Goal: Task Accomplishment & Management: Use online tool/utility

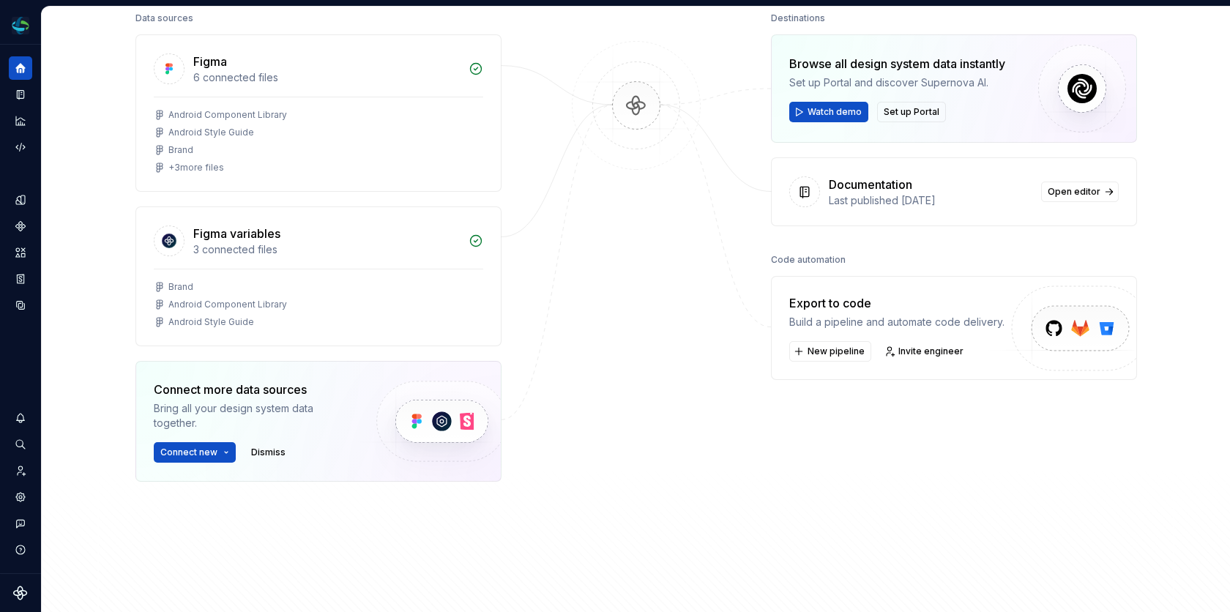
scroll to position [201, 0]
click at [840, 344] on span "New pipeline" at bounding box center [836, 350] width 57 height 12
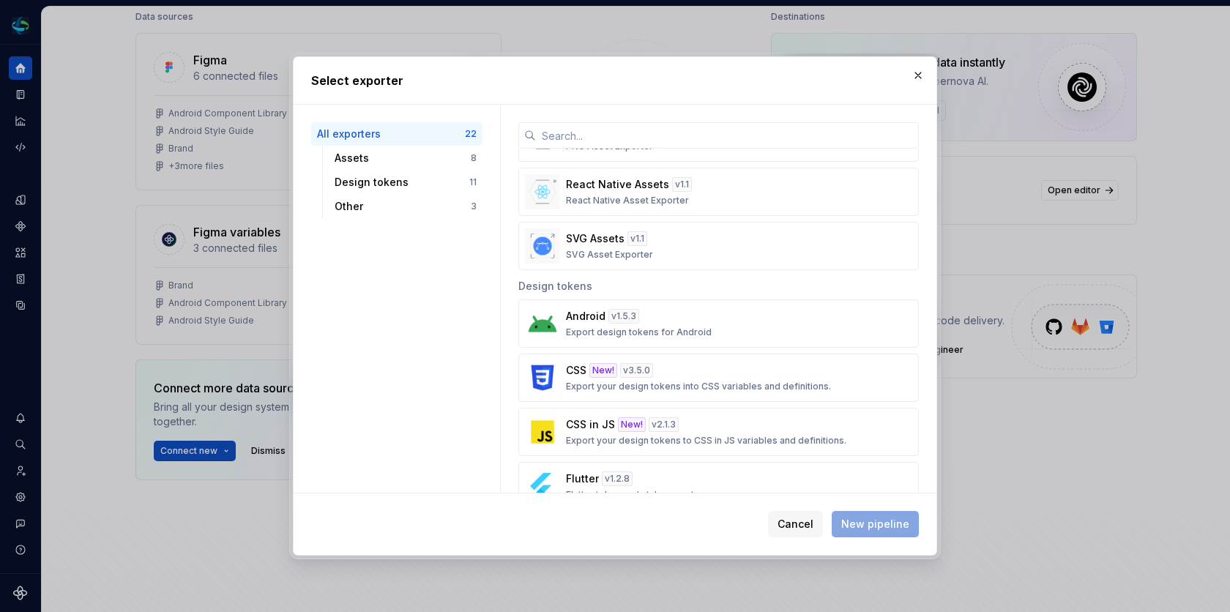
scroll to position [342, 0]
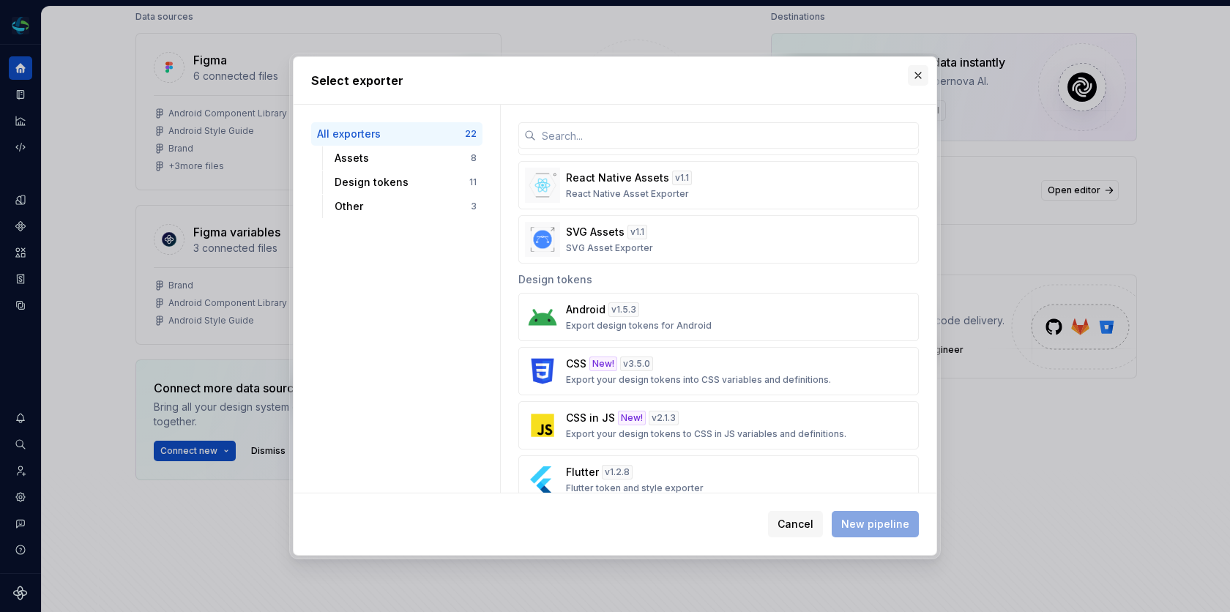
click at [918, 78] on button "button" at bounding box center [918, 75] width 21 height 21
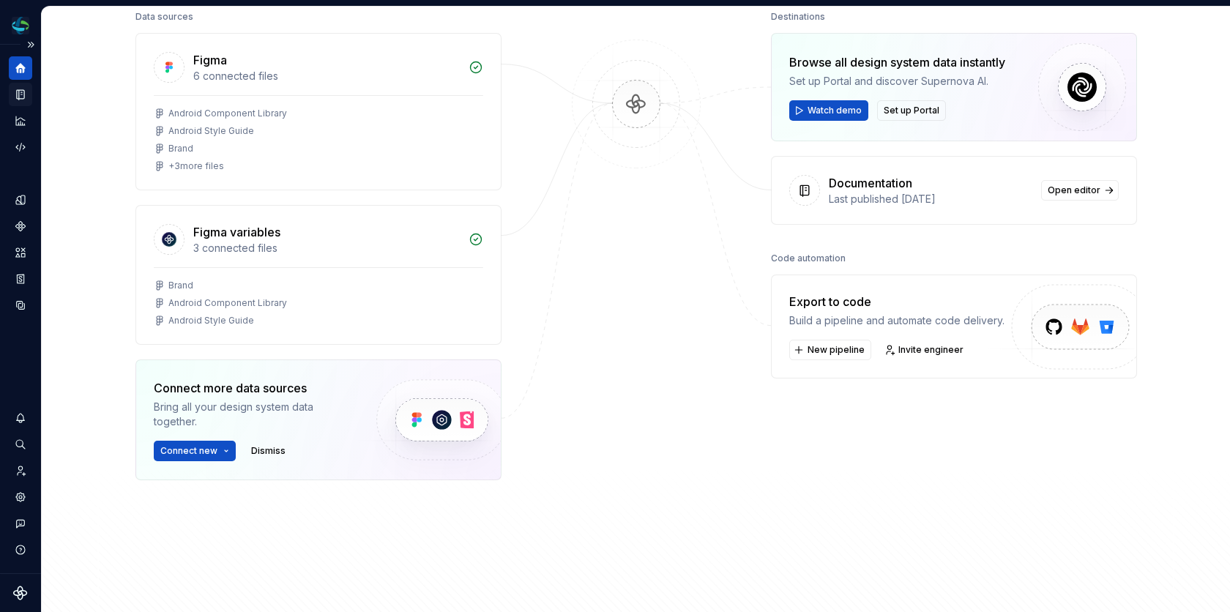
click at [18, 94] on icon "Documentation" at bounding box center [20, 95] width 7 height 10
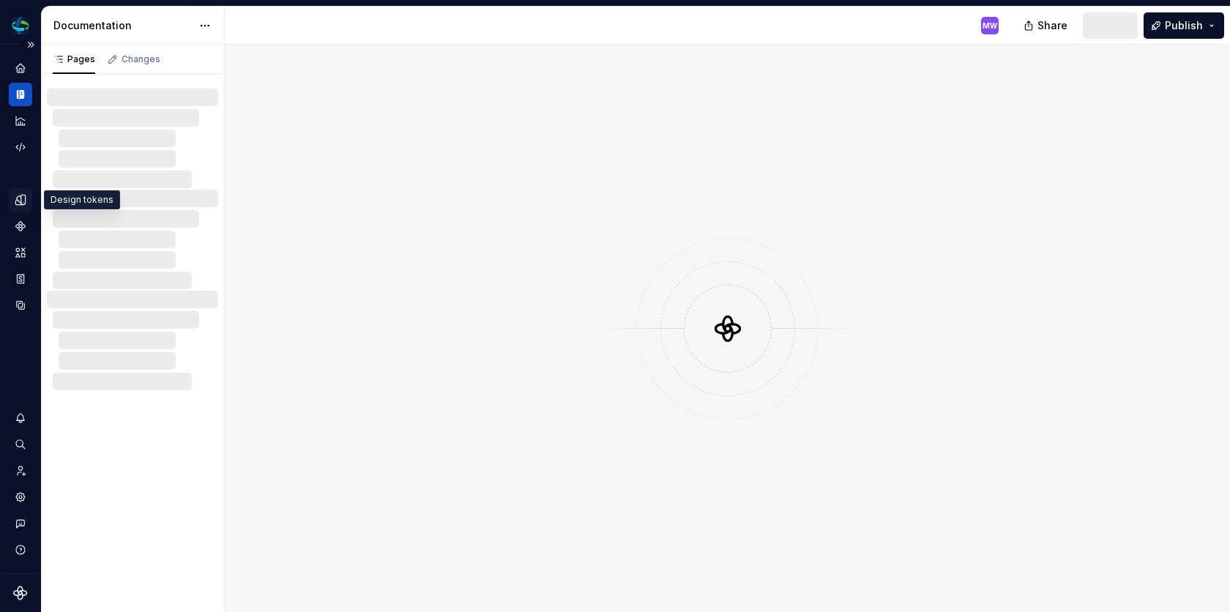
click at [18, 200] on icon "Design tokens" at bounding box center [20, 199] width 13 height 13
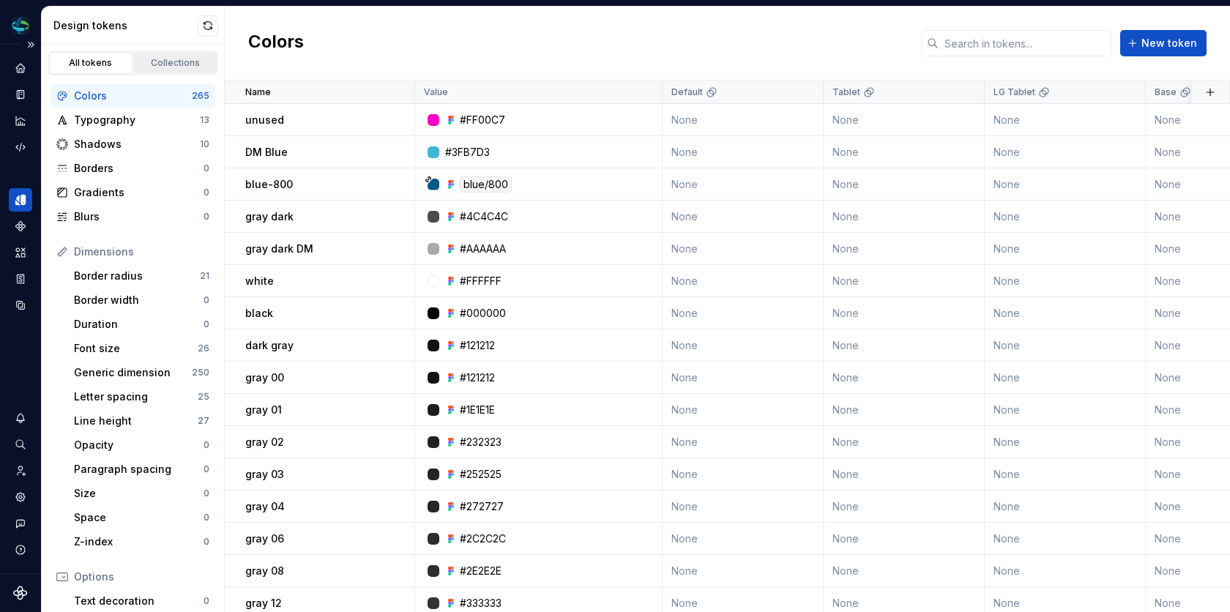
click at [174, 58] on div "Collections" at bounding box center [175, 63] width 73 height 12
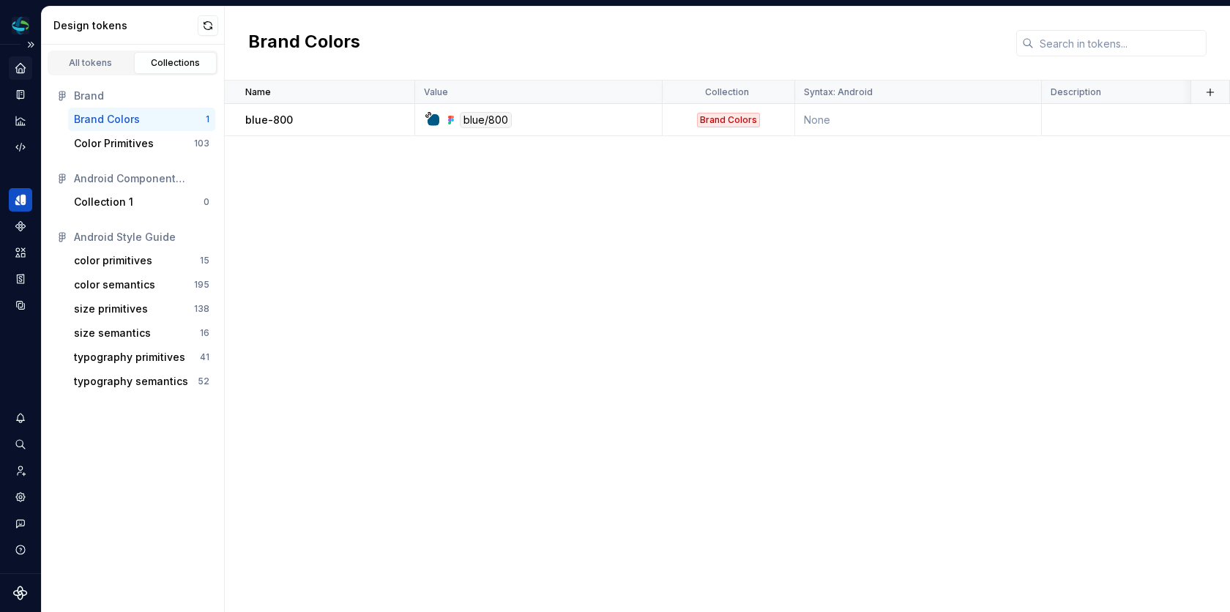
click at [26, 66] on div "Home" at bounding box center [20, 67] width 23 height 23
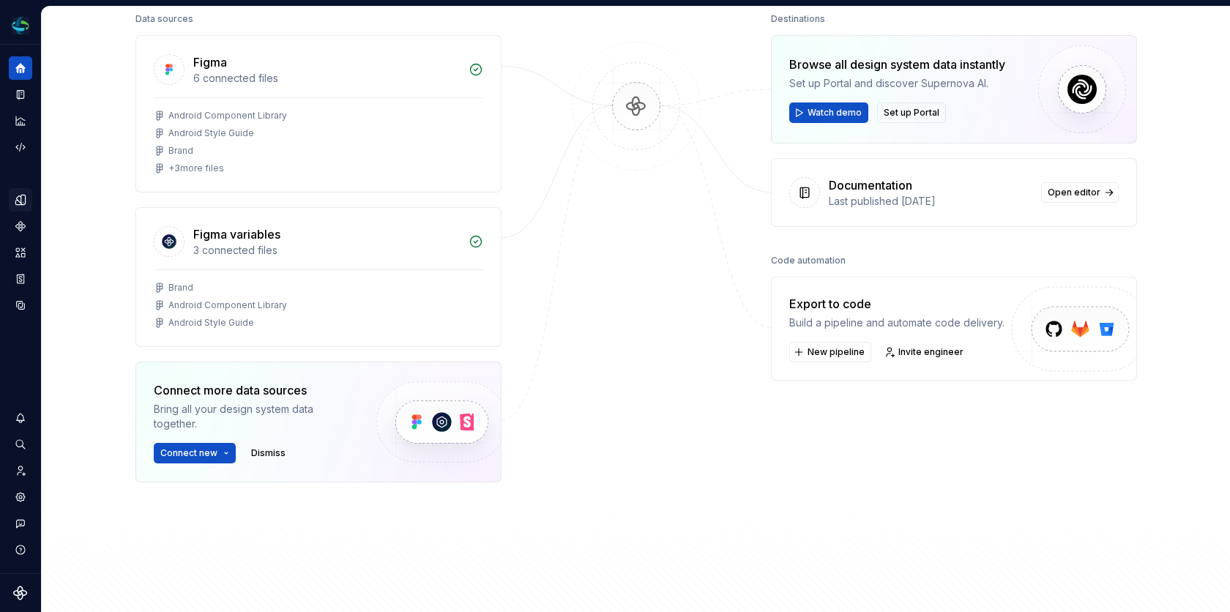
scroll to position [206, 0]
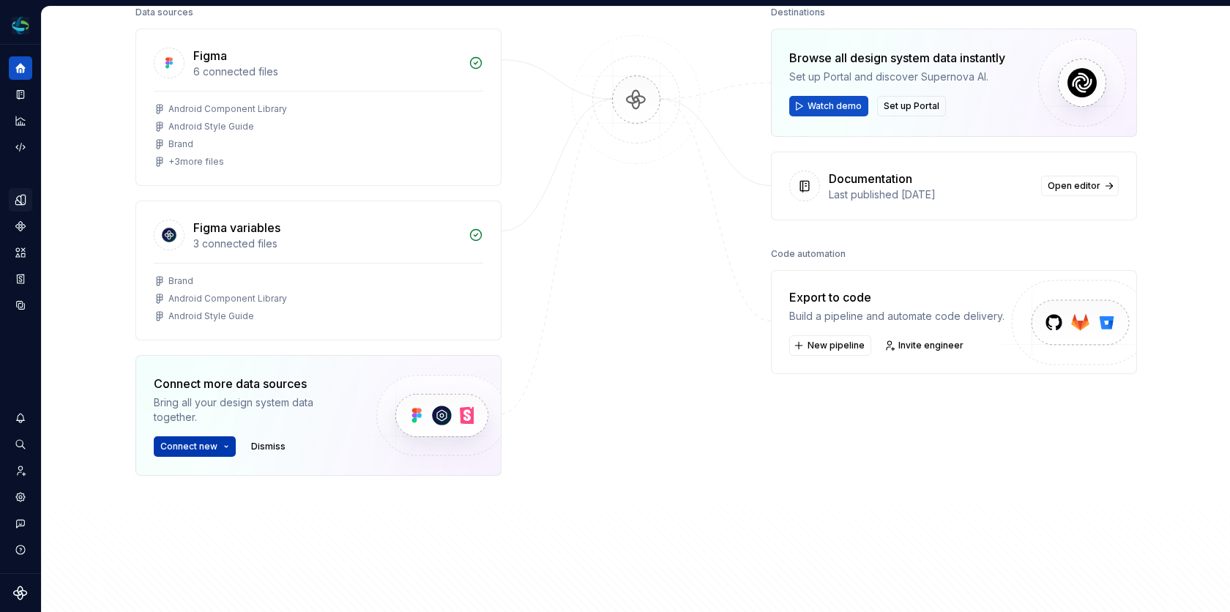
click at [192, 443] on span "Connect new" at bounding box center [188, 447] width 57 height 12
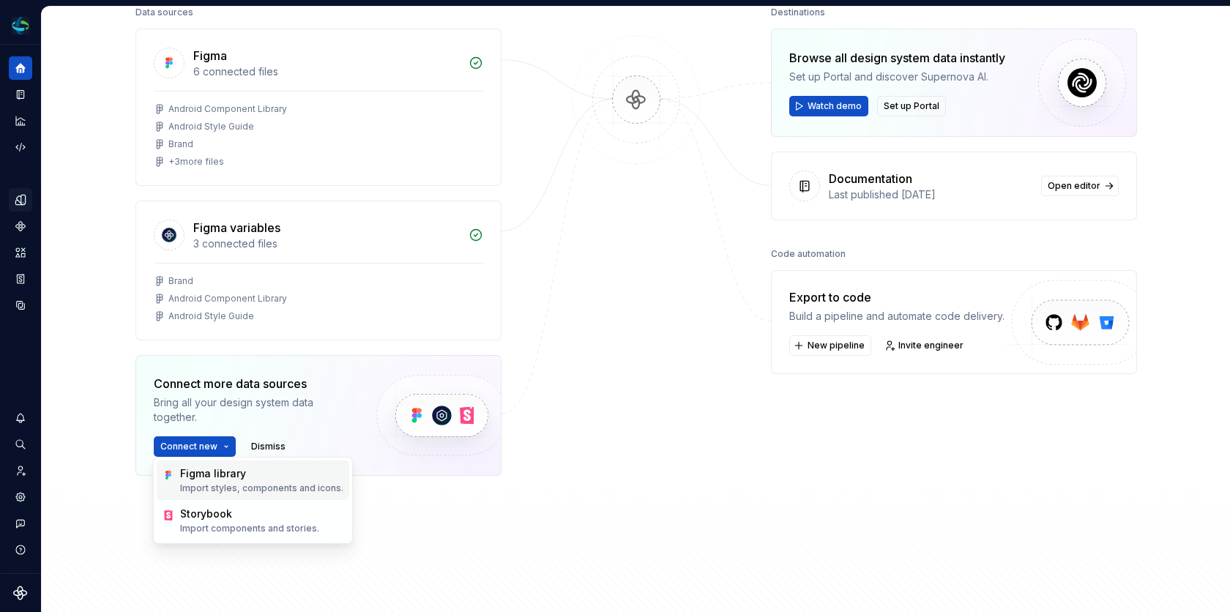
click at [210, 475] on div "Figma library" at bounding box center [261, 473] width 163 height 15
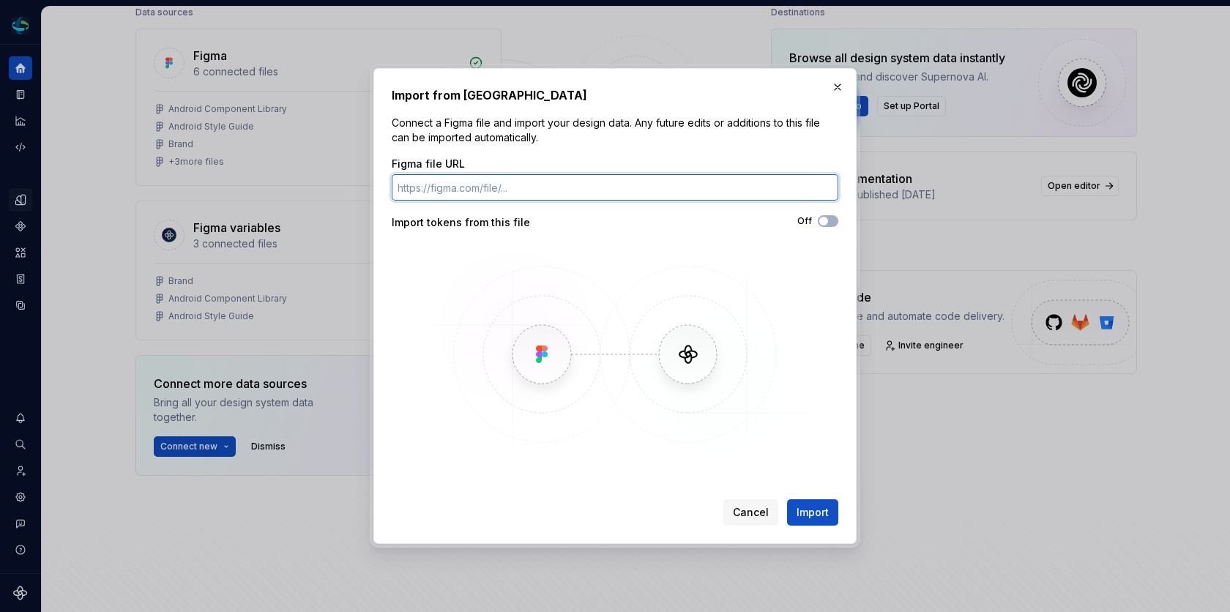
click at [616, 182] on input "Figma file URL" at bounding box center [615, 187] width 447 height 26
paste input "https://www.figma.com/design/agG08Tv3M2gKAcpkKaEDxo/Android-Style-Guide--M3-?no…"
type input "https://www.figma.com/design/agG08Tv3M2gKAcpkKaEDxo/Android-Style-Guide--M3-?no…"
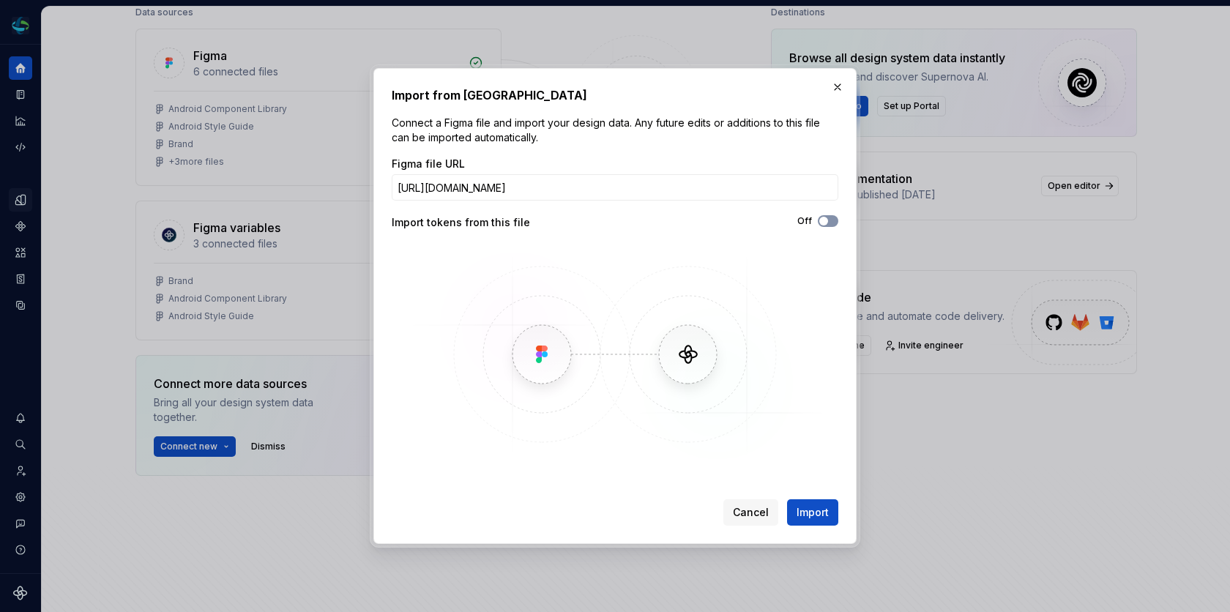
scroll to position [0, 0]
click at [829, 216] on button "Off" at bounding box center [828, 221] width 21 height 12
click at [805, 512] on span "Import" at bounding box center [813, 512] width 32 height 15
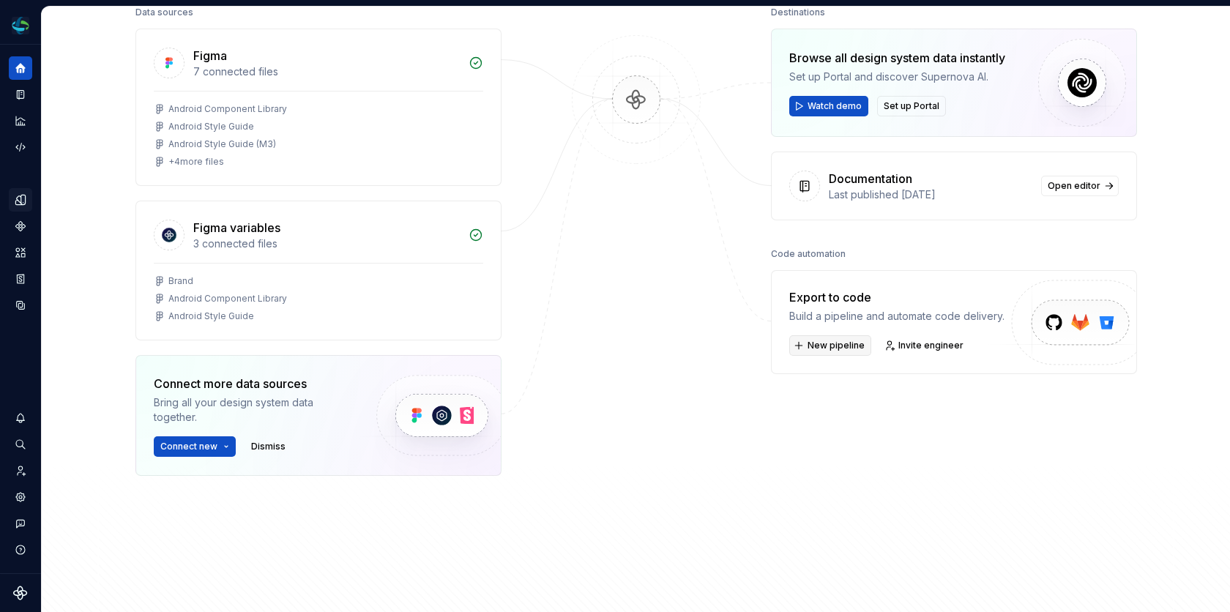
click at [831, 342] on span "New pipeline" at bounding box center [836, 346] width 57 height 12
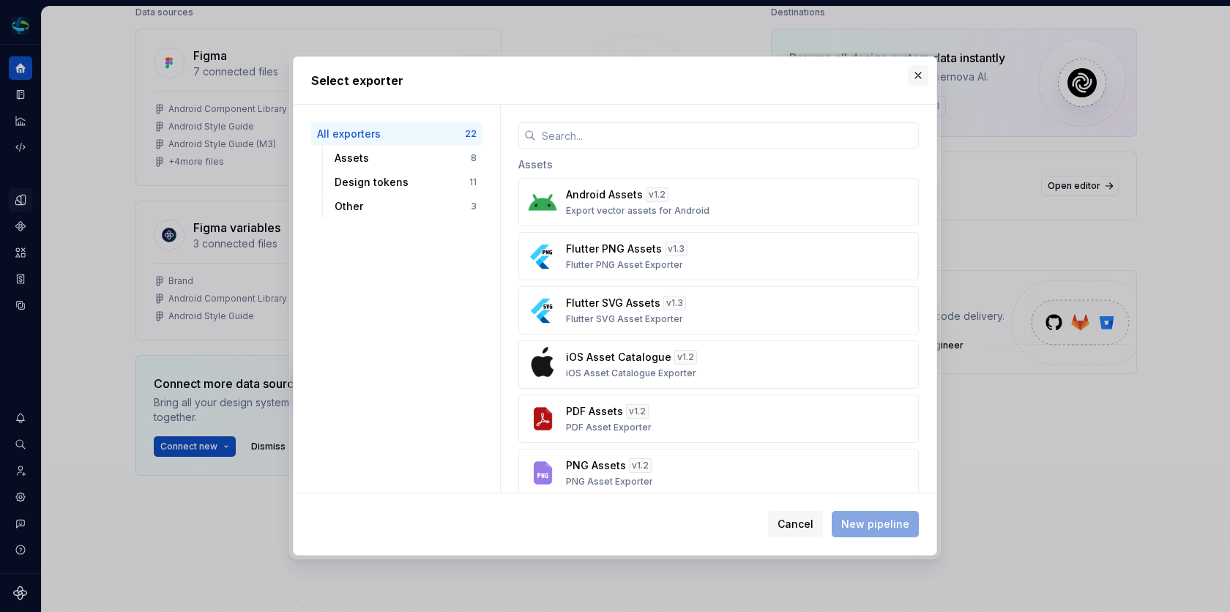
click at [916, 72] on button "button" at bounding box center [918, 75] width 21 height 21
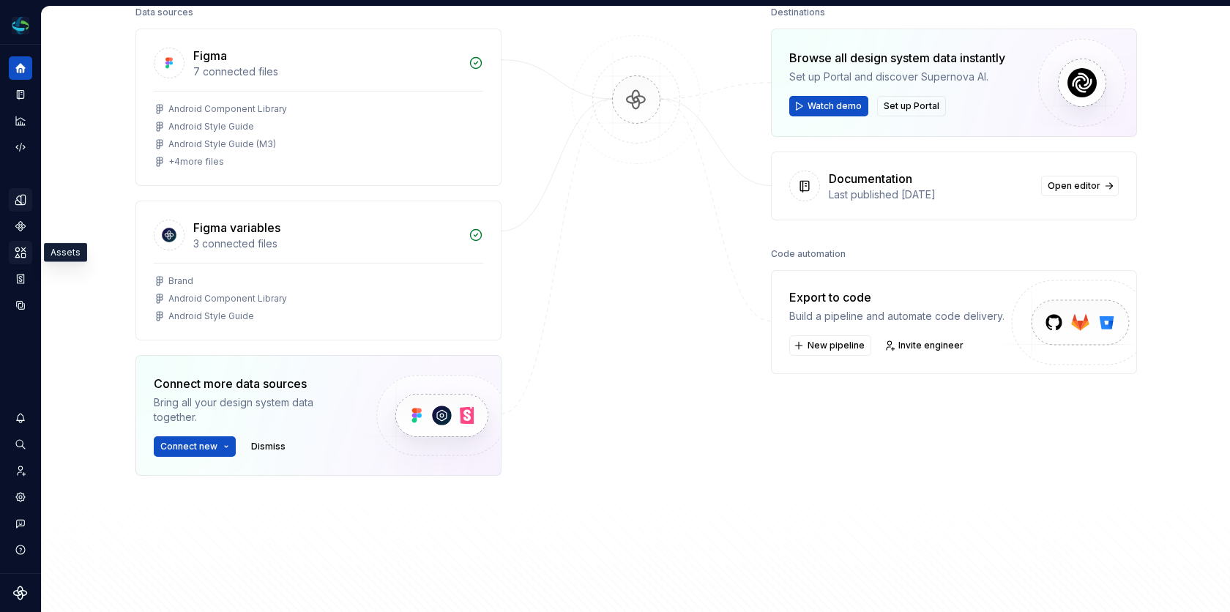
click at [21, 250] on icon "Assets" at bounding box center [20, 252] width 13 height 13
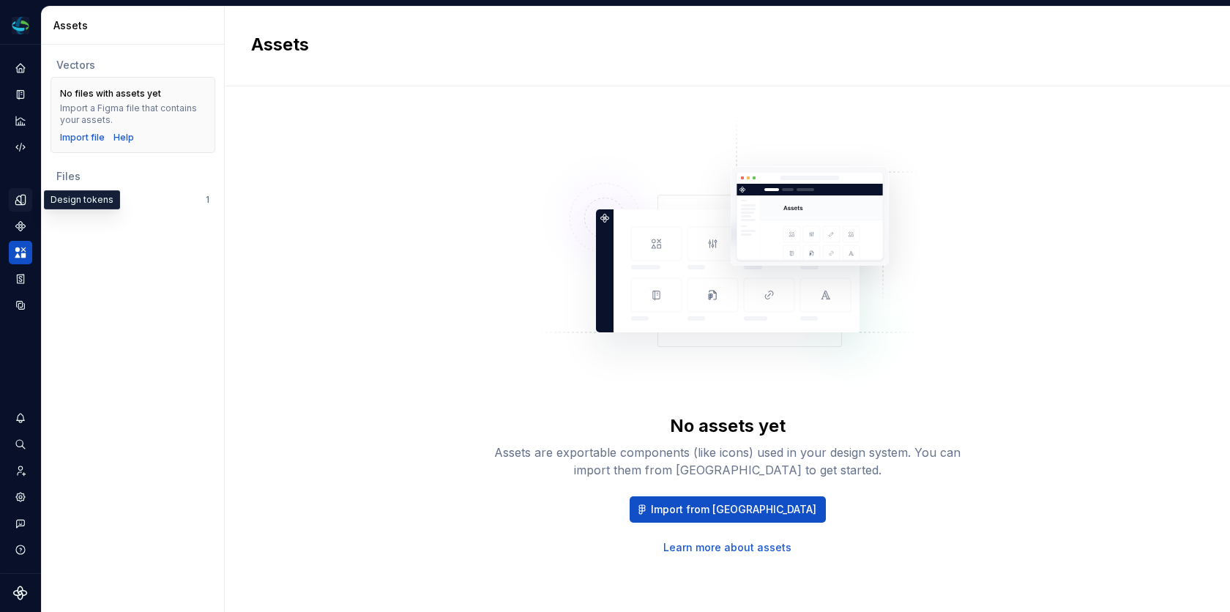
click at [18, 202] on icon "Design tokens" at bounding box center [20, 199] width 13 height 13
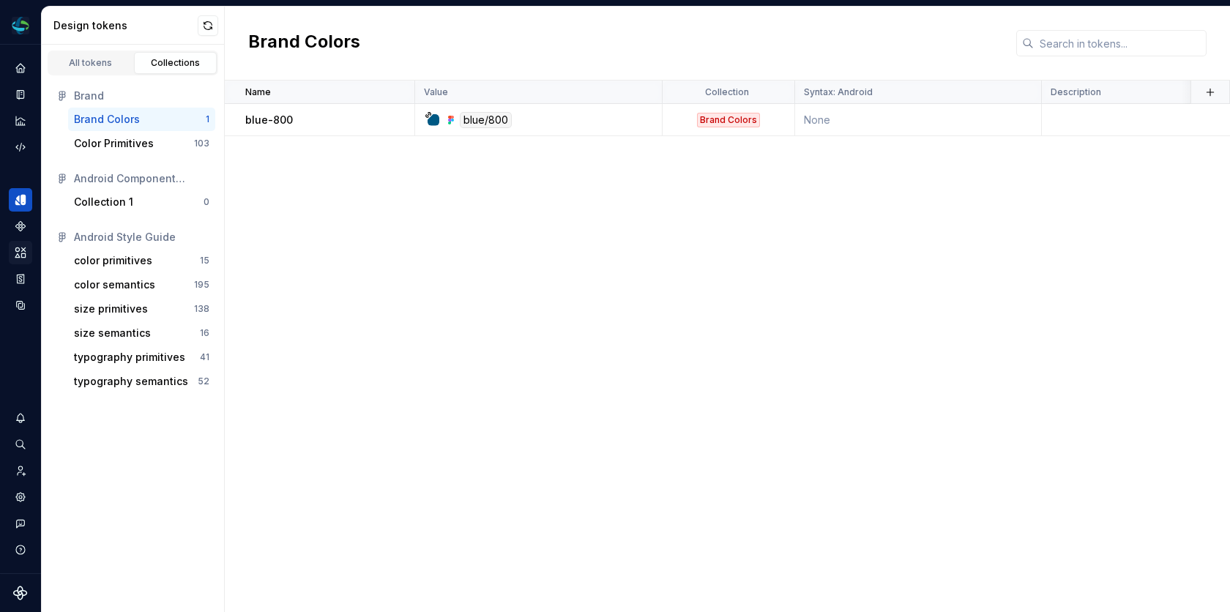
click at [156, 155] on div "Brand Brand Colors 1 Color Primitives 103 Android Component Library Collection …" at bounding box center [133, 238] width 182 height 327
click at [163, 146] on div "Color Primitives" at bounding box center [134, 143] width 120 height 15
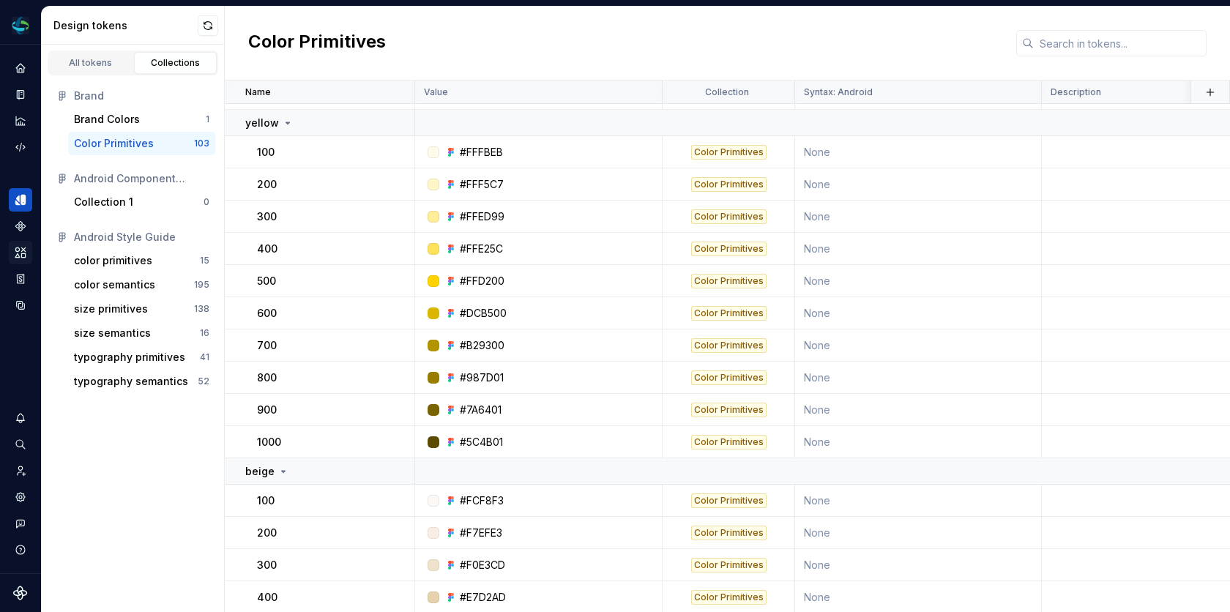
scroll to position [1646, 0]
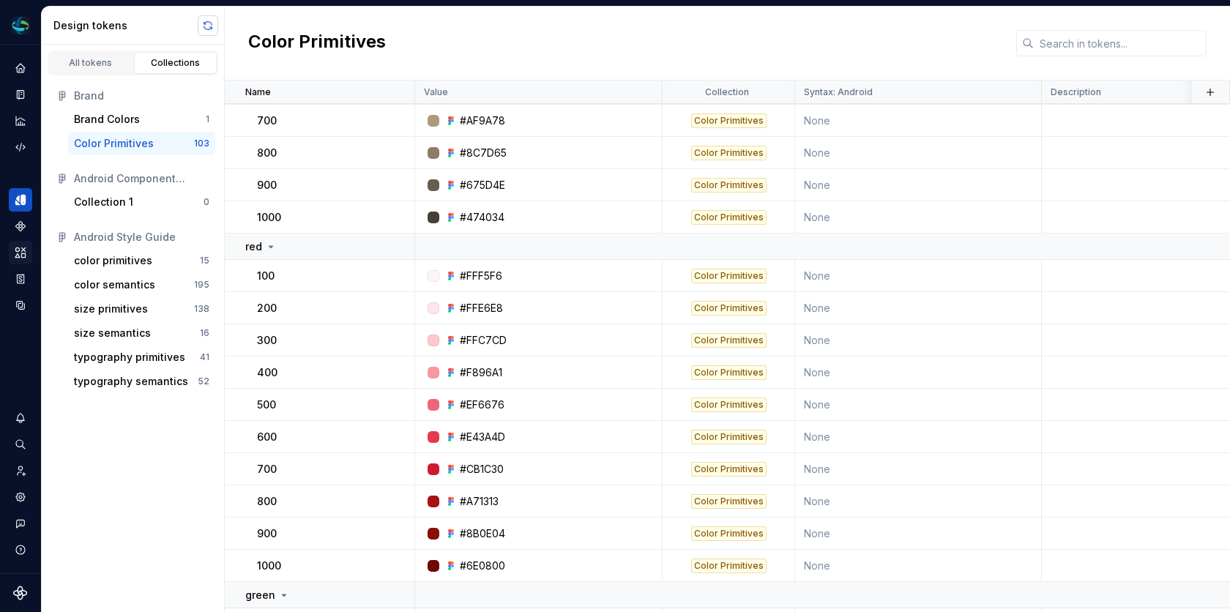
click at [209, 18] on button "button" at bounding box center [208, 25] width 21 height 21
click at [101, 62] on div "All tokens" at bounding box center [90, 63] width 73 height 12
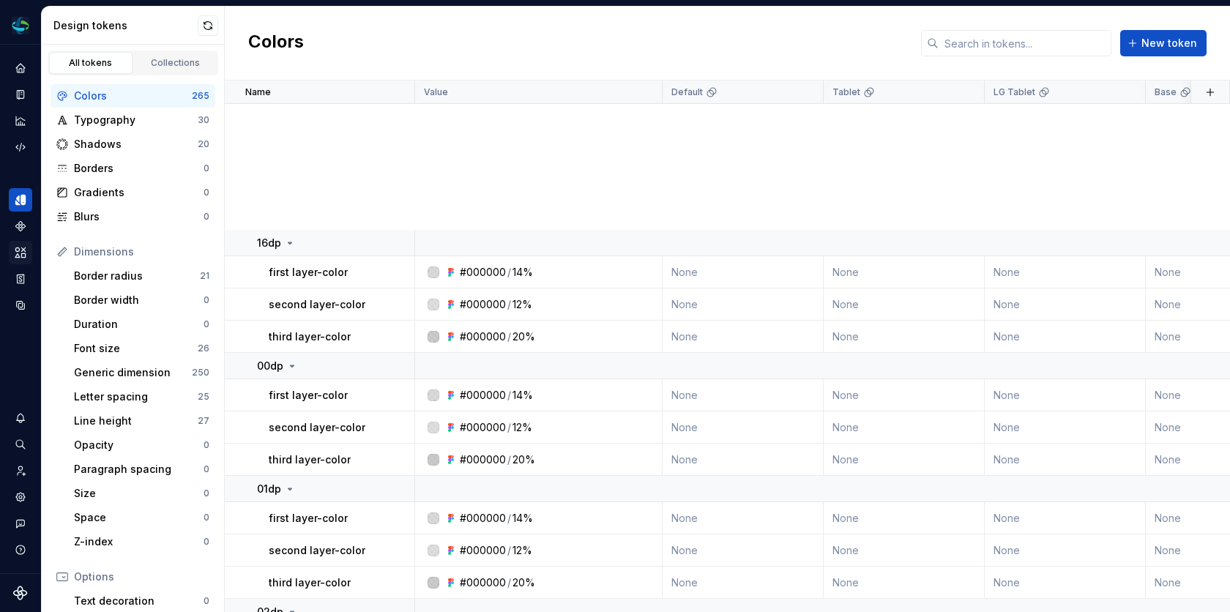
scroll to position [3682, 0]
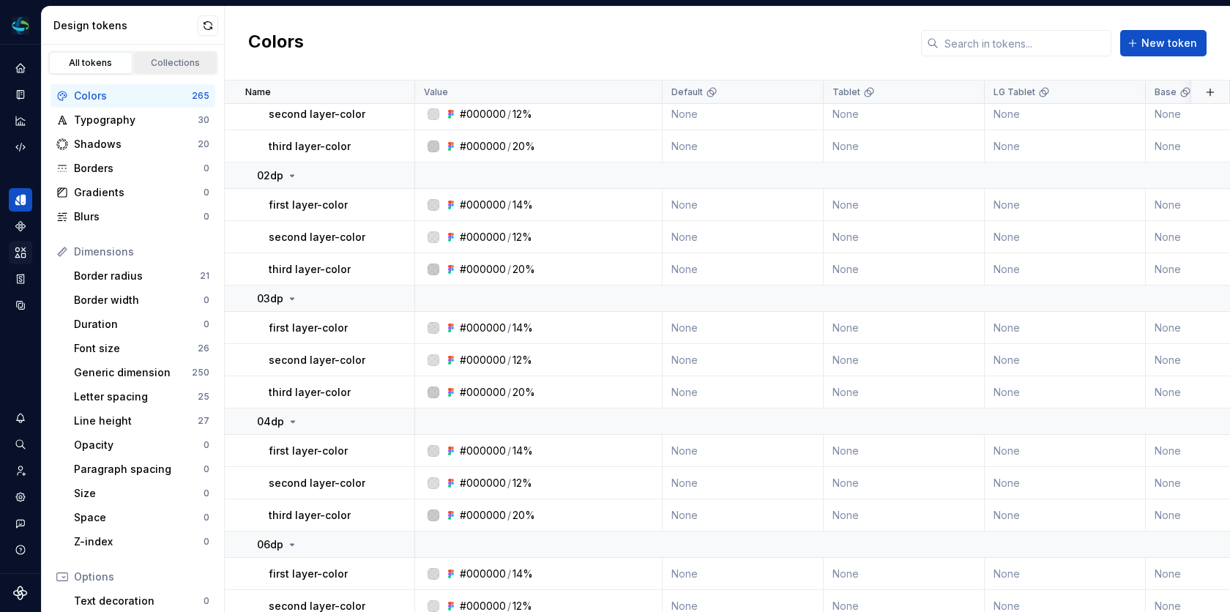
click at [172, 58] on div "Collections" at bounding box center [175, 63] width 73 height 12
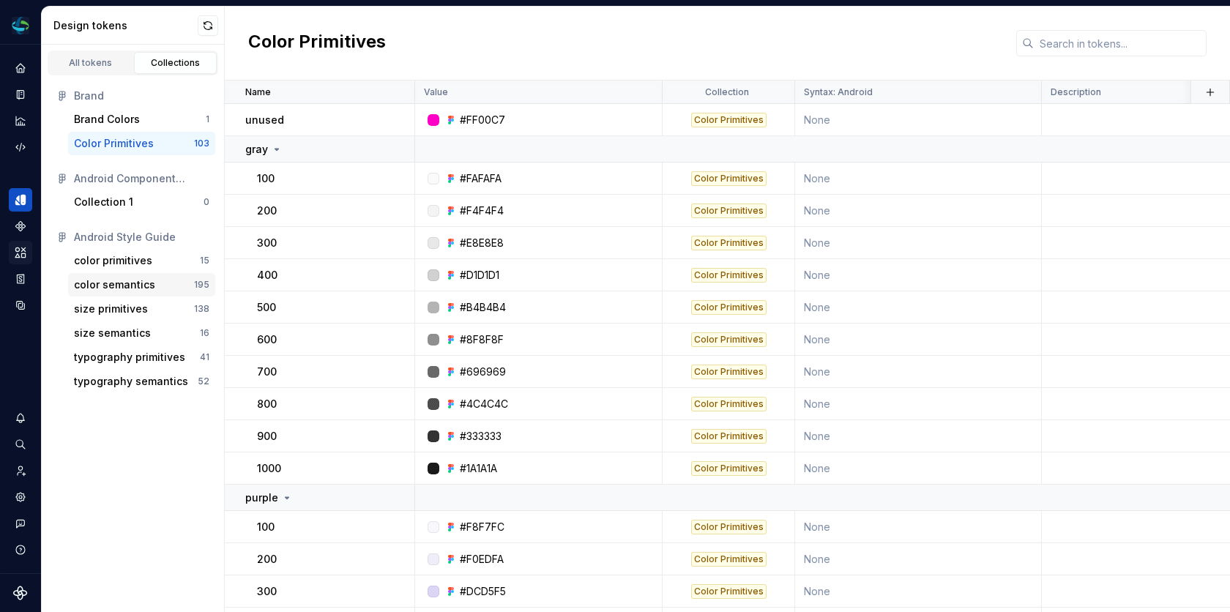
click at [154, 278] on div "color semantics" at bounding box center [134, 285] width 120 height 15
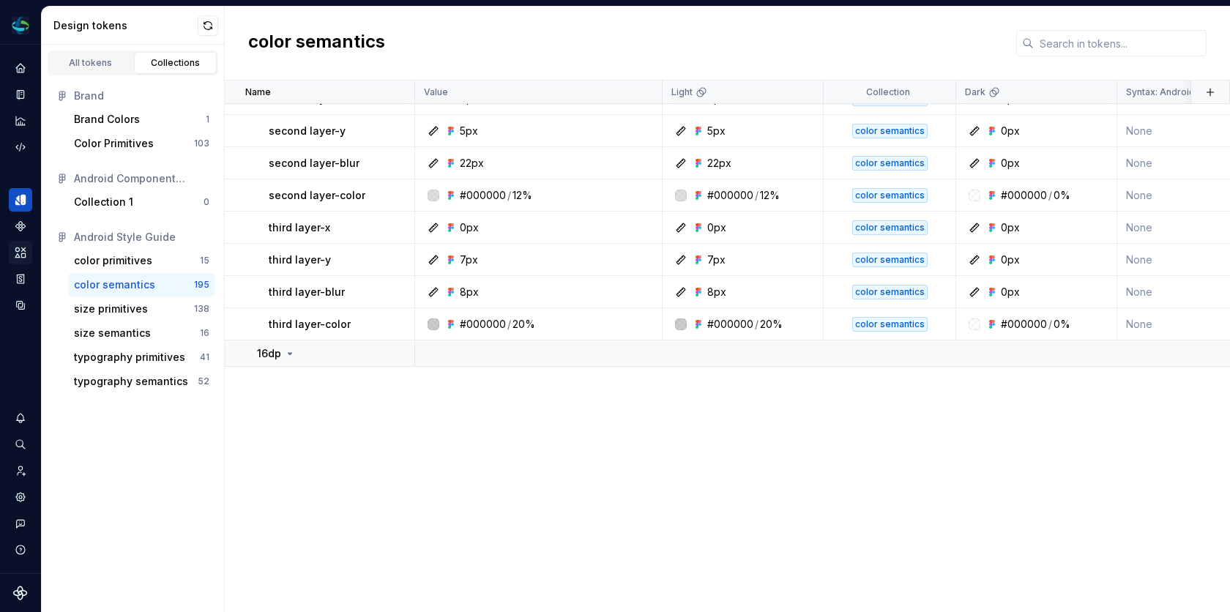
scroll to position [6035, 0]
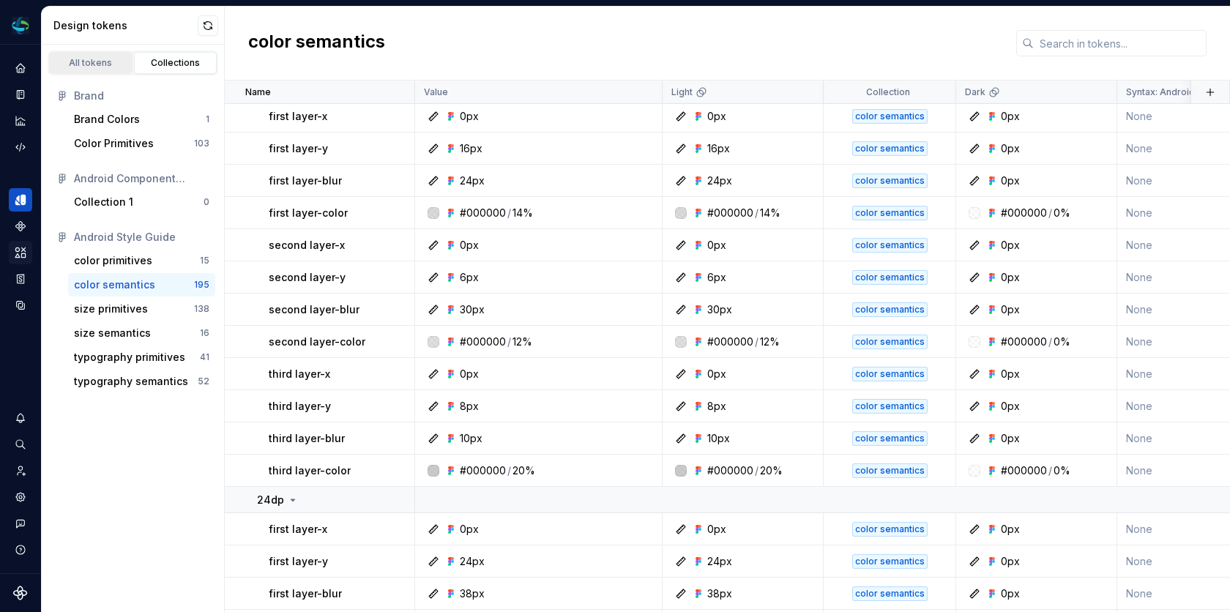
click at [81, 65] on div "All tokens" at bounding box center [90, 63] width 73 height 12
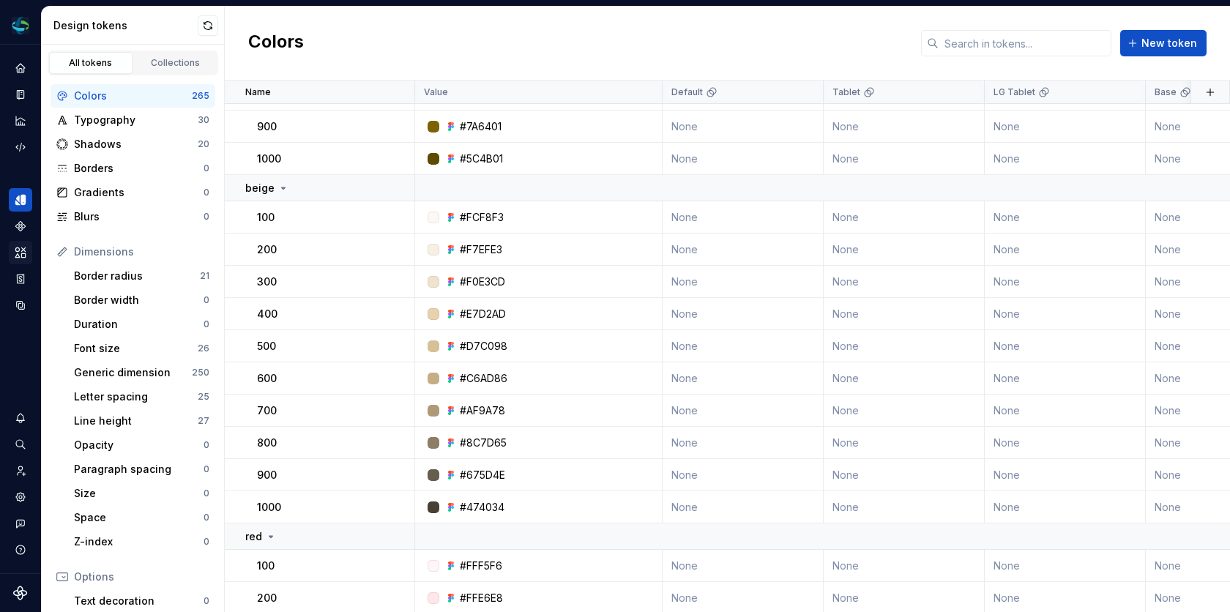
scroll to position [7096, 0]
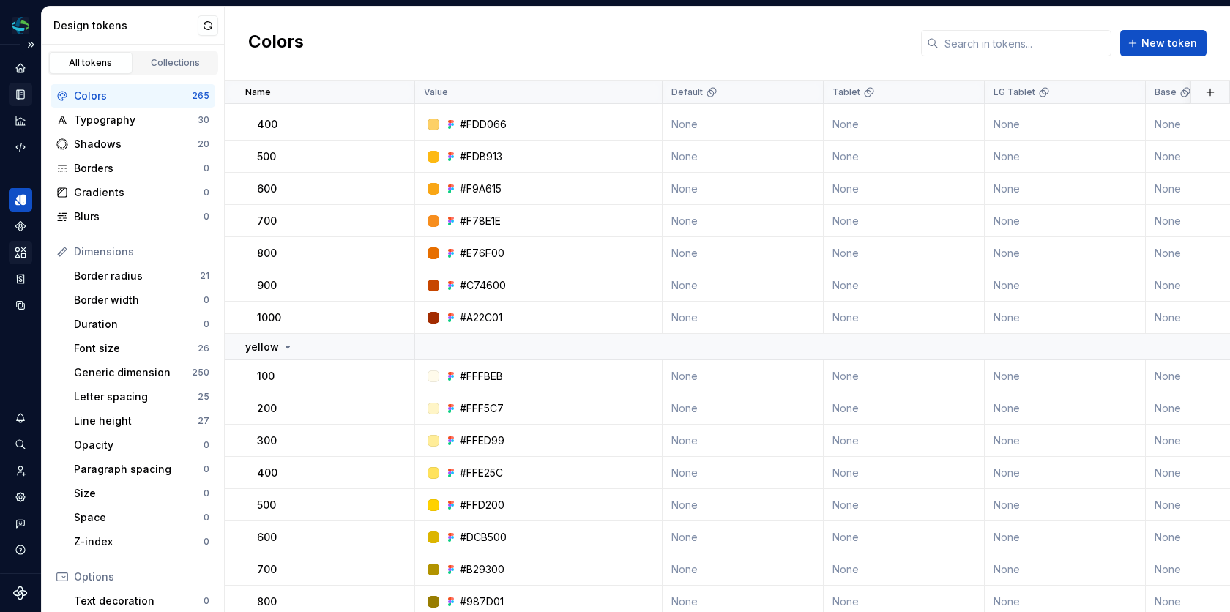
click at [20, 100] on icon "Documentation" at bounding box center [20, 94] width 13 height 13
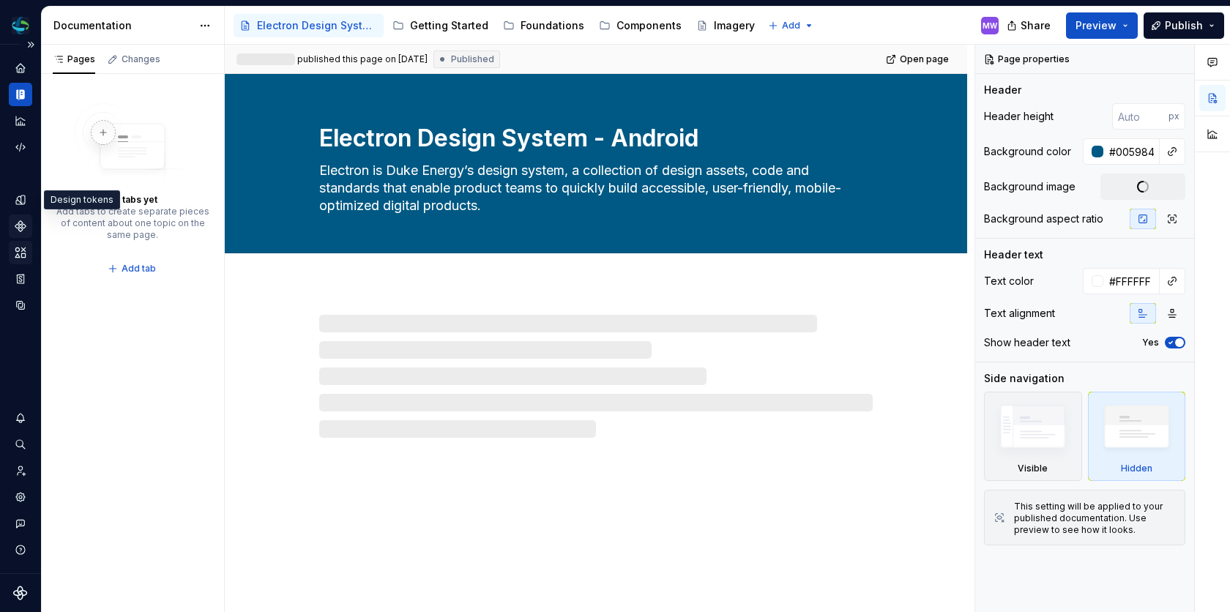
type textarea "*"
click at [18, 224] on icon "Components" at bounding box center [20, 226] width 10 height 10
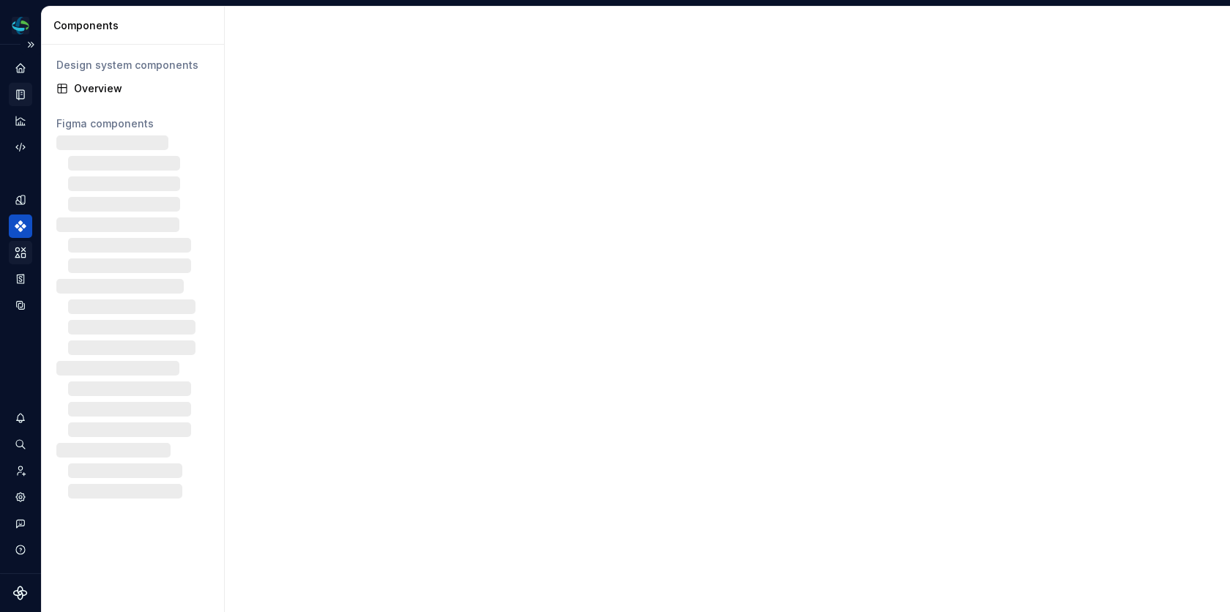
click at [18, 249] on icon "Assets" at bounding box center [20, 253] width 10 height 10
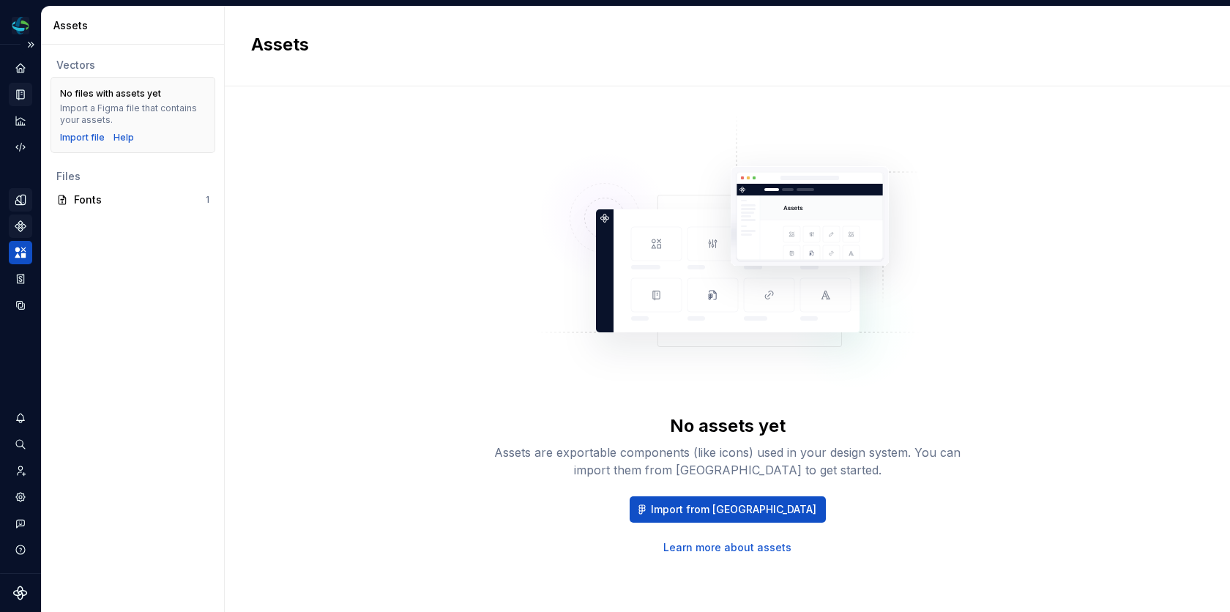
click at [28, 195] on div "Design tokens" at bounding box center [20, 199] width 23 height 23
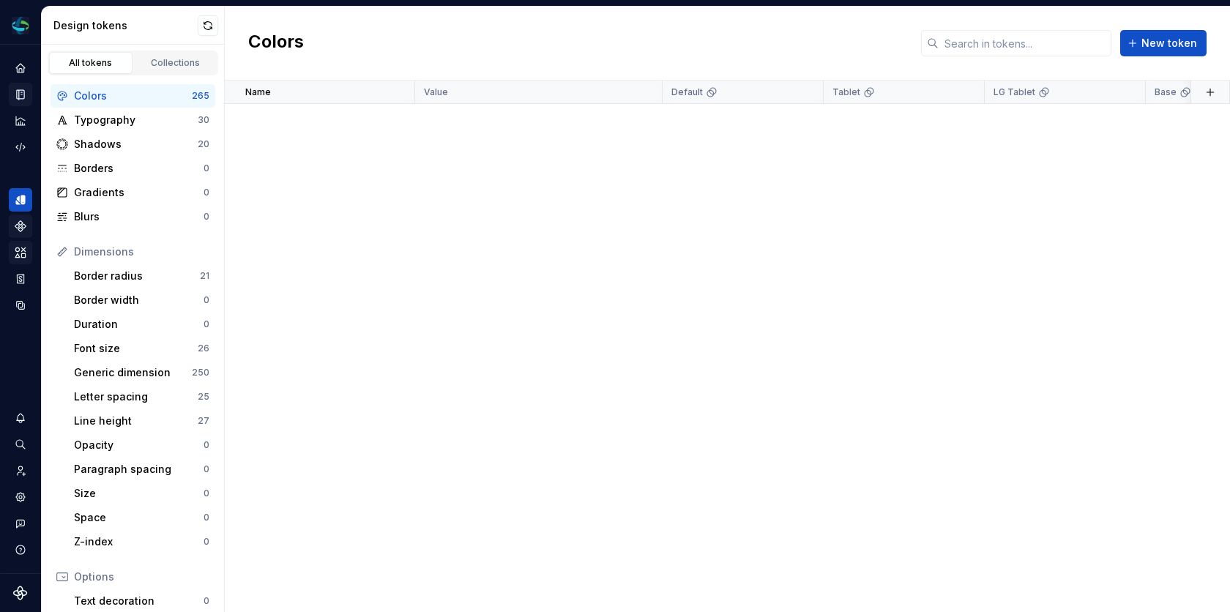
scroll to position [9400, 0]
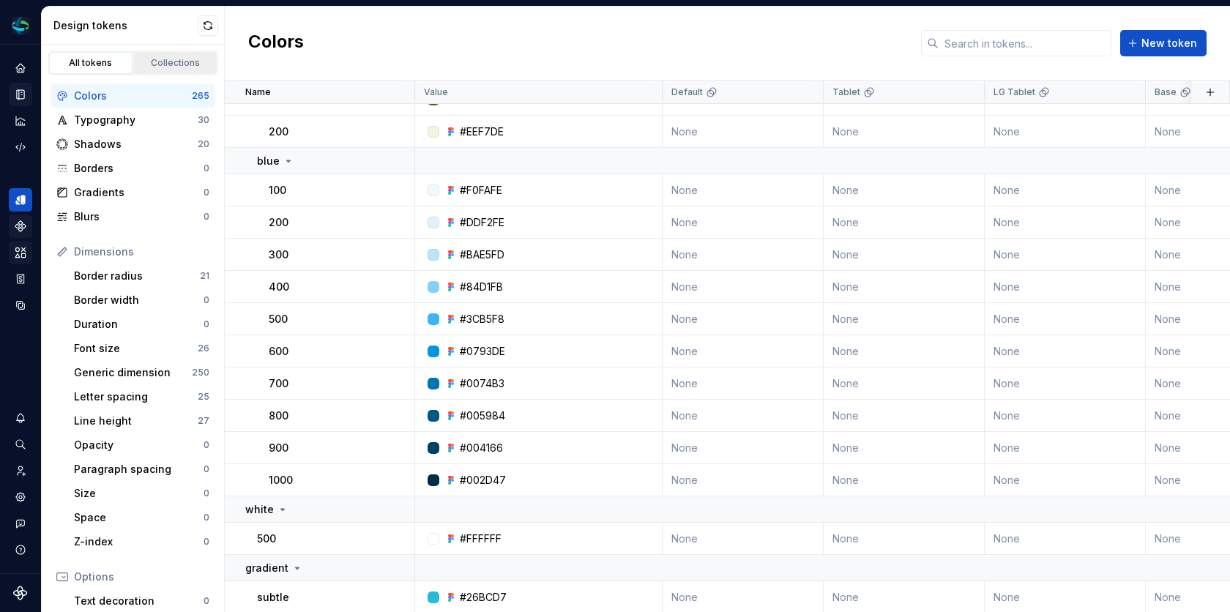
click at [187, 62] on div "Collections" at bounding box center [175, 63] width 73 height 12
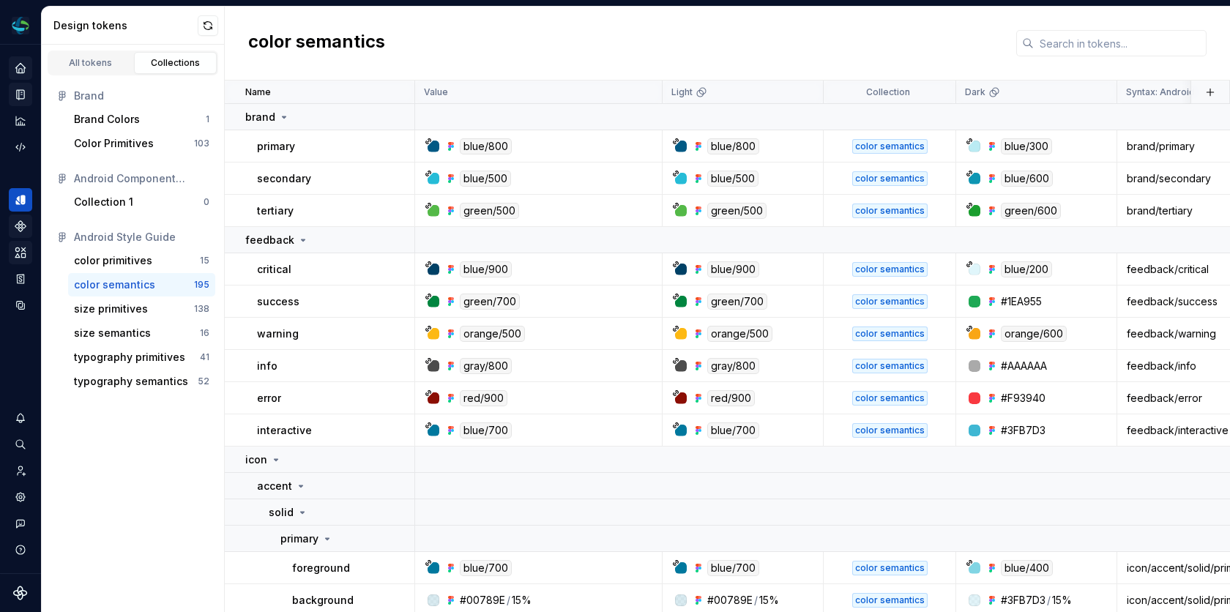
click at [12, 75] on div "Home" at bounding box center [20, 67] width 23 height 23
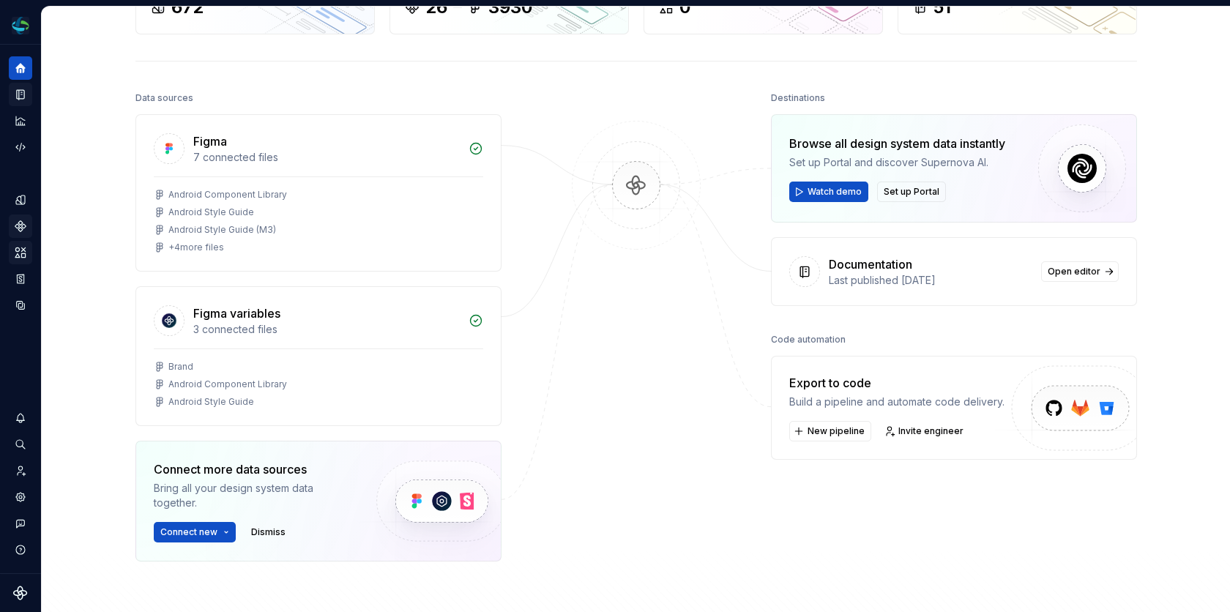
scroll to position [122, 0]
click at [345, 341] on div "Figma variables 3 connected files" at bounding box center [318, 317] width 365 height 62
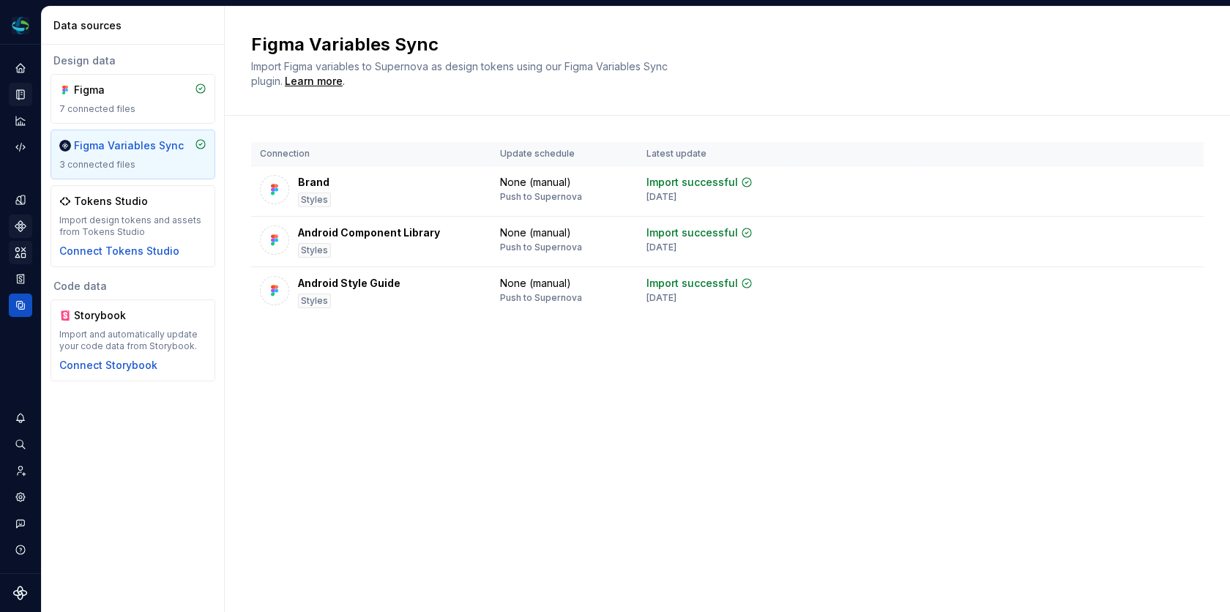
click at [540, 404] on div "Figma Variables Sync Import Figma variables to Supernova as design tokens using…" at bounding box center [727, 310] width 1005 height 606
click at [78, 90] on div "Figma" at bounding box center [109, 90] width 70 height 15
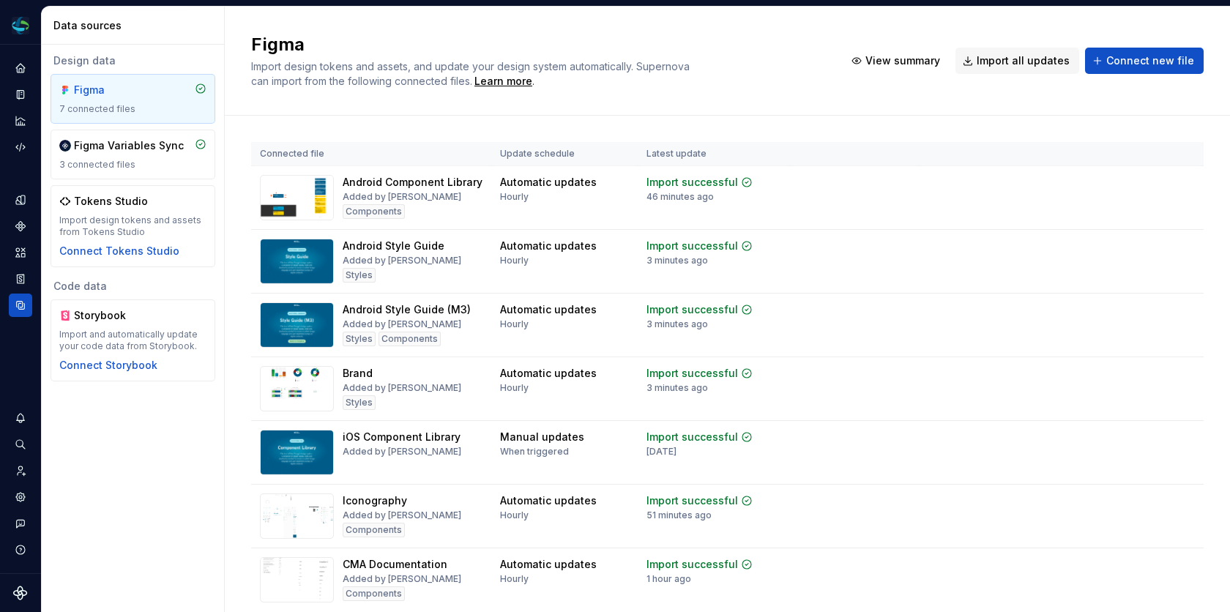
scroll to position [51, 0]
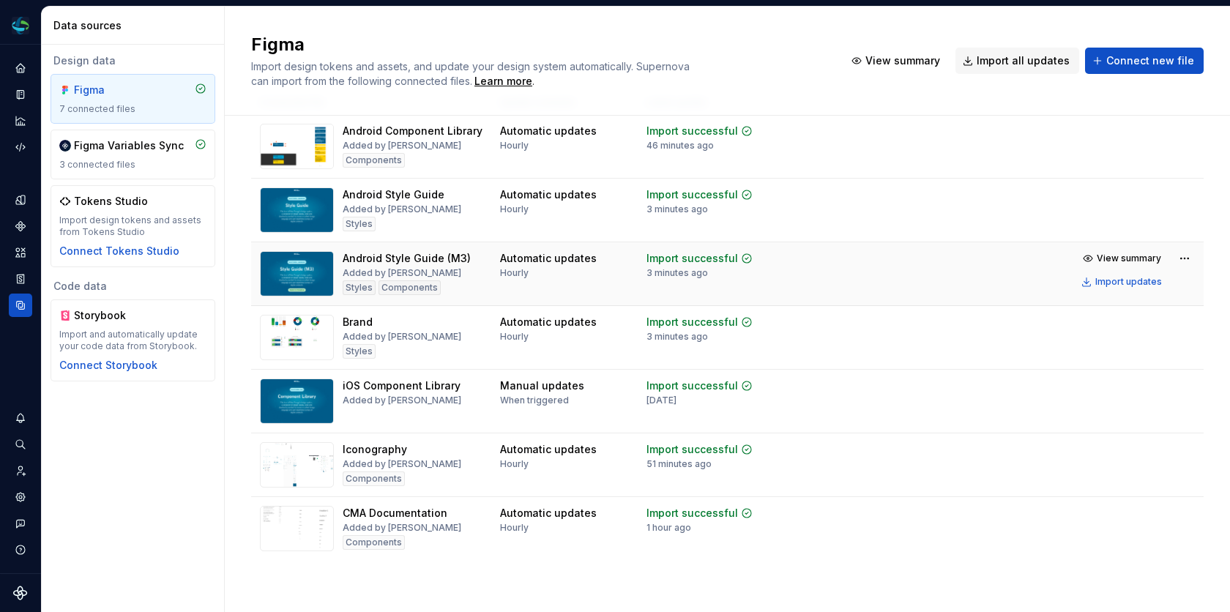
click at [843, 284] on td at bounding box center [854, 274] width 129 height 64
click at [1182, 259] on html "CMA Android MW Design system data Data sources Design data Figma 7 connected fi…" at bounding box center [615, 306] width 1230 height 612
click at [922, 270] on html "CMA Android MW Design system data Data sources Design data Figma 7 connected fi…" at bounding box center [615, 306] width 1230 height 612
click at [1121, 281] on div "Import updates" at bounding box center [1129, 282] width 67 height 12
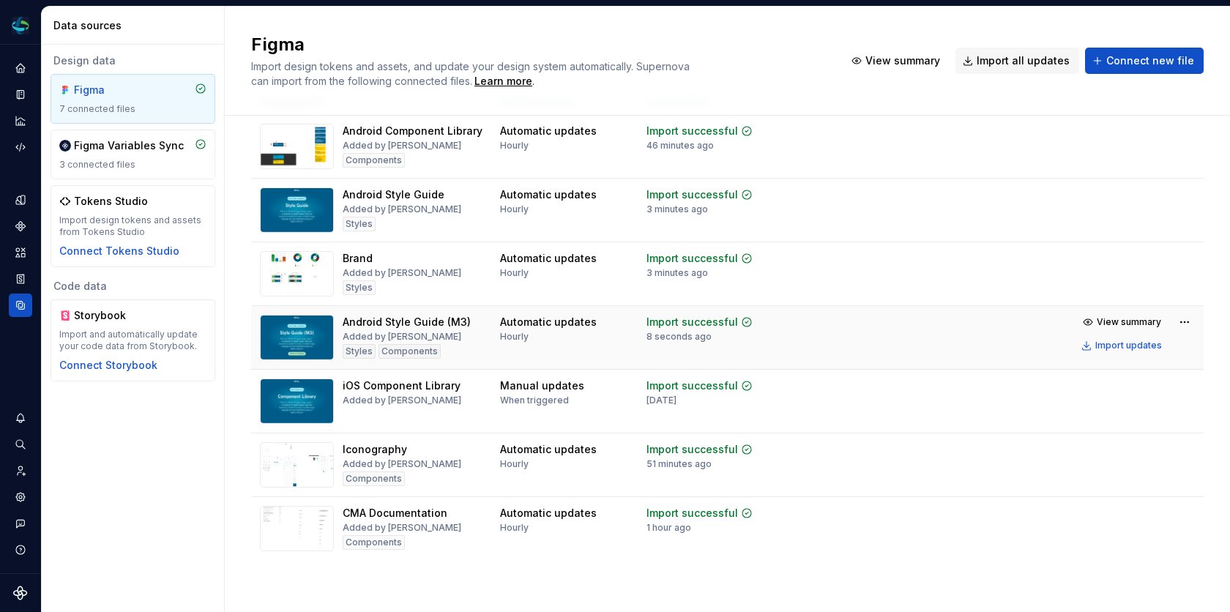
click at [471, 341] on div "Android Style Guide (M3) Added by [PERSON_NAME] Styles Components" at bounding box center [371, 337] width 223 height 45
click at [95, 155] on div "Figma Variables Sync 3 connected files" at bounding box center [132, 154] width 147 height 32
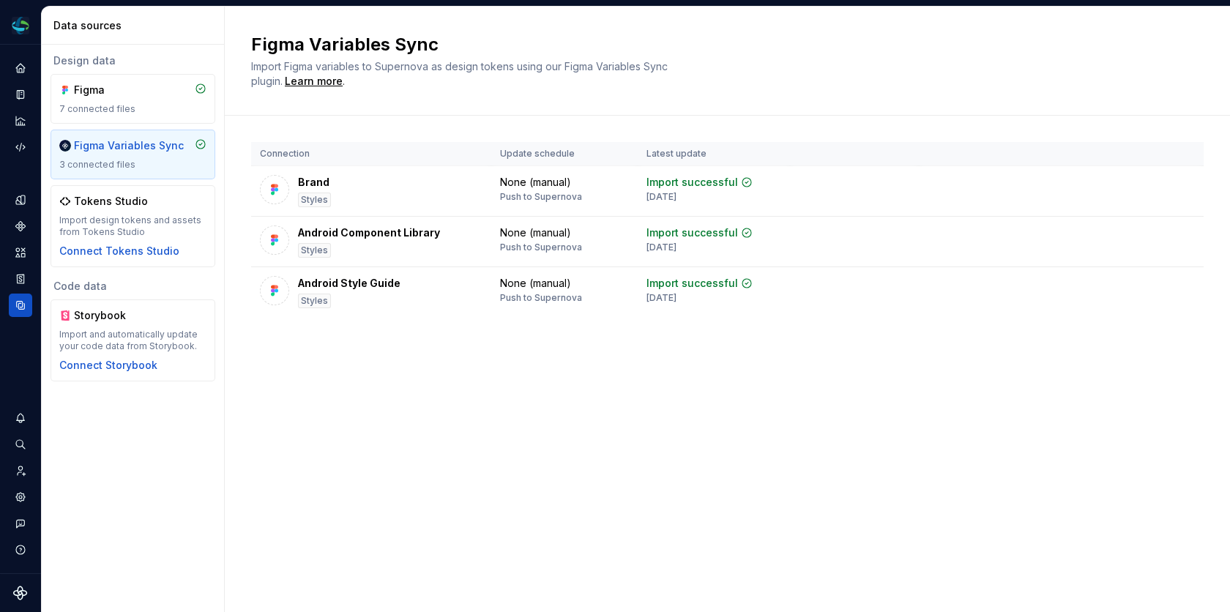
click at [487, 379] on div "Figma Variables Sync Import Figma variables to Supernova as design tokens using…" at bounding box center [727, 310] width 1005 height 606
click at [682, 452] on div "Figma Variables Sync Import Figma variables to Supernova as design tokens using…" at bounding box center [727, 310] width 1005 height 606
click at [148, 152] on div "Figma Variables Sync" at bounding box center [129, 145] width 110 height 15
click at [540, 359] on div "Connection Update schedule Latest update Brand Styles None (manual) Push to Sup…" at bounding box center [727, 244] width 953 height 257
click at [346, 352] on div "Connection Update schedule Latest update Brand Styles None (manual) Push to Sup…" at bounding box center [727, 244] width 953 height 257
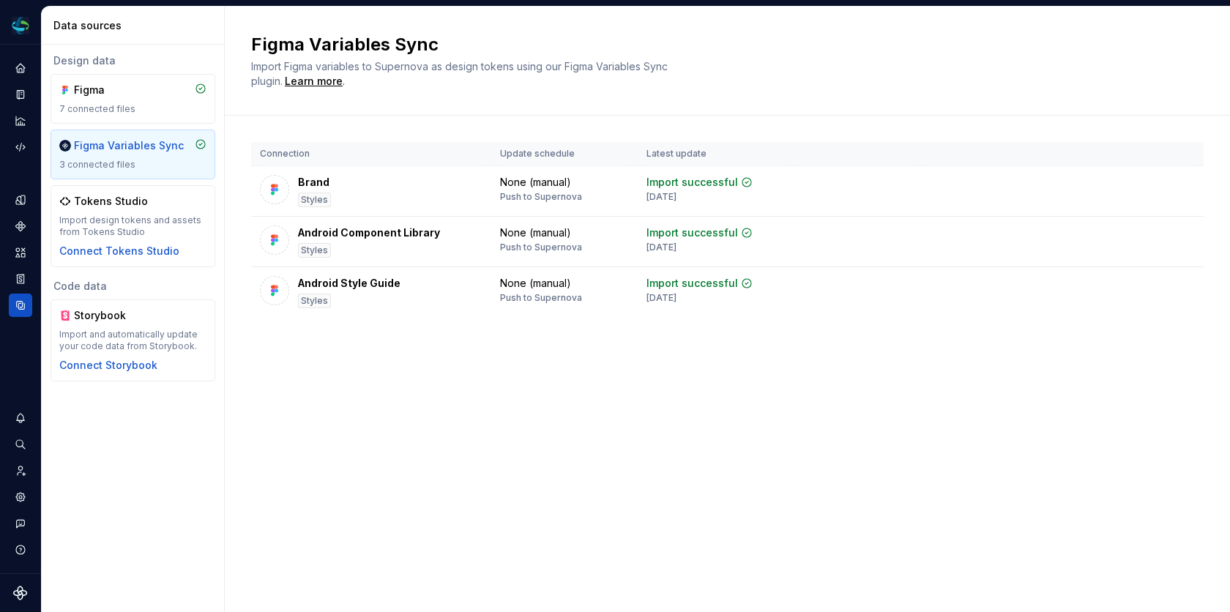
click at [678, 375] on div "Figma Variables Sync Import Figma variables to Supernova as design tokens using…" at bounding box center [727, 310] width 1005 height 606
click at [532, 106] on div "Figma Variables Sync Import Figma variables to Supernova as design tokens using…" at bounding box center [727, 61] width 1005 height 109
click at [444, 400] on div "Figma Variables Sync Import Figma variables to Supernova as design tokens using…" at bounding box center [727, 310] width 1005 height 606
click at [124, 102] on div "Figma 7 connected files" at bounding box center [132, 99] width 147 height 32
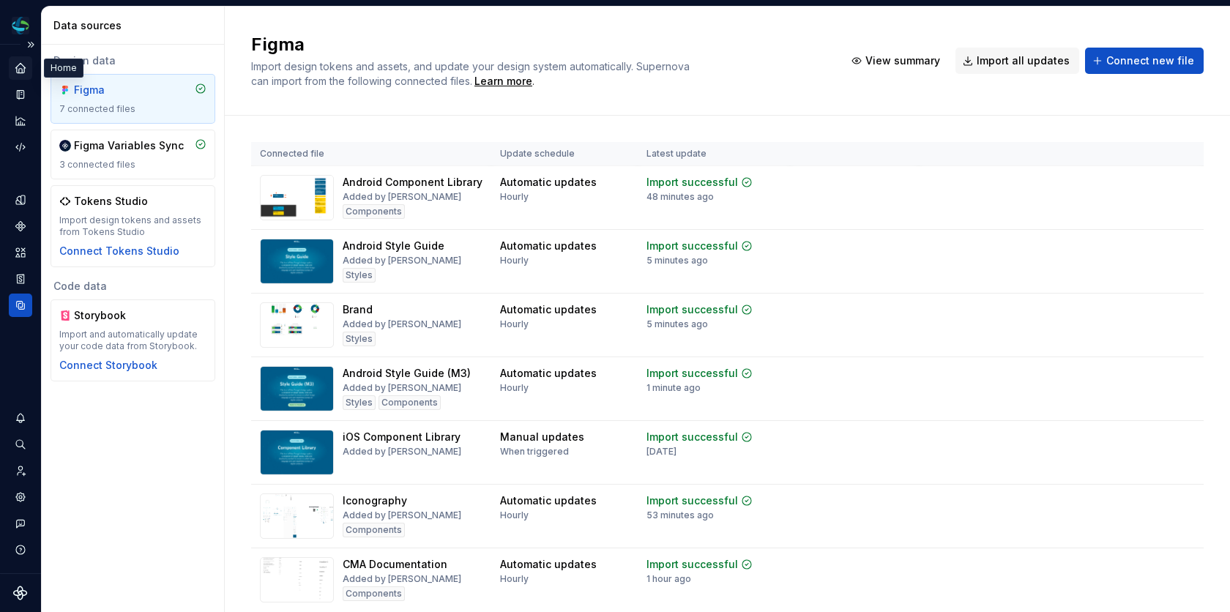
click at [19, 71] on icon "Home" at bounding box center [20, 68] width 13 height 13
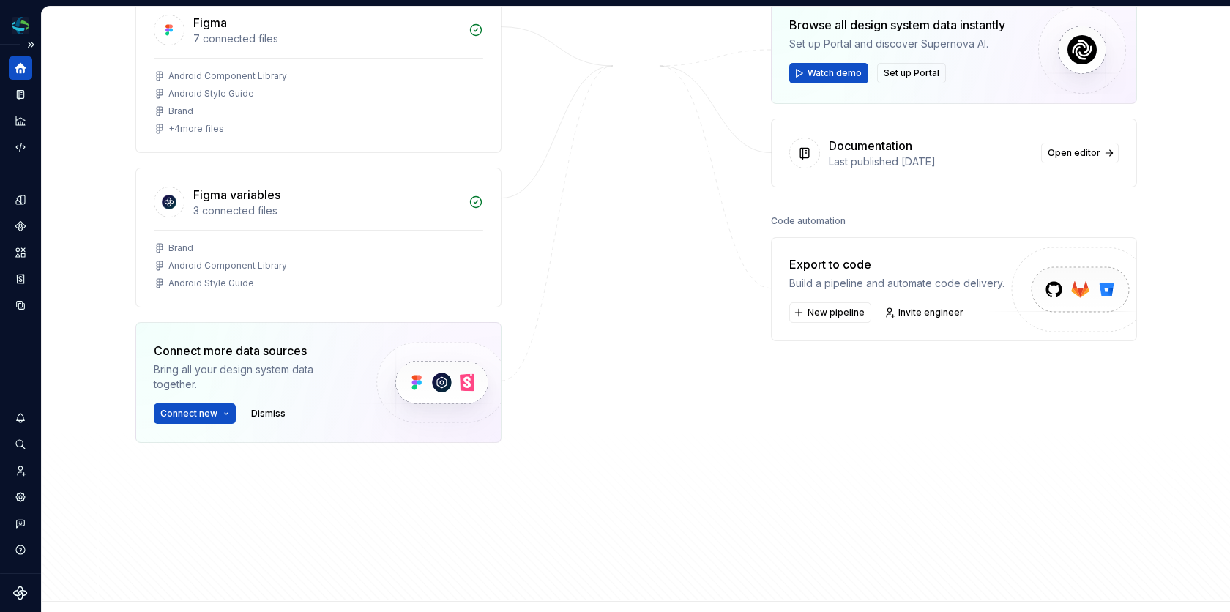
scroll to position [240, 0]
click at [196, 406] on span "Connect new" at bounding box center [188, 412] width 57 height 12
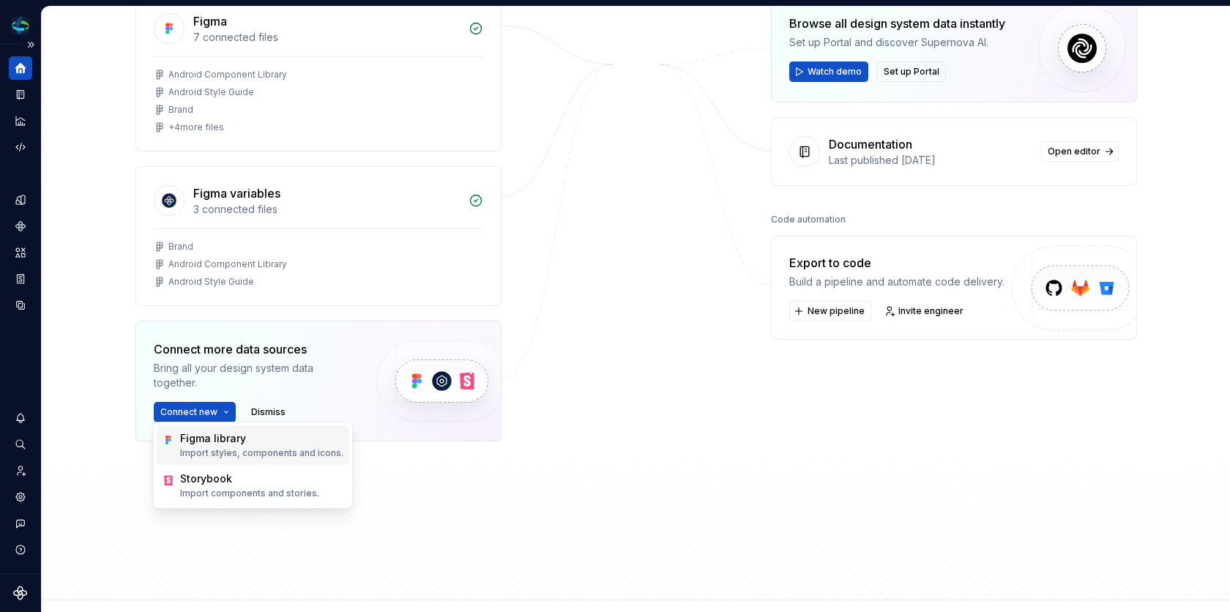
click at [226, 442] on div "Figma library" at bounding box center [261, 438] width 163 height 15
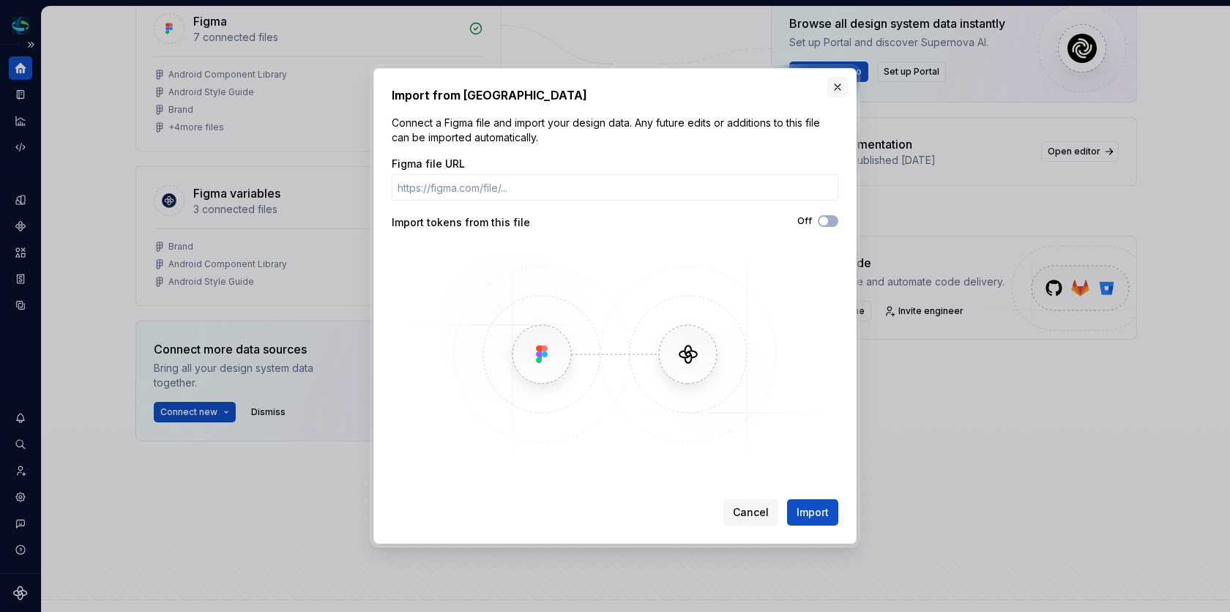
click at [840, 86] on button "button" at bounding box center [838, 87] width 21 height 21
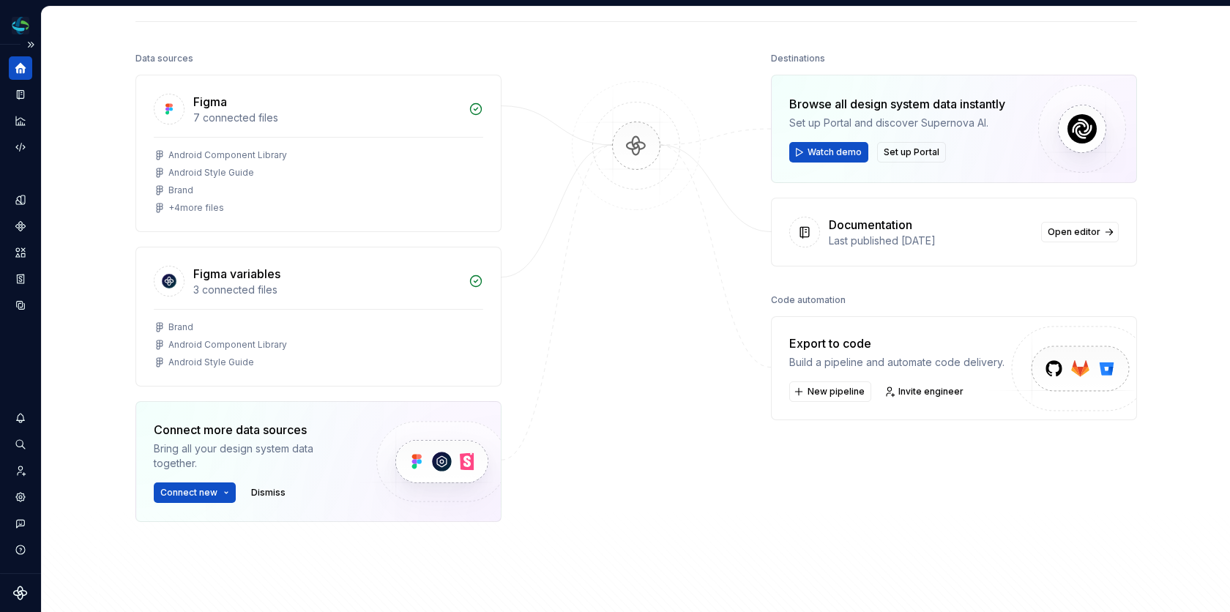
scroll to position [142, 0]
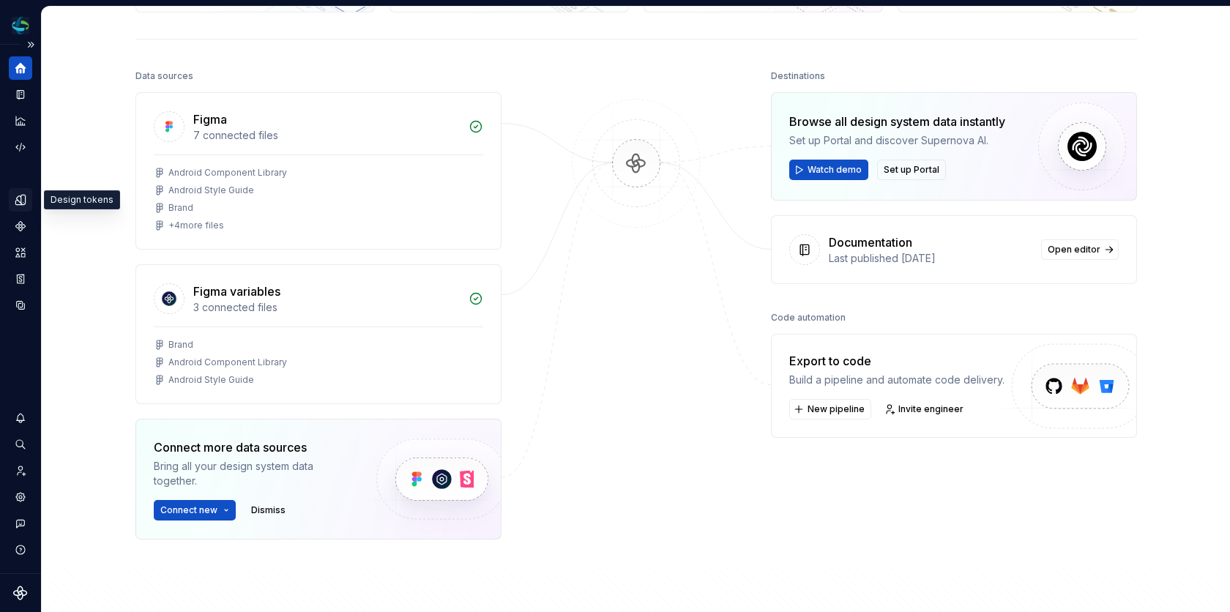
click at [24, 195] on icon "Design tokens" at bounding box center [20, 200] width 10 height 10
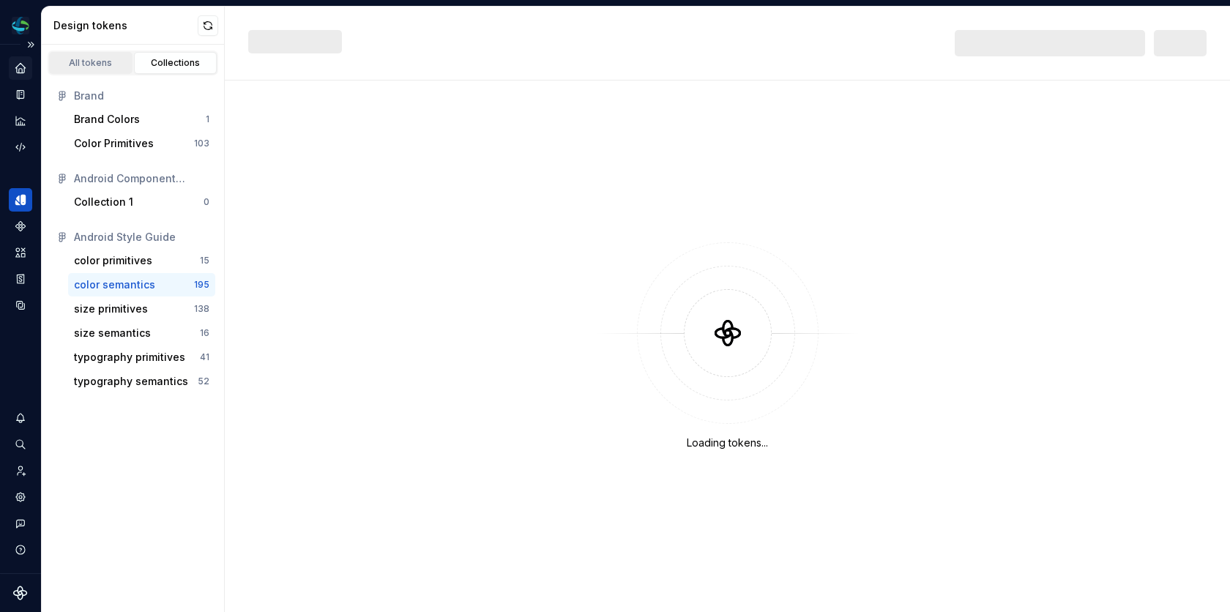
click at [99, 62] on div "All tokens" at bounding box center [90, 63] width 73 height 12
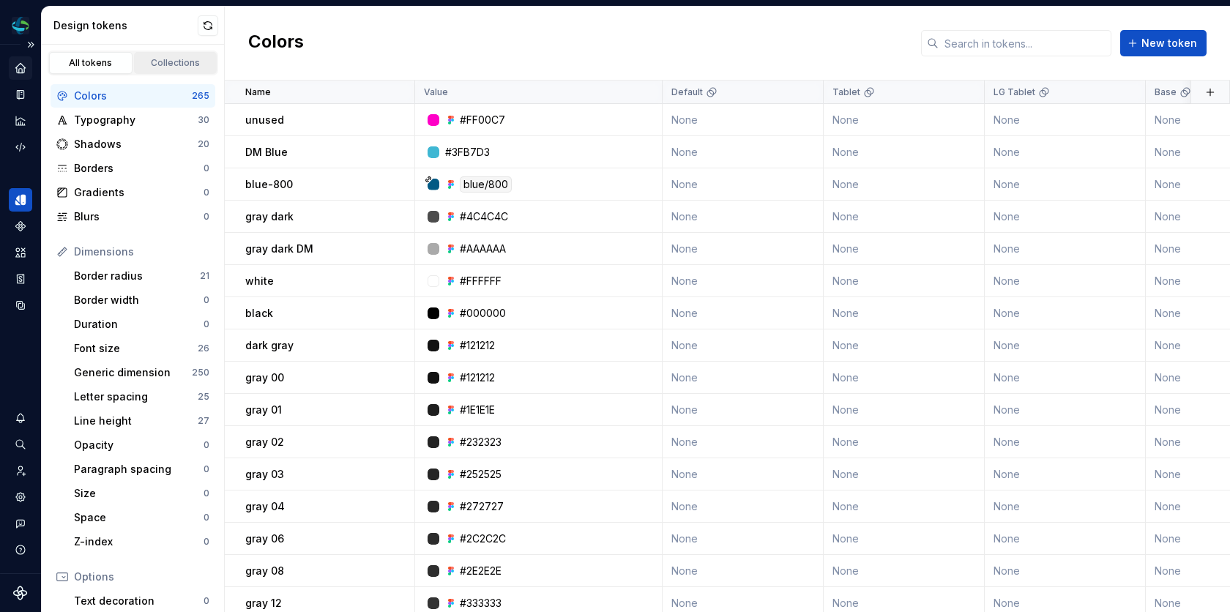
click at [175, 70] on link "Collections" at bounding box center [175, 63] width 83 height 22
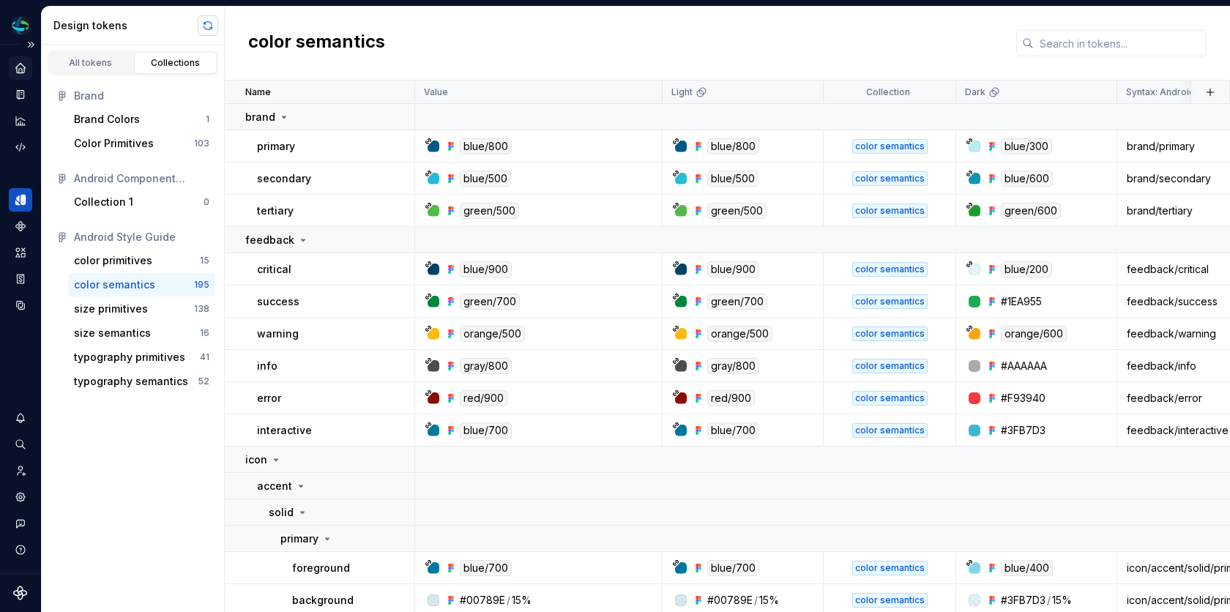
click at [204, 21] on button "button" at bounding box center [208, 25] width 21 height 21
click at [100, 63] on div "All tokens" at bounding box center [90, 63] width 73 height 12
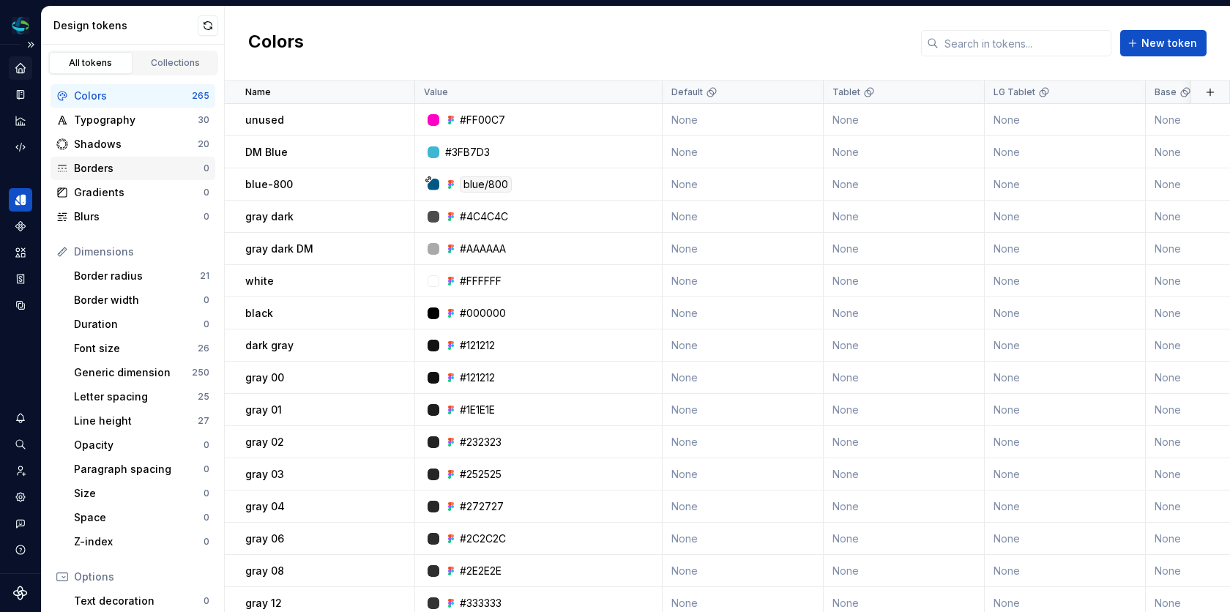
scroll to position [187, 0]
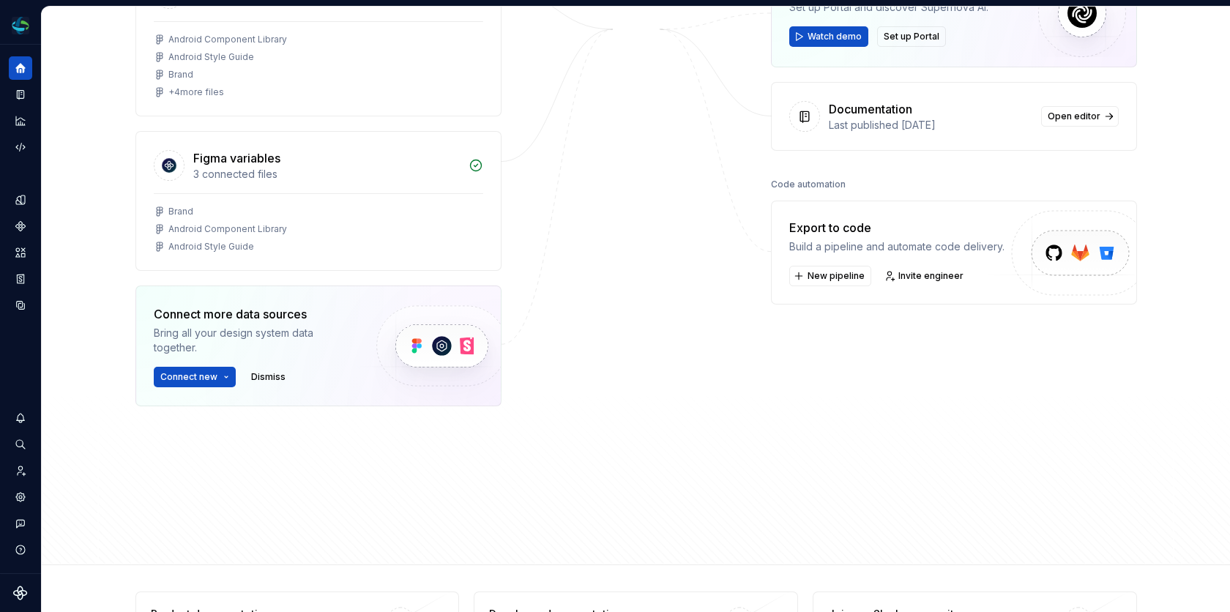
scroll to position [284, 0]
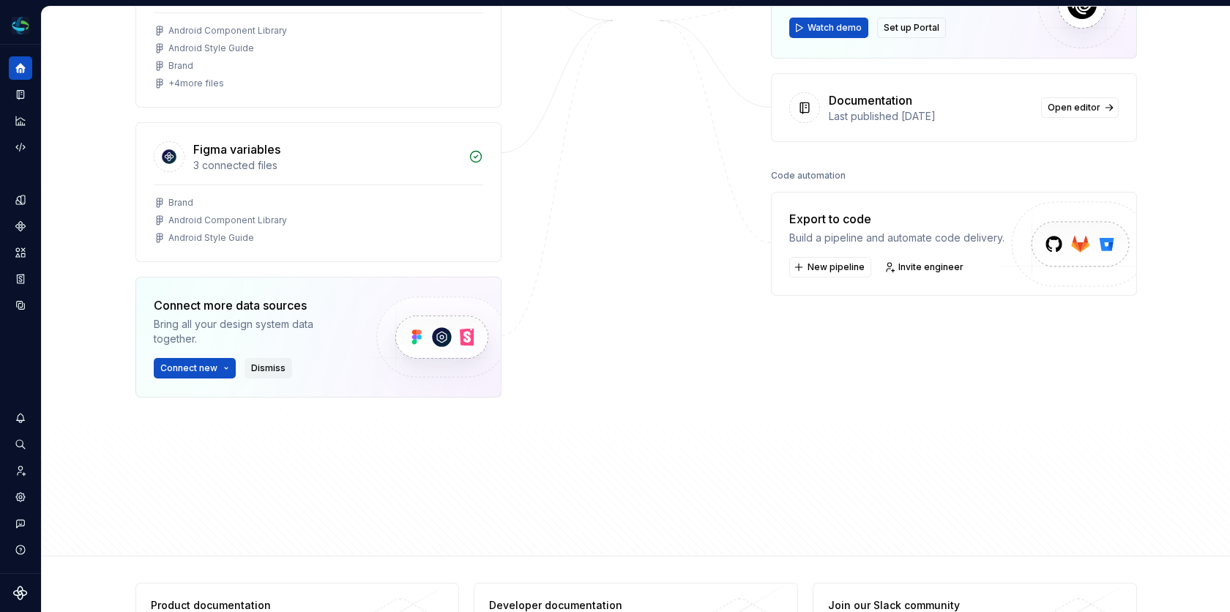
click at [278, 366] on span "Dismiss" at bounding box center [268, 369] width 34 height 12
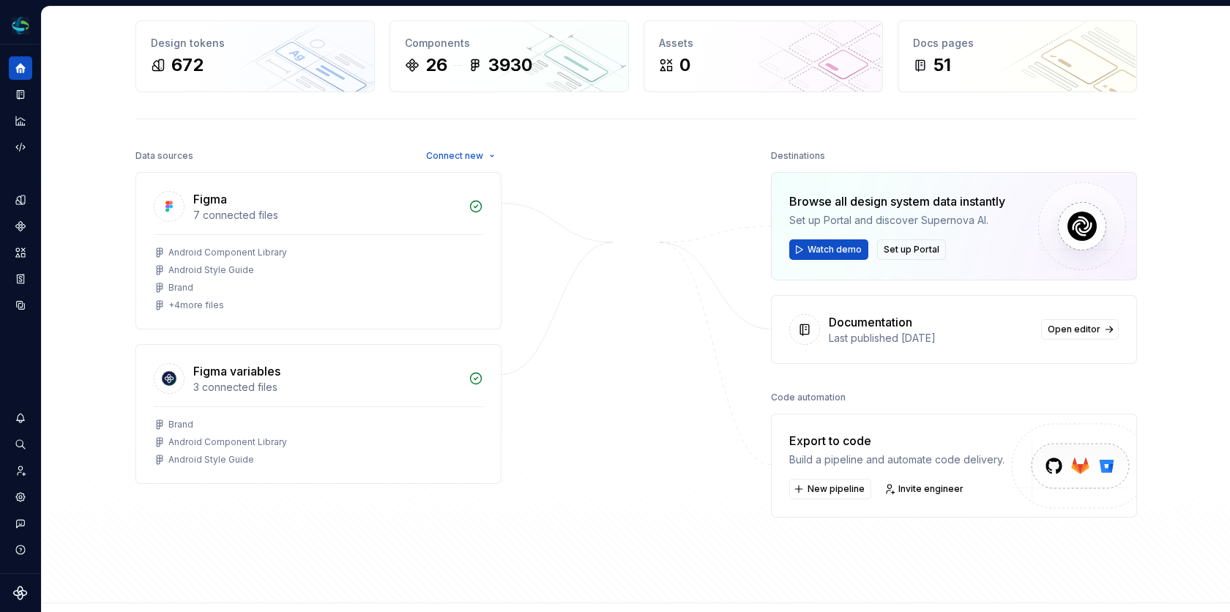
scroll to position [59, 0]
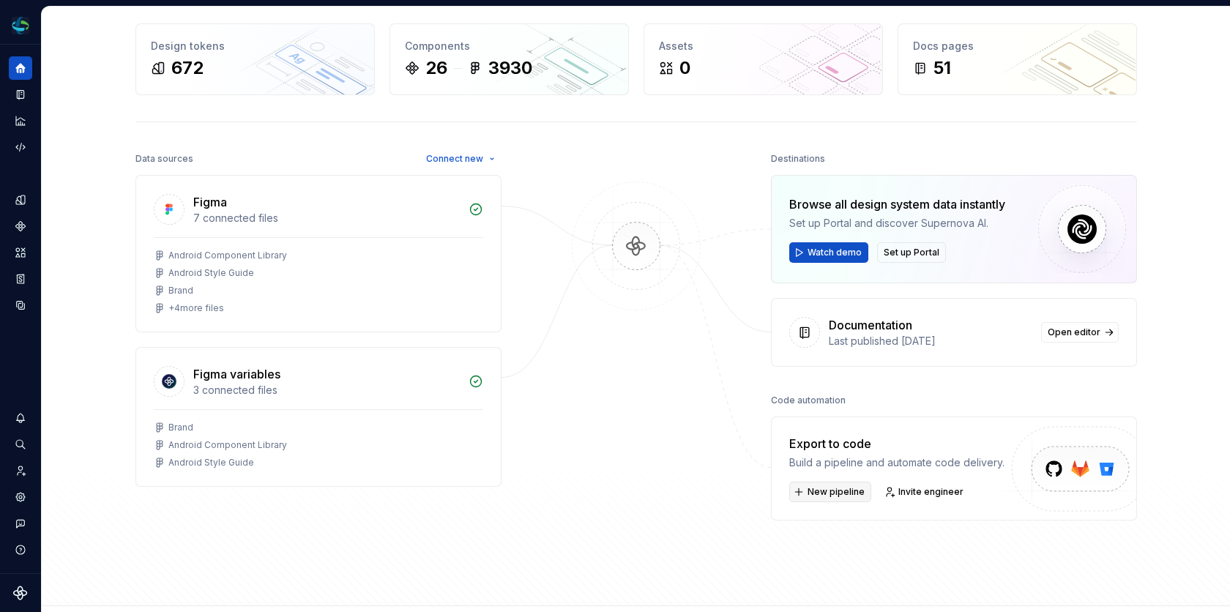
click at [828, 488] on span "New pipeline" at bounding box center [836, 492] width 57 height 12
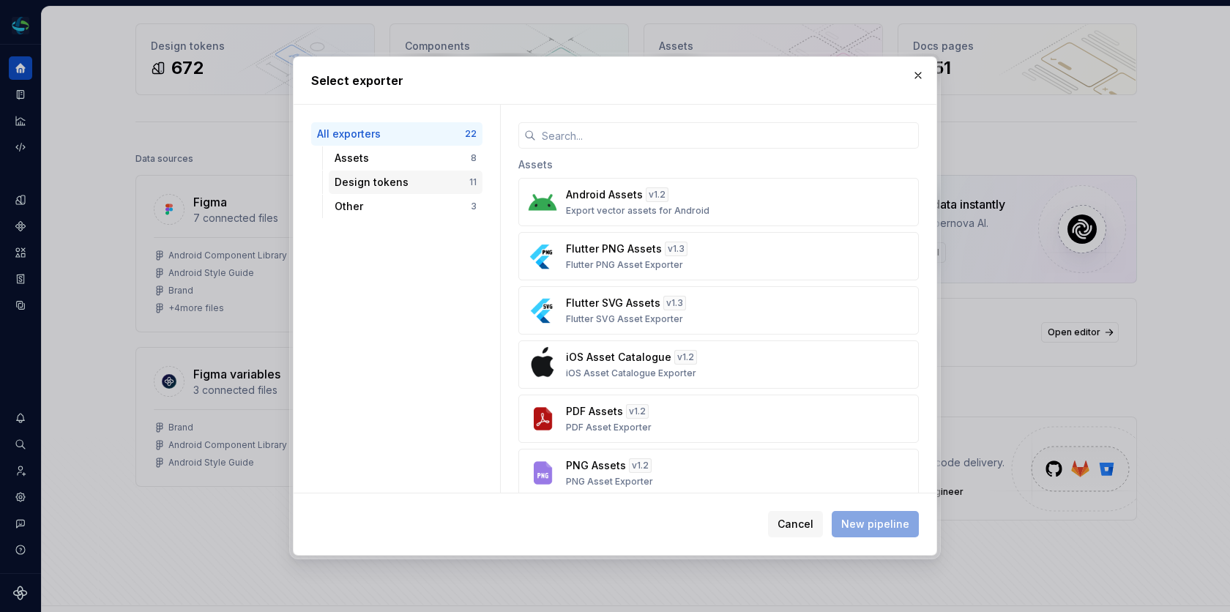
click at [412, 176] on div "Design tokens" at bounding box center [402, 182] width 135 height 15
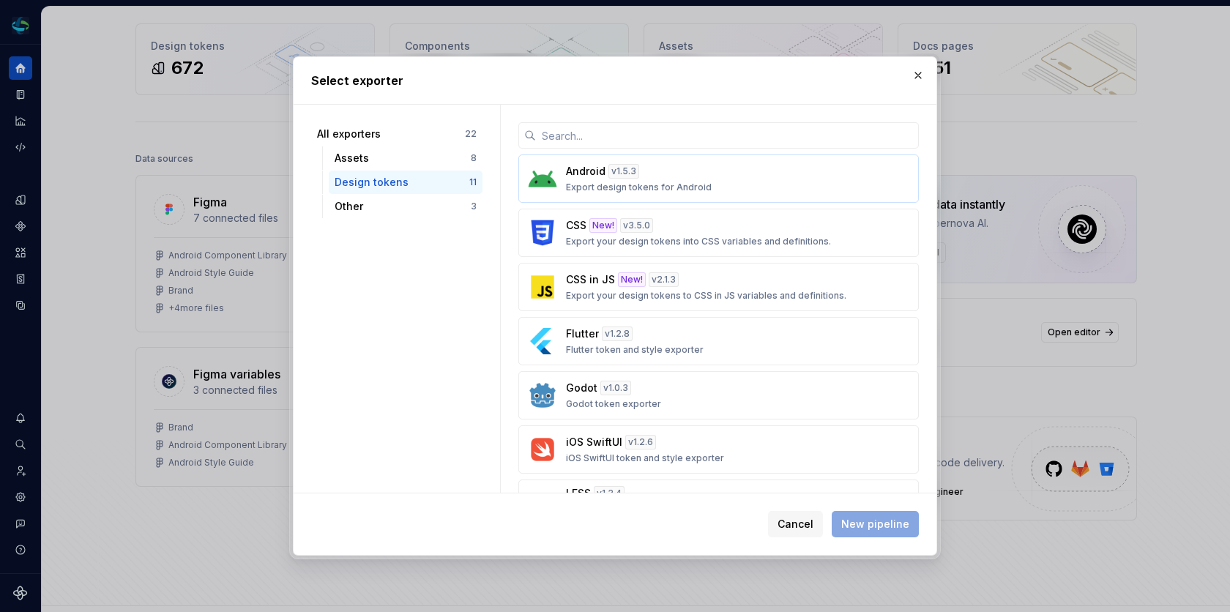
click at [797, 179] on div "Android v 1.5.3 Export design tokens for Android" at bounding box center [714, 178] width 297 height 29
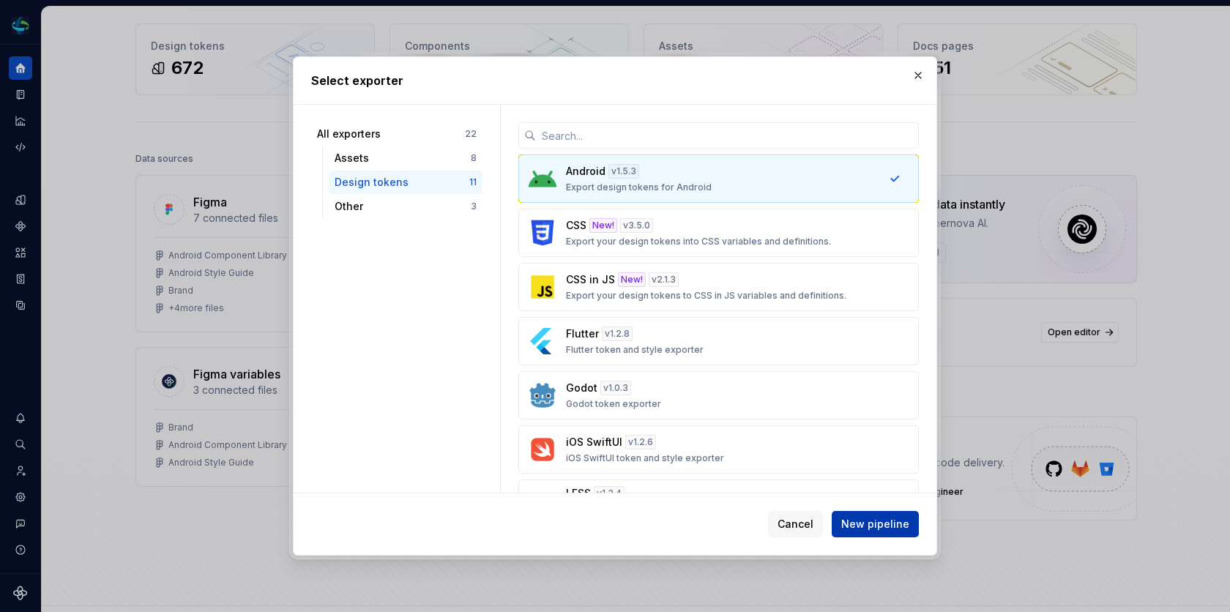
click at [876, 518] on span "New pipeline" at bounding box center [875, 524] width 68 height 15
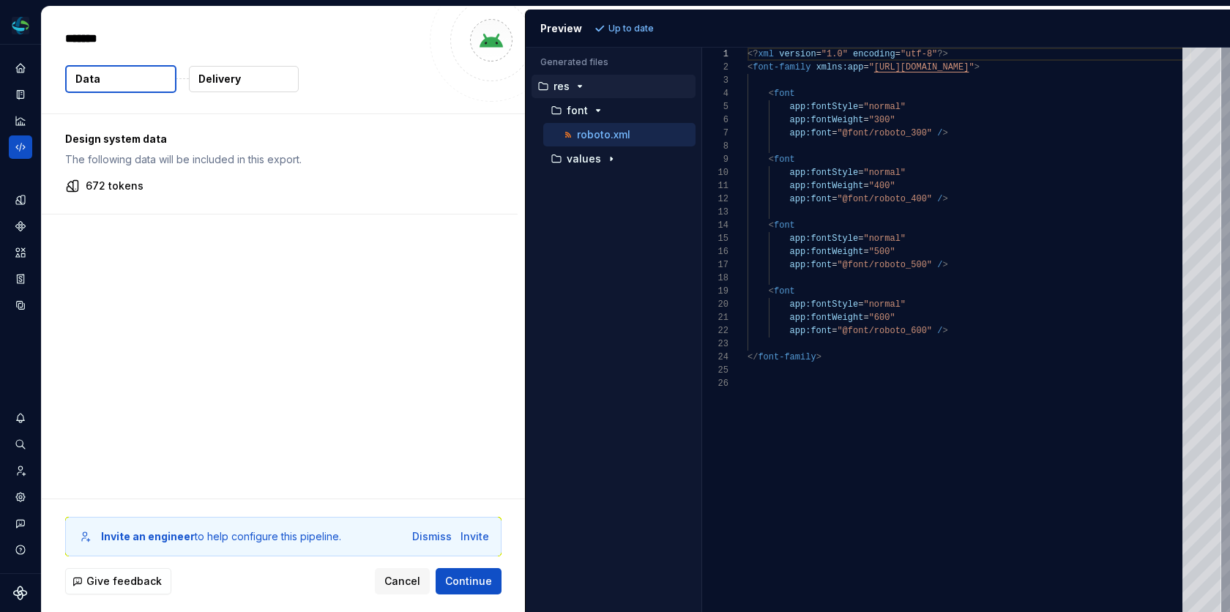
type textarea "*"
click at [611, 157] on icon "button" at bounding box center [611, 159] width 1 height 4
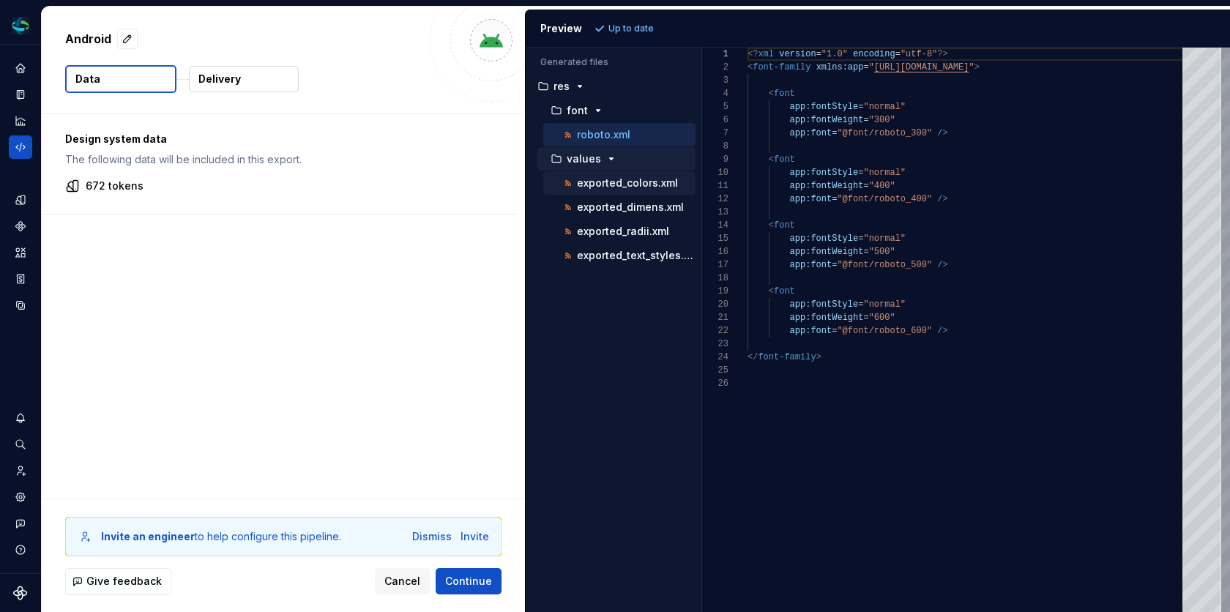
click at [631, 177] on p "exported_colors.xml" at bounding box center [627, 183] width 101 height 12
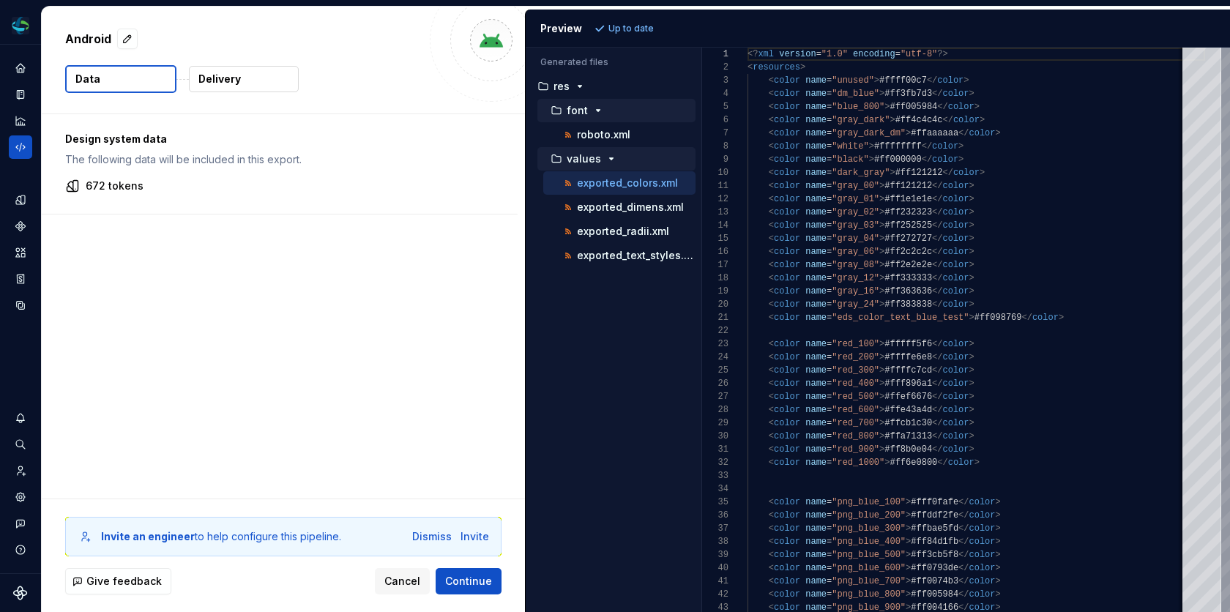
click at [609, 112] on div "font" at bounding box center [622, 111] width 148 height 12
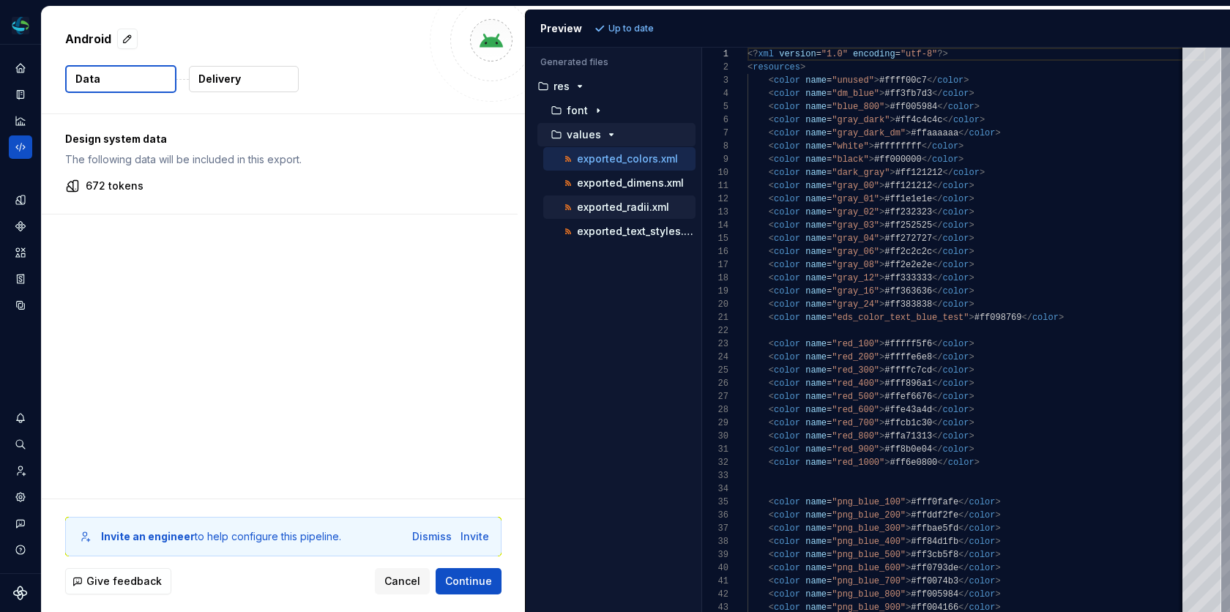
click at [614, 200] on div "exported_radii.xml" at bounding box center [628, 207] width 135 height 15
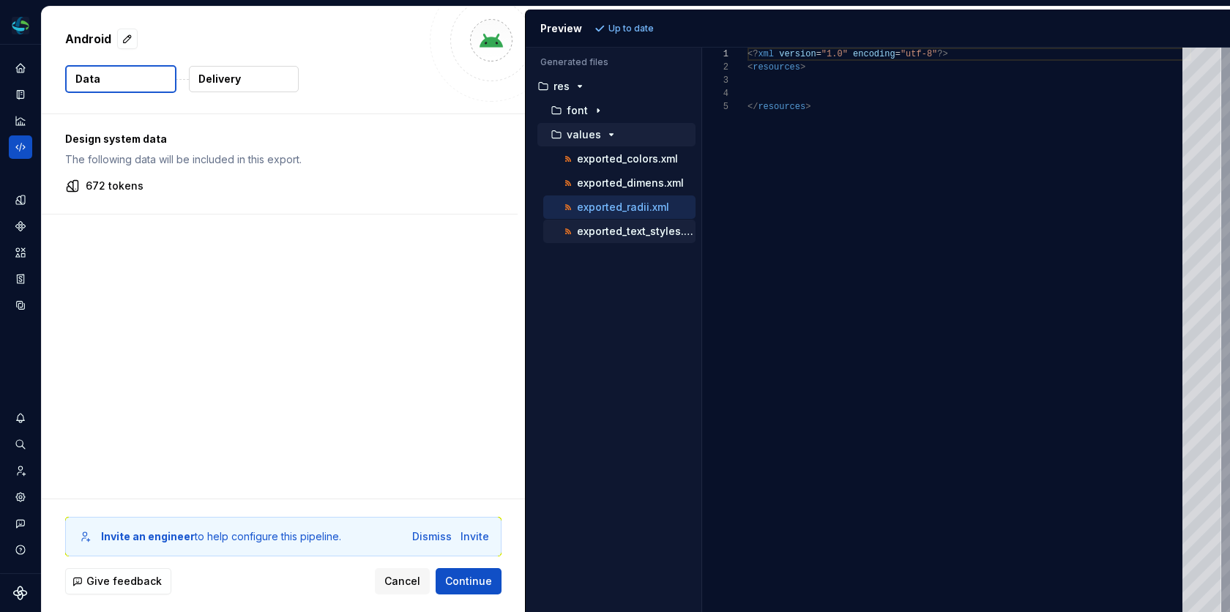
click at [614, 226] on p "exported_text_styles.xml" at bounding box center [636, 232] width 119 height 12
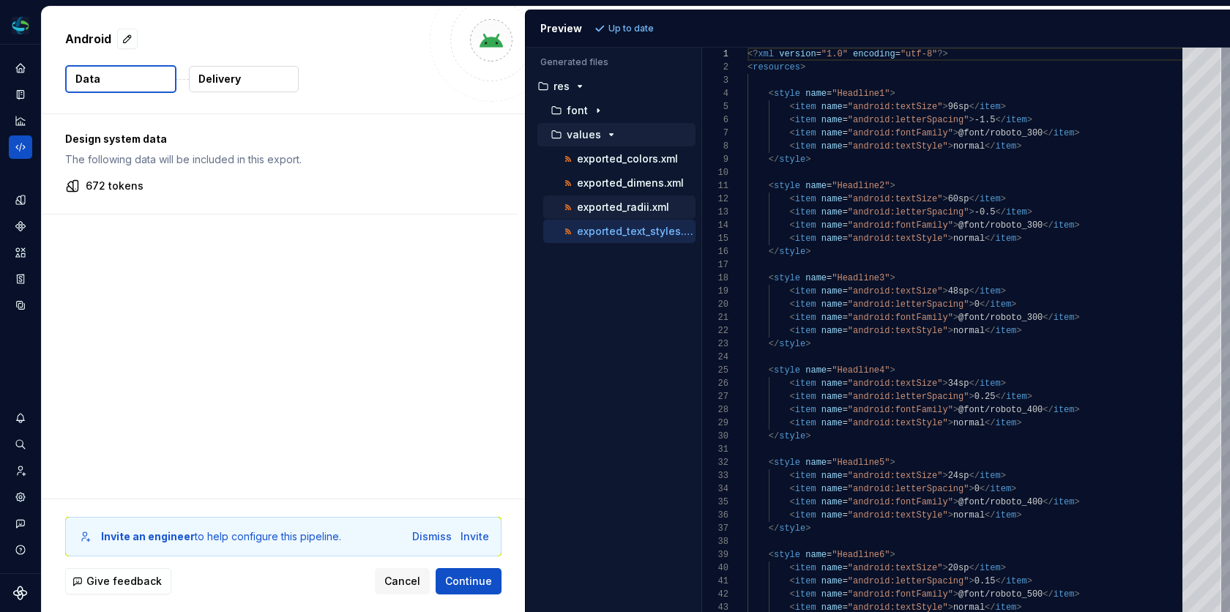
click at [622, 201] on p "exported_radii.xml" at bounding box center [623, 207] width 92 height 12
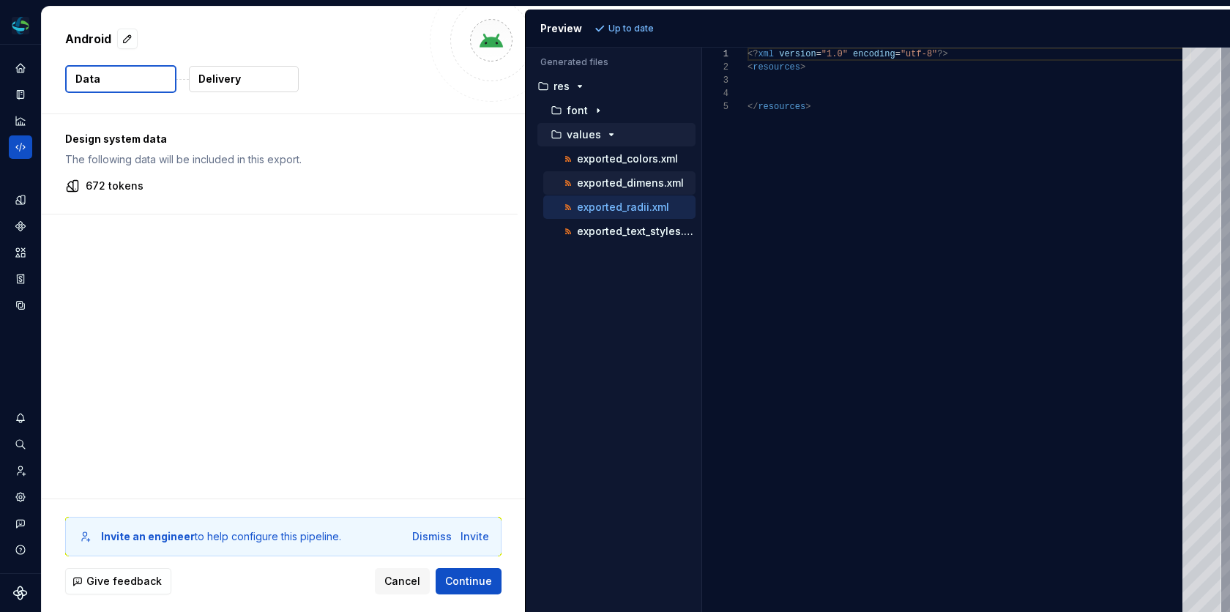
click at [622, 181] on p "exported_dimens.xml" at bounding box center [630, 183] width 107 height 12
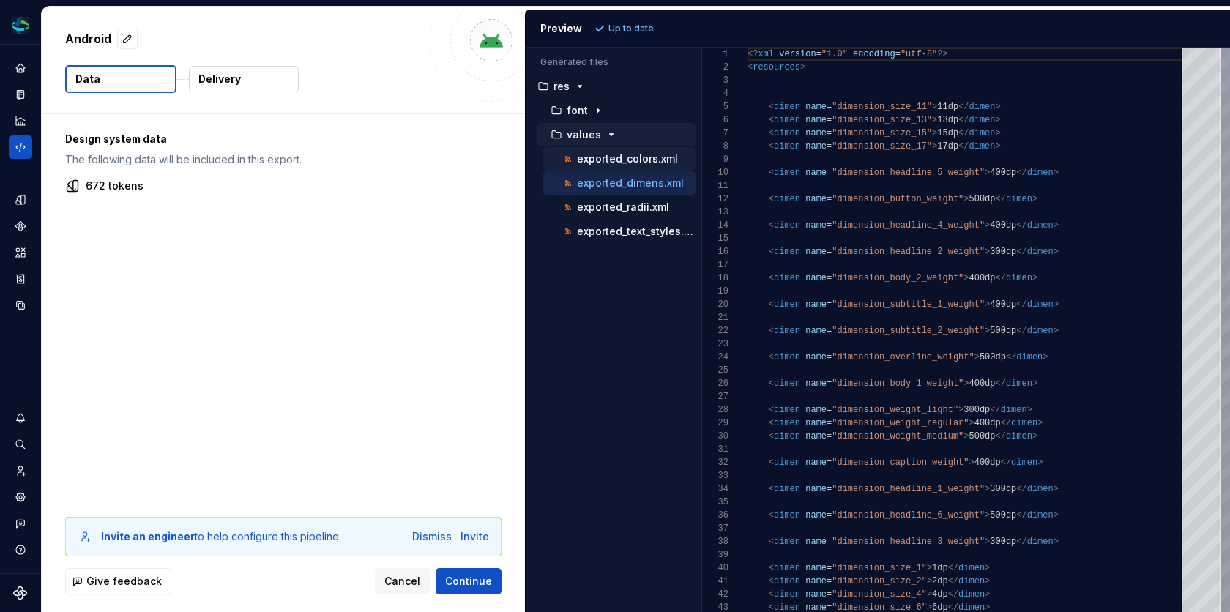
click at [622, 156] on p "exported_colors.xml" at bounding box center [627, 159] width 101 height 12
type textarea "**********"
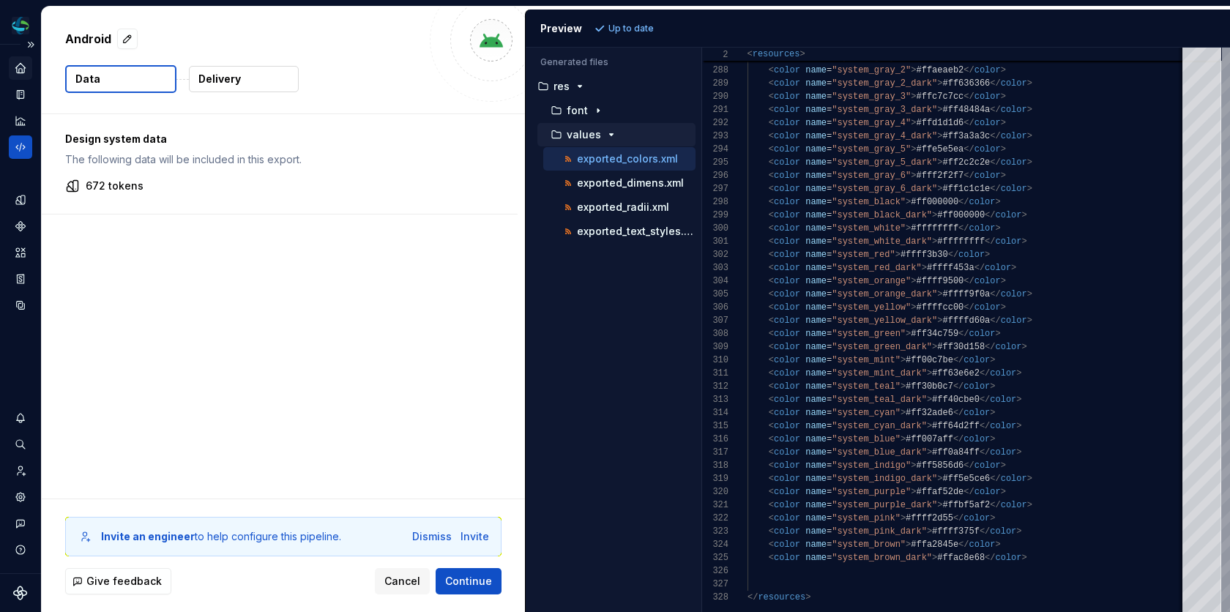
click at [19, 70] on icon "Home" at bounding box center [20, 68] width 10 height 10
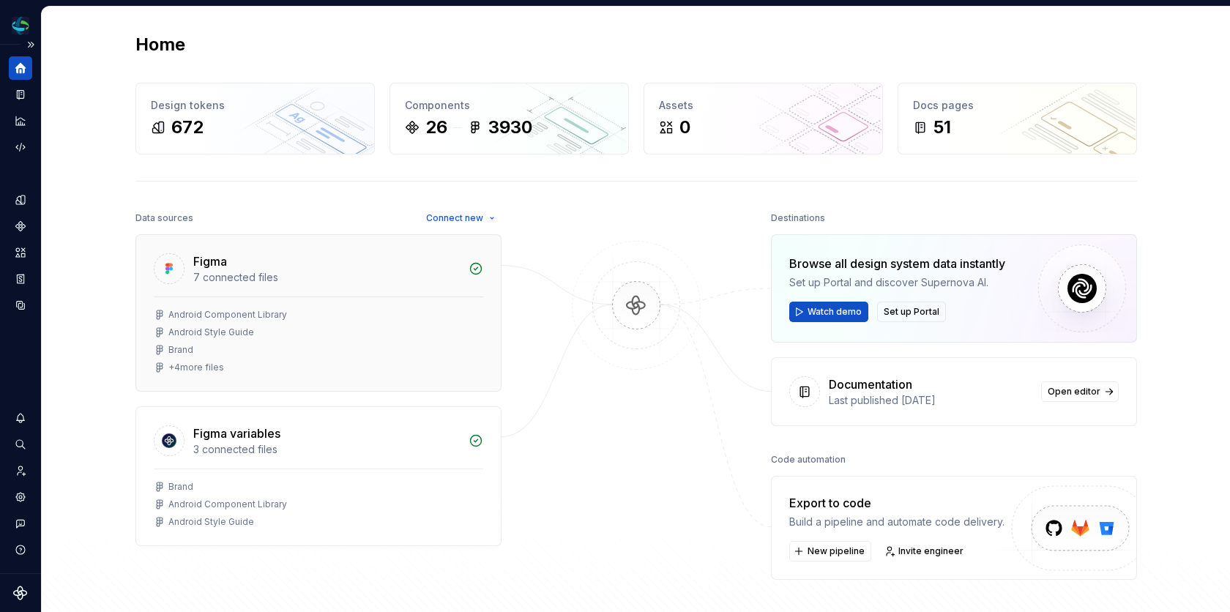
click at [387, 354] on div "Android Component Library Android Style Guide Brand + 4 more files" at bounding box center [319, 341] width 330 height 64
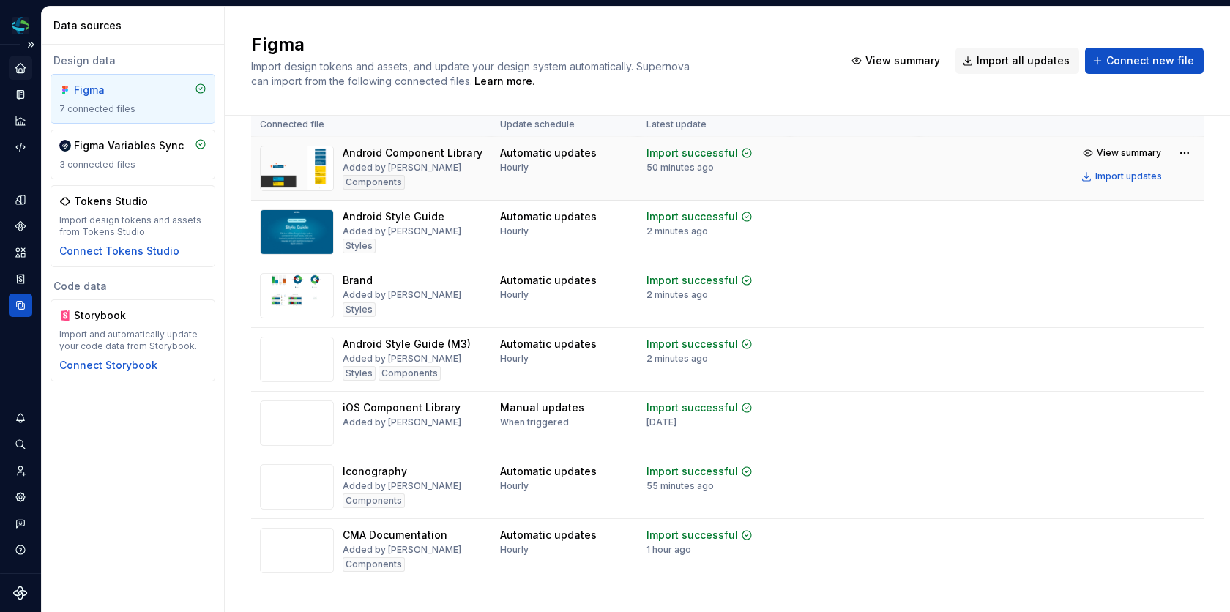
scroll to position [51, 0]
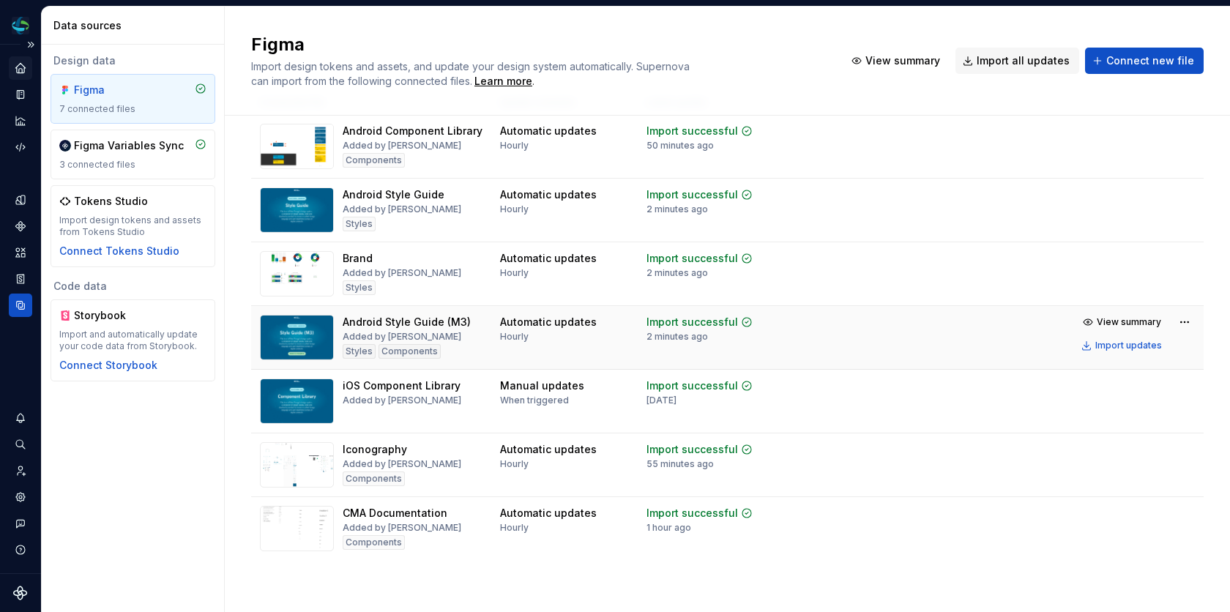
click at [464, 349] on div "Android Style Guide (M3) Added by [PERSON_NAME] Styles Components" at bounding box center [407, 337] width 128 height 45
click at [786, 343] on td "Import successful 2 minutes ago" at bounding box center [714, 338] width 152 height 64
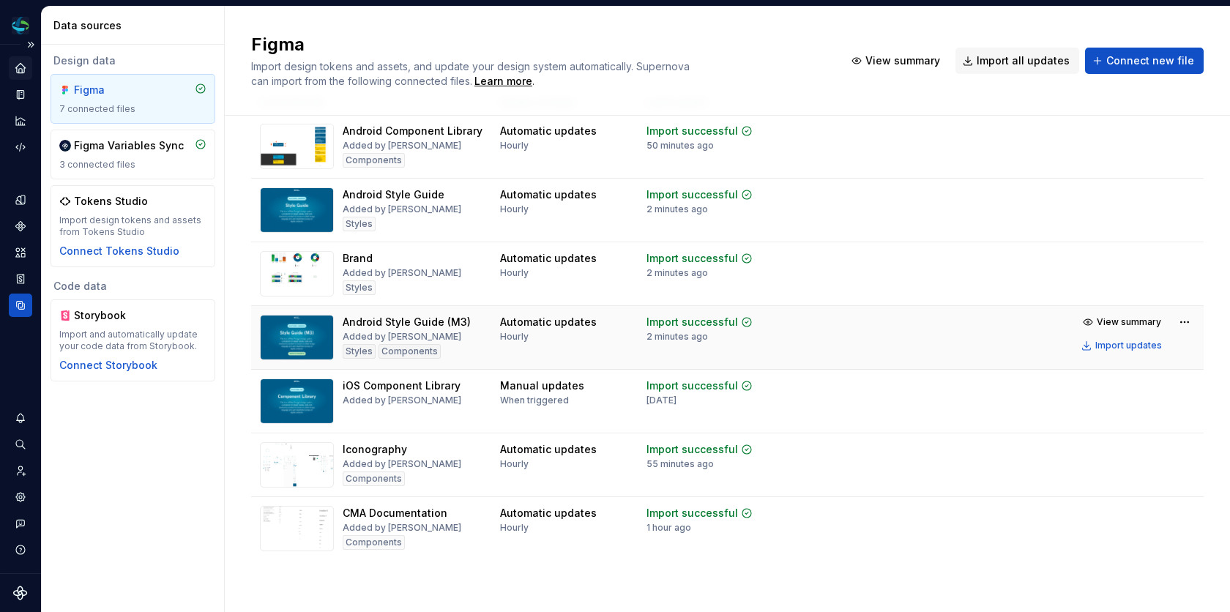
click at [929, 336] on td "View summary Import updates" at bounding box center [1061, 334] width 285 height 56
click at [311, 334] on img at bounding box center [297, 337] width 74 height 45
click at [1194, 321] on html "CMA Android MW Design system data Data sources Design data Figma 7 connected fi…" at bounding box center [615, 306] width 1230 height 612
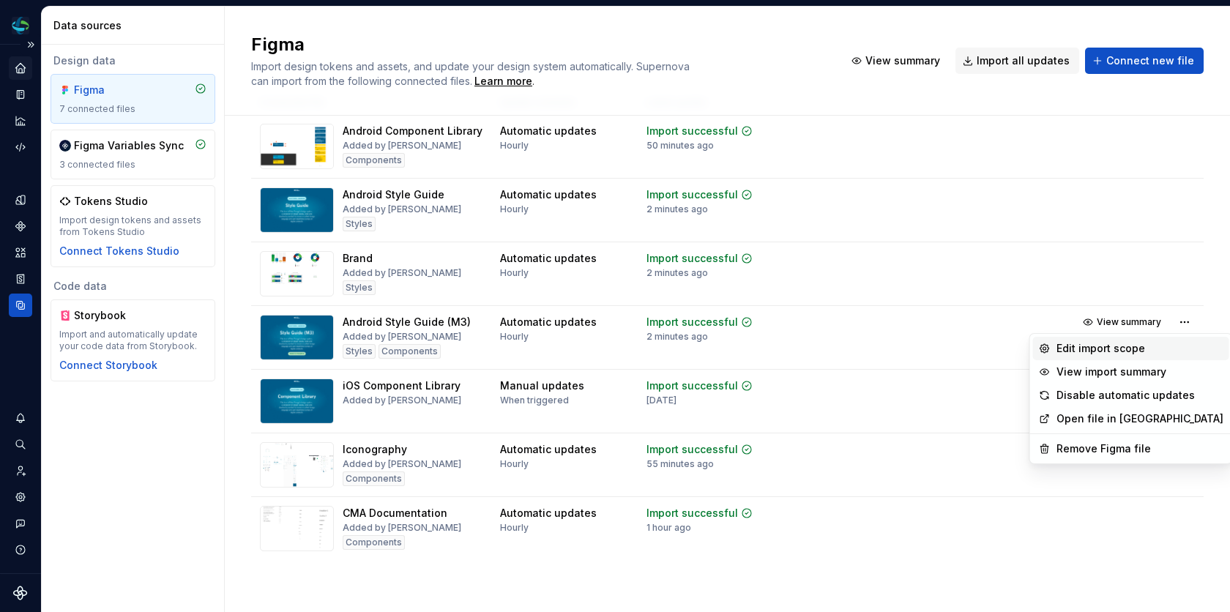
click at [1159, 343] on div "Edit import scope" at bounding box center [1140, 348] width 167 height 15
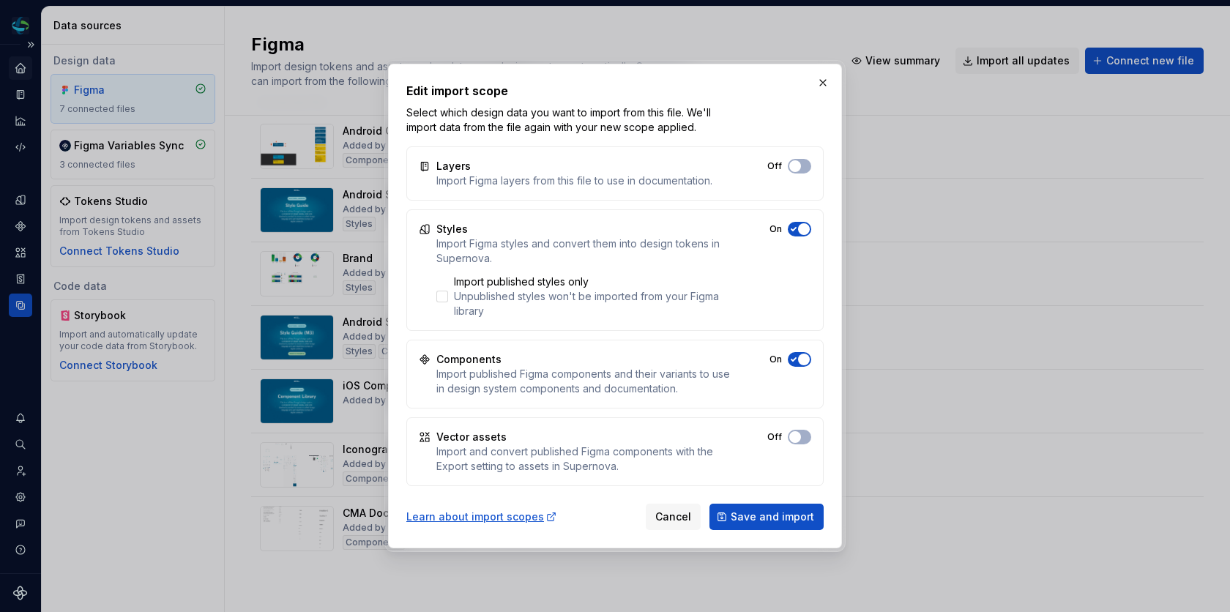
click at [801, 172] on span "button" at bounding box center [795, 166] width 12 height 12
click at [761, 510] on span "Save and import" at bounding box center [772, 517] width 83 height 15
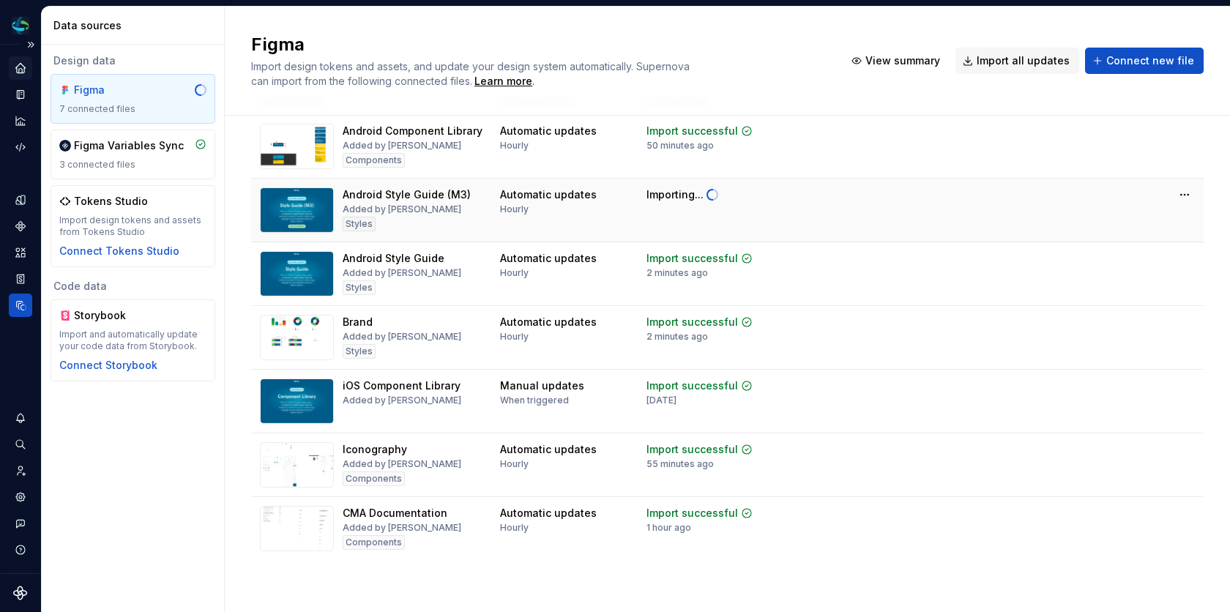
click at [1010, 201] on td at bounding box center [1061, 195] width 285 height 32
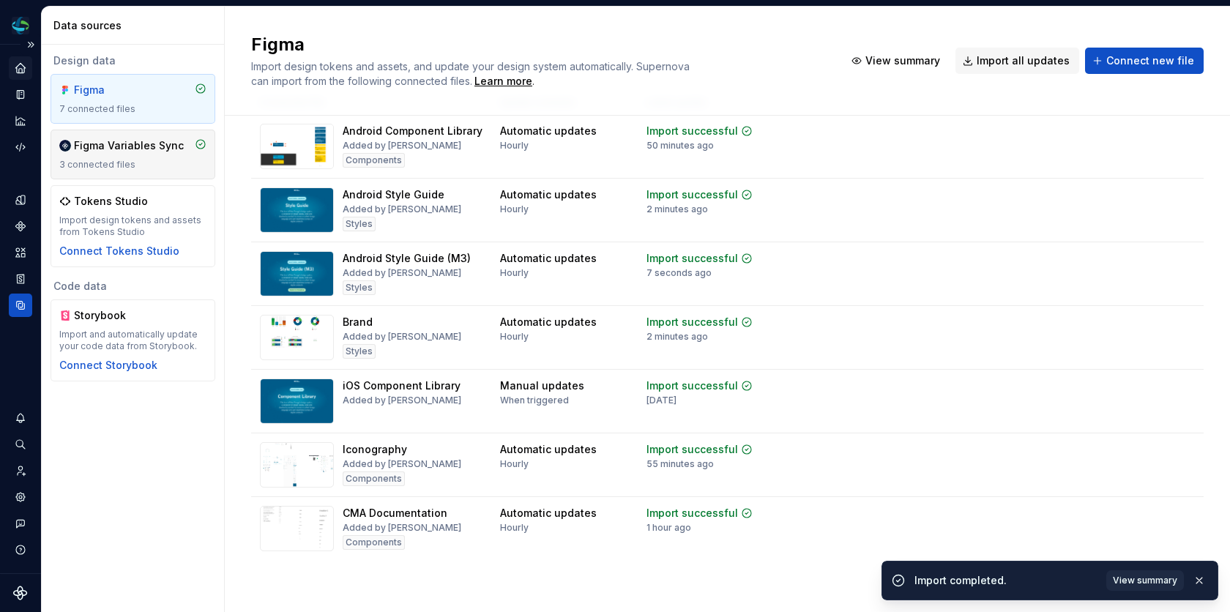
click at [165, 168] on div "3 connected files" at bounding box center [132, 165] width 147 height 12
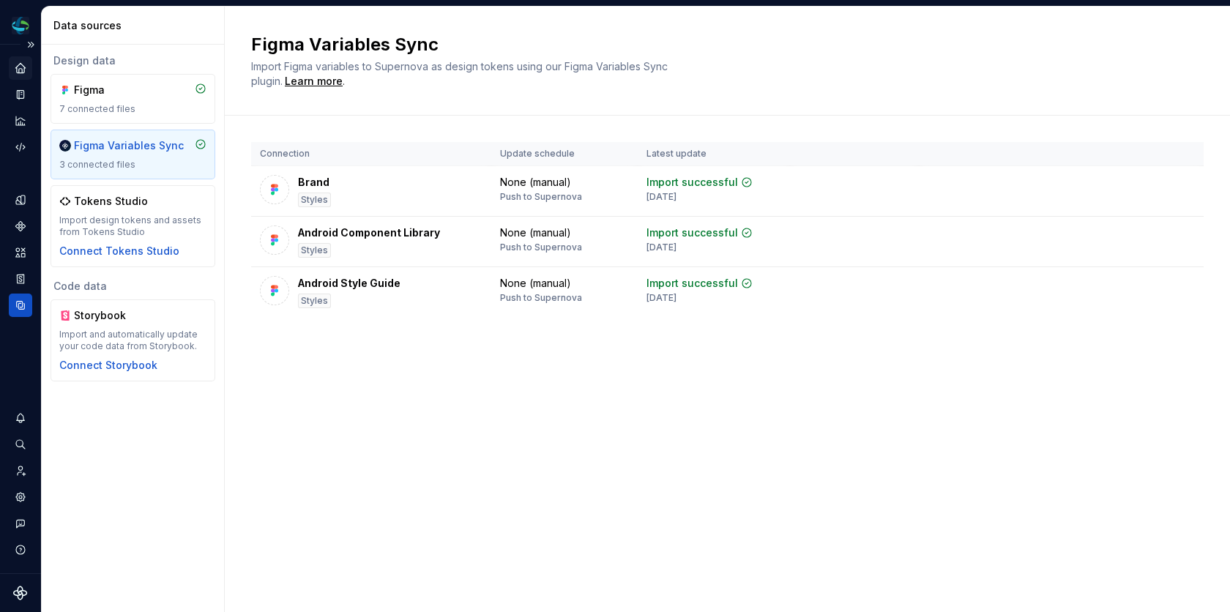
click at [598, 391] on div "Figma Variables Sync Import Figma variables to Supernova as design tokens using…" at bounding box center [727, 310] width 1005 height 606
click at [437, 434] on div "Figma Variables Sync Import Figma variables to Supernova as design tokens using…" at bounding box center [727, 310] width 1005 height 606
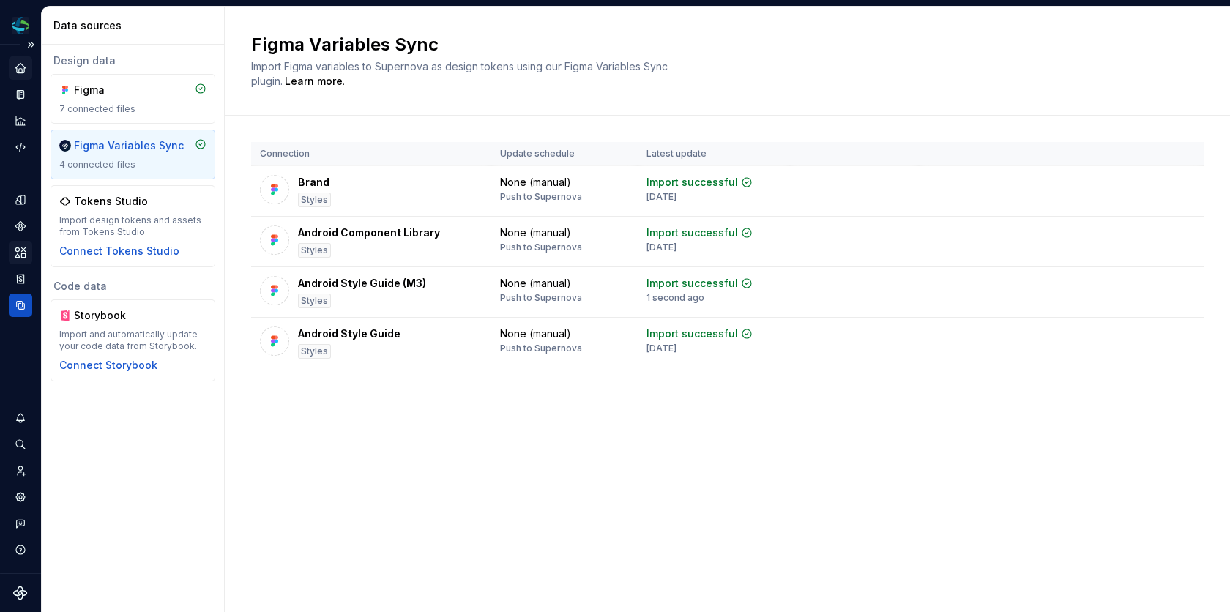
click at [21, 243] on div "Assets" at bounding box center [20, 252] width 23 height 23
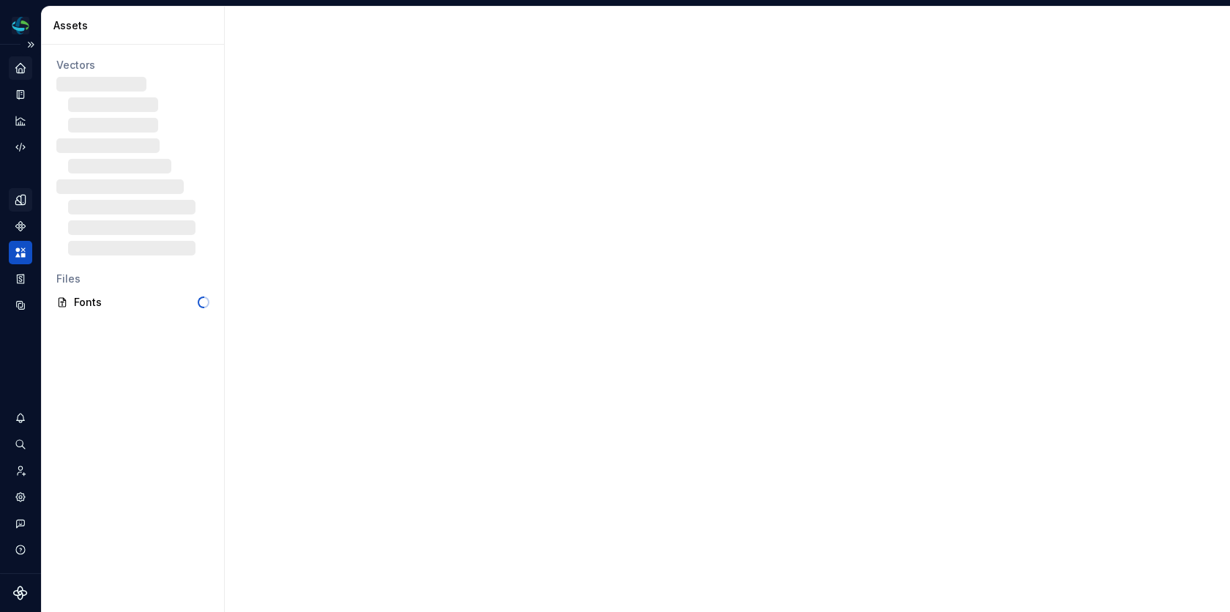
click at [21, 204] on icon "Design tokens" at bounding box center [20, 199] width 13 height 13
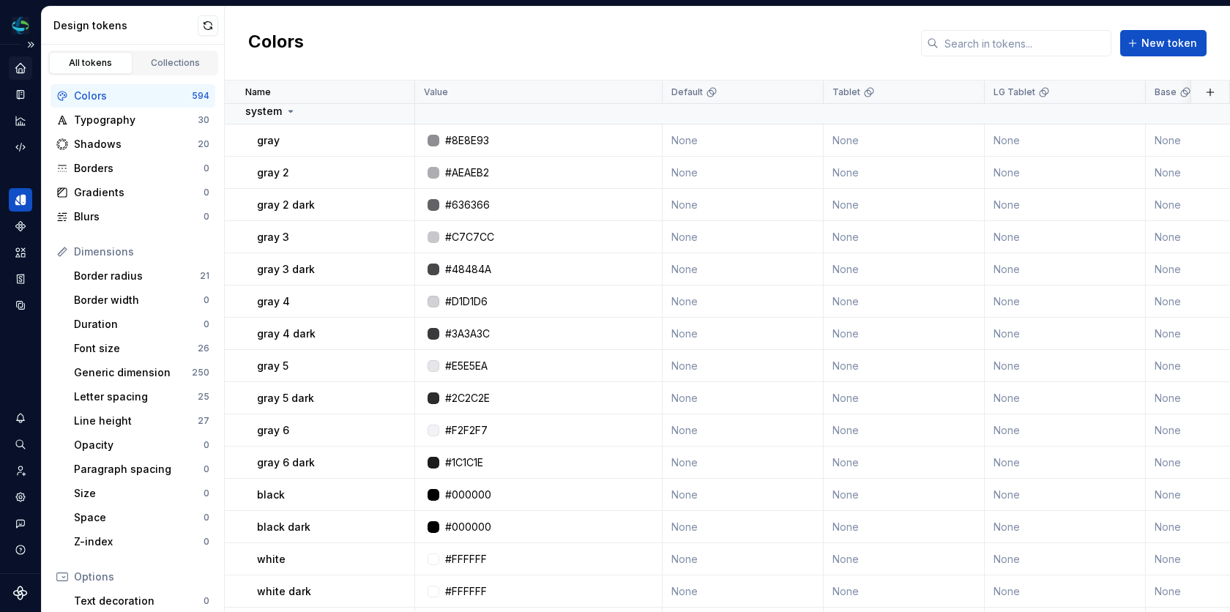
scroll to position [20791, 0]
click at [174, 66] on div "Collections" at bounding box center [175, 63] width 73 height 12
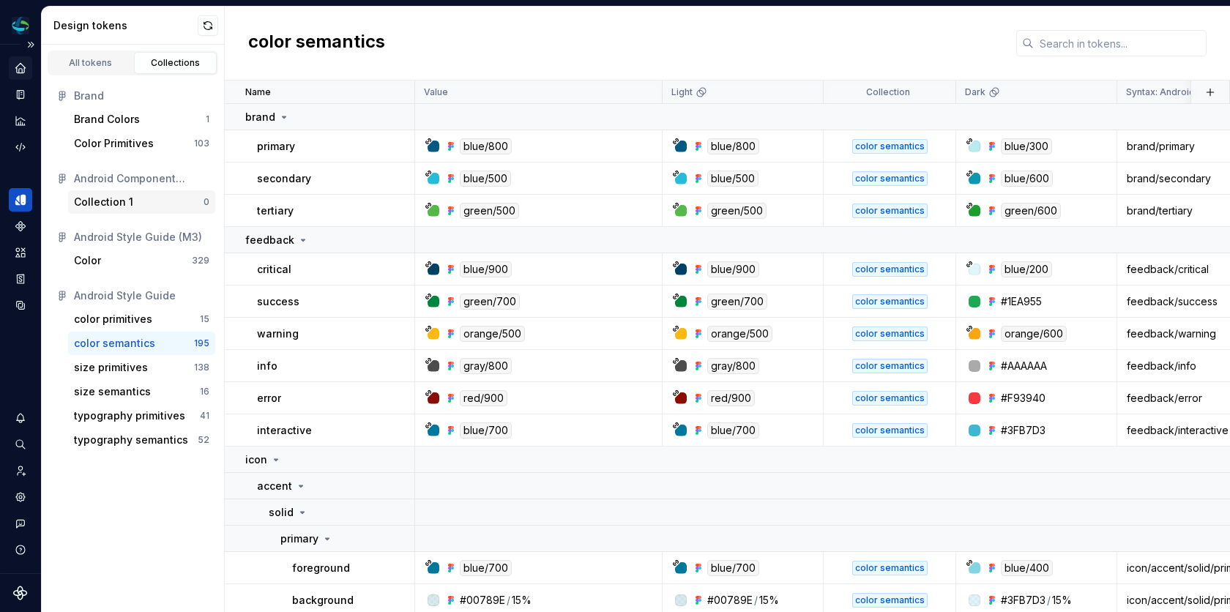
click at [167, 196] on div "Collection 1" at bounding box center [139, 202] width 130 height 15
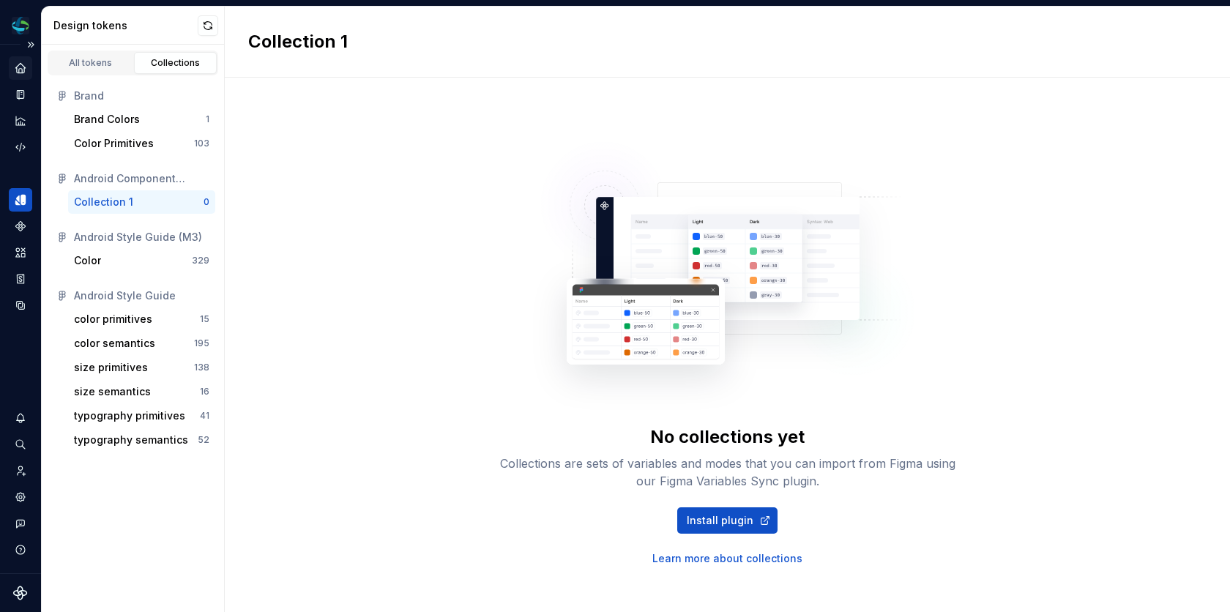
click at [140, 295] on div "Android Style Guide" at bounding box center [141, 296] width 135 height 15
click at [149, 232] on div "Android Style Guide (M3)" at bounding box center [141, 237] width 135 height 15
click at [165, 171] on div "Android Component Library" at bounding box center [141, 178] width 135 height 15
click at [145, 259] on div "Color" at bounding box center [133, 260] width 118 height 15
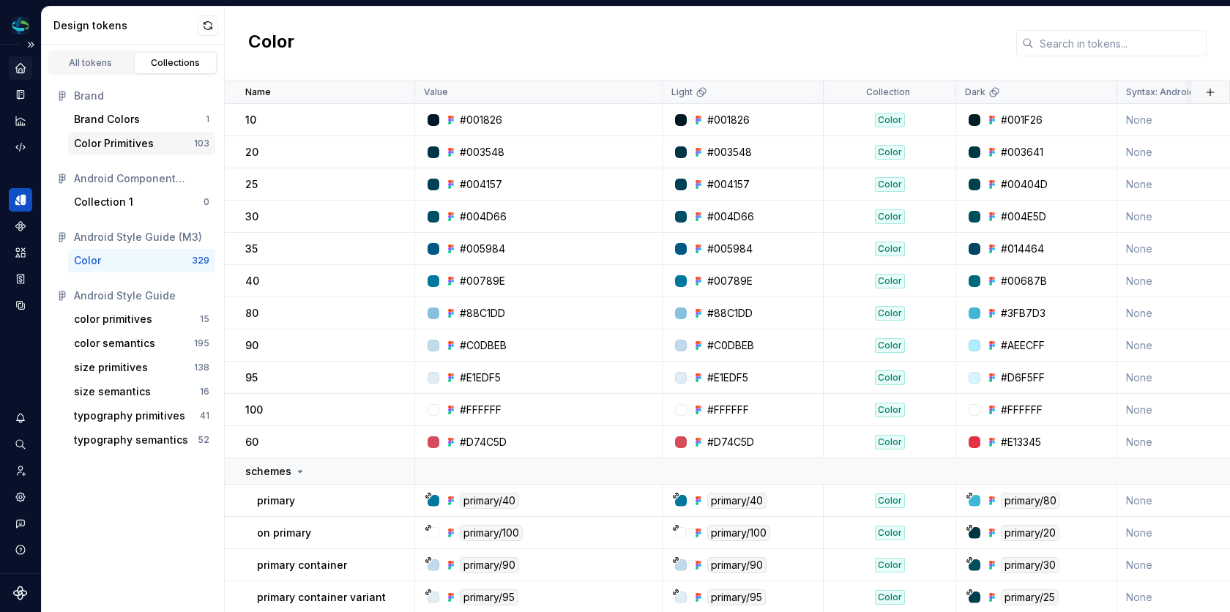
click at [157, 141] on div "Color Primitives" at bounding box center [134, 143] width 120 height 15
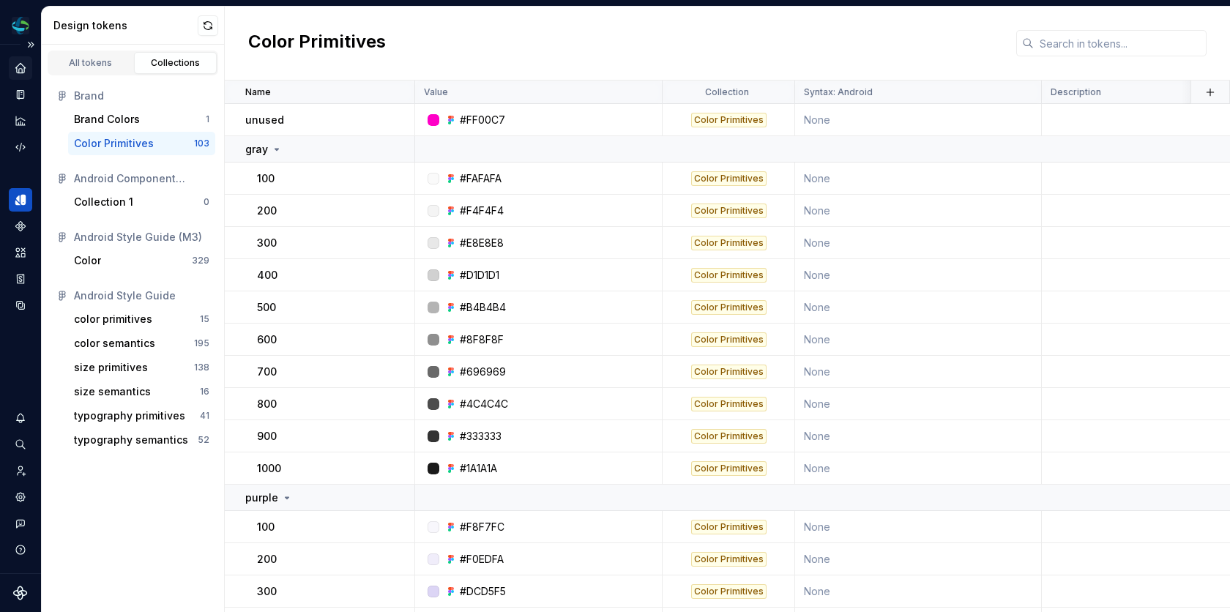
click at [25, 68] on icon "Home" at bounding box center [20, 68] width 13 height 13
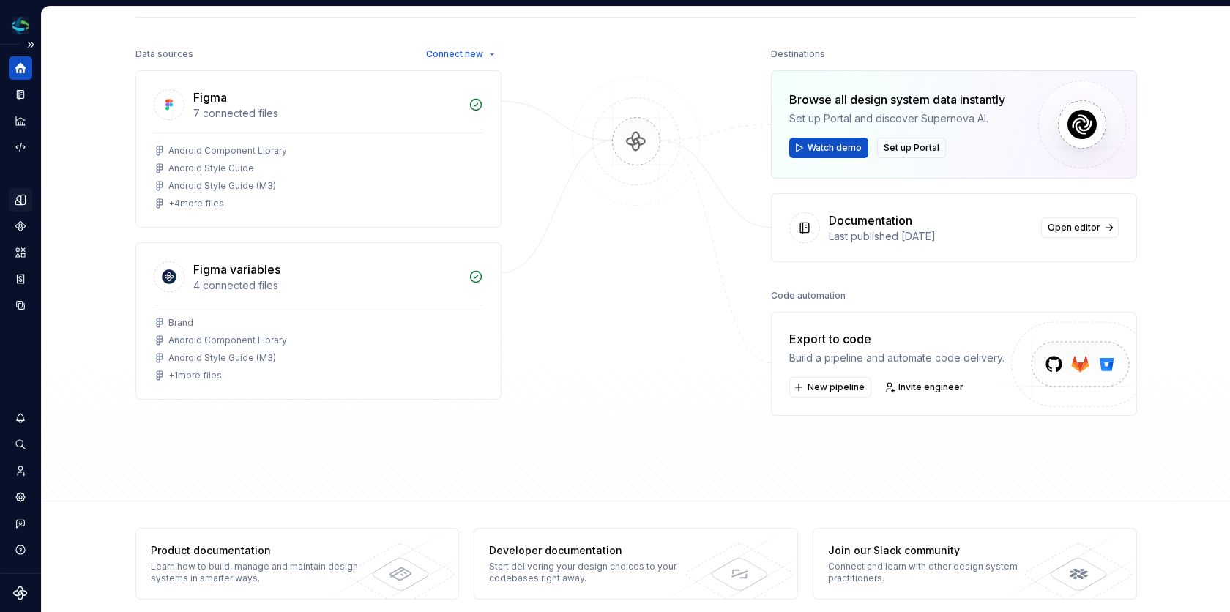
scroll to position [174, 0]
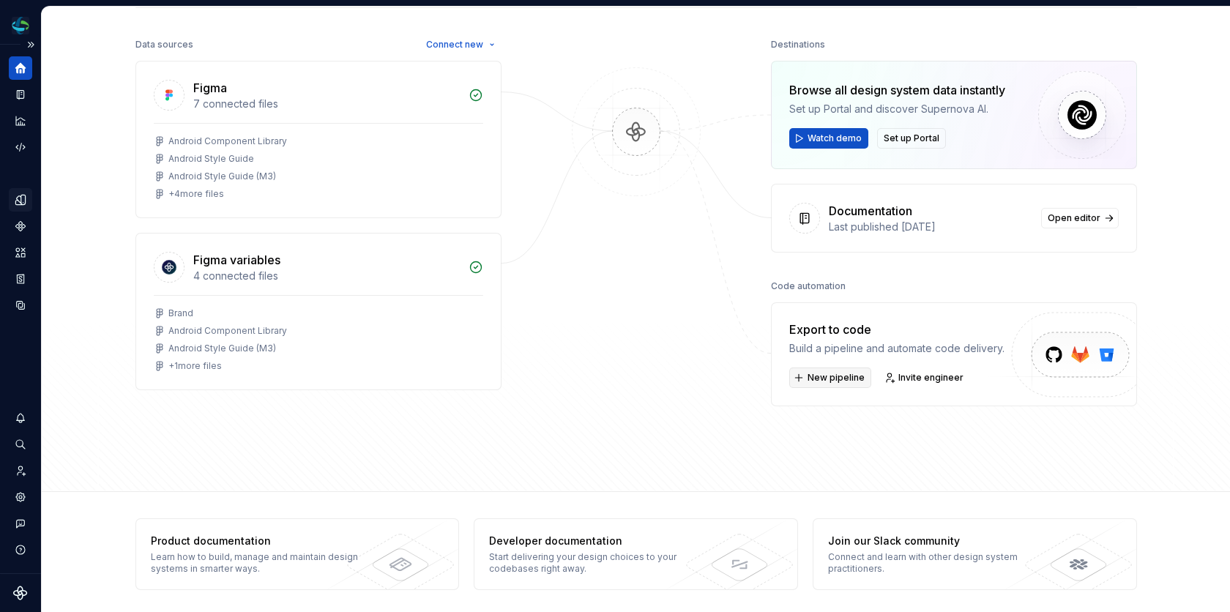
click at [844, 372] on span "New pipeline" at bounding box center [836, 378] width 57 height 12
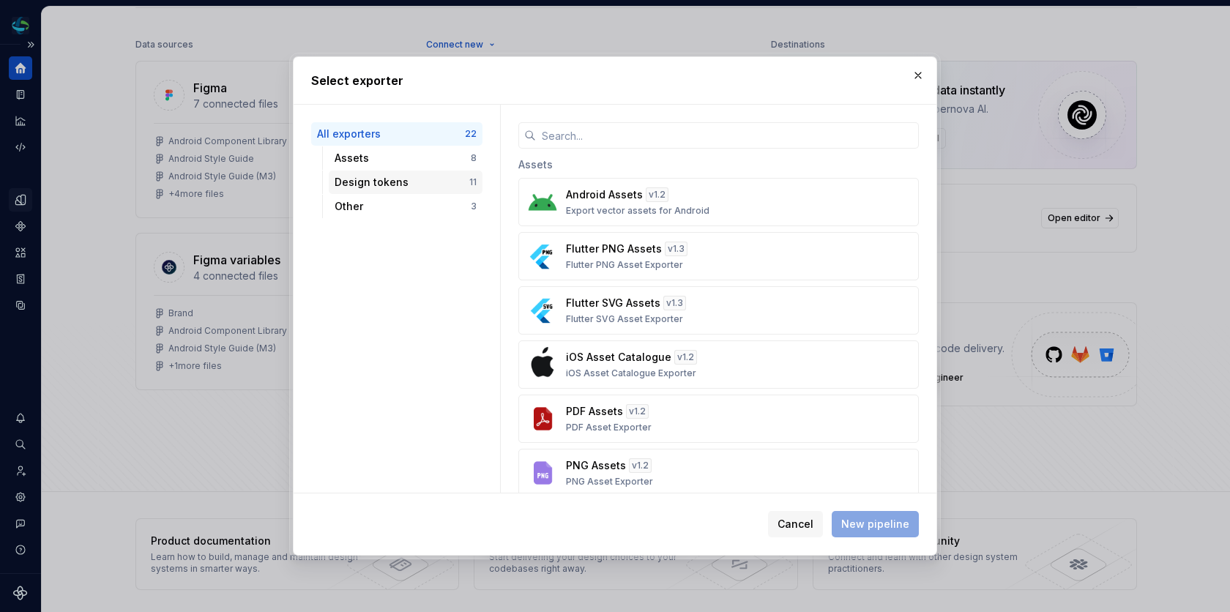
click at [432, 174] on div "Design tokens 11" at bounding box center [406, 182] width 154 height 23
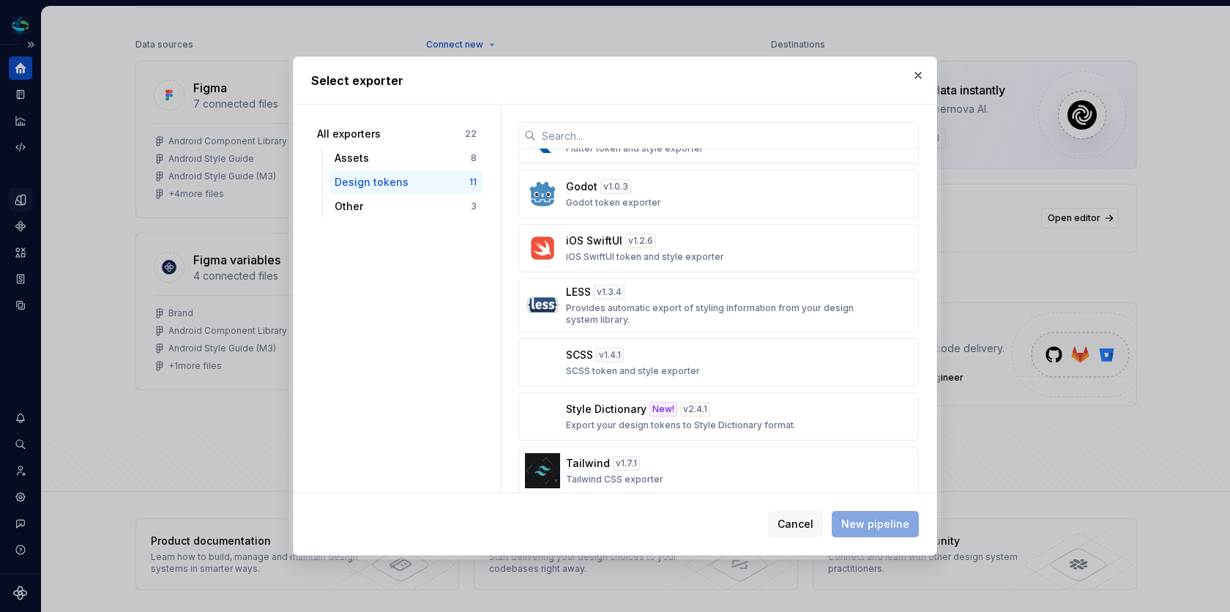
scroll to position [0, 0]
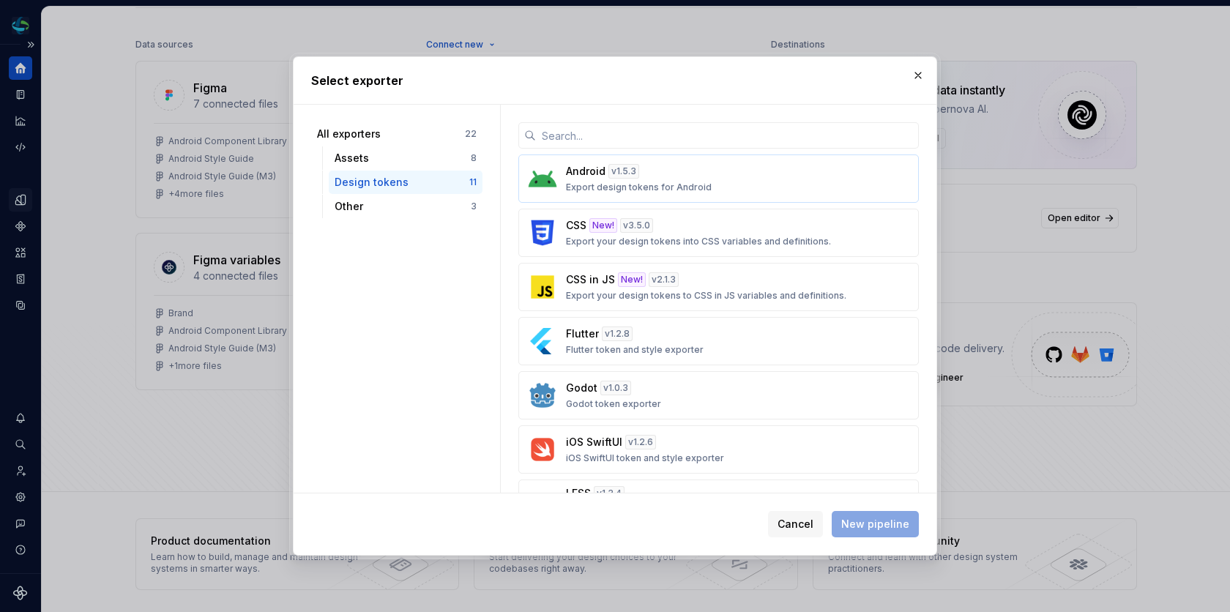
click at [729, 171] on div "Android v 1.5.3 Export design tokens for Android" at bounding box center [714, 178] width 297 height 29
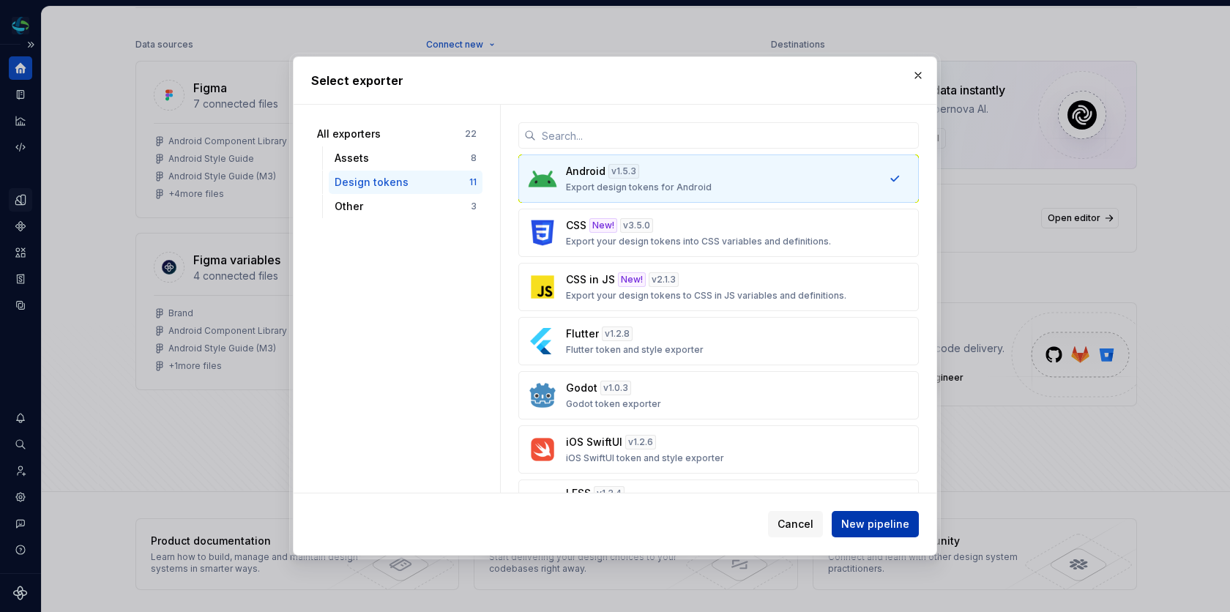
click at [886, 522] on span "New pipeline" at bounding box center [875, 524] width 68 height 15
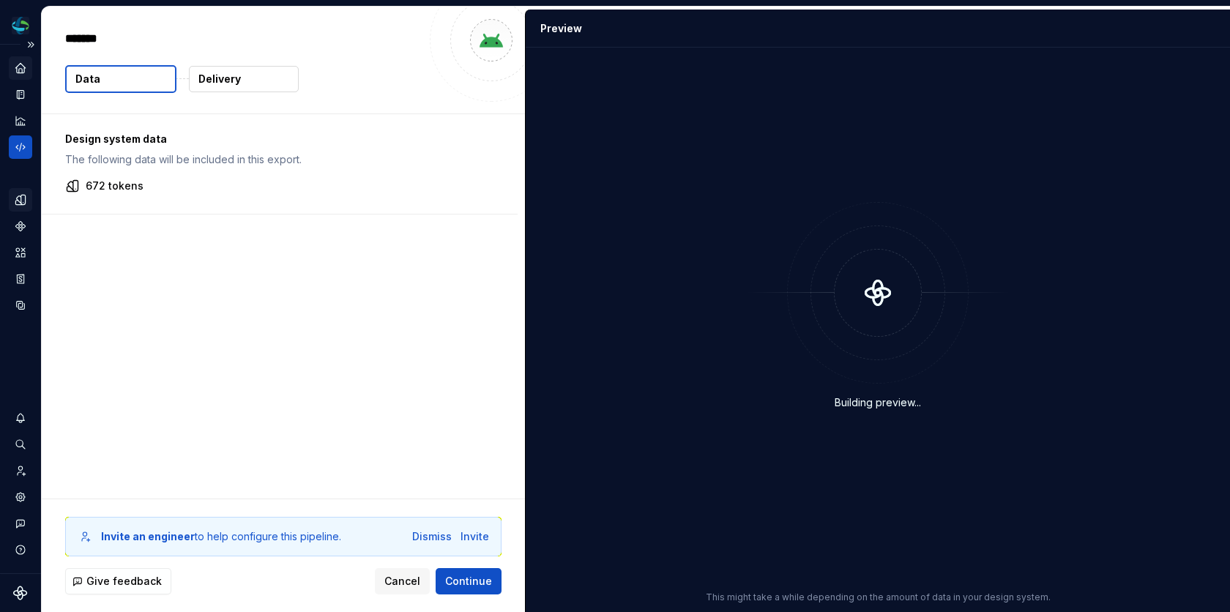
type textarea "*"
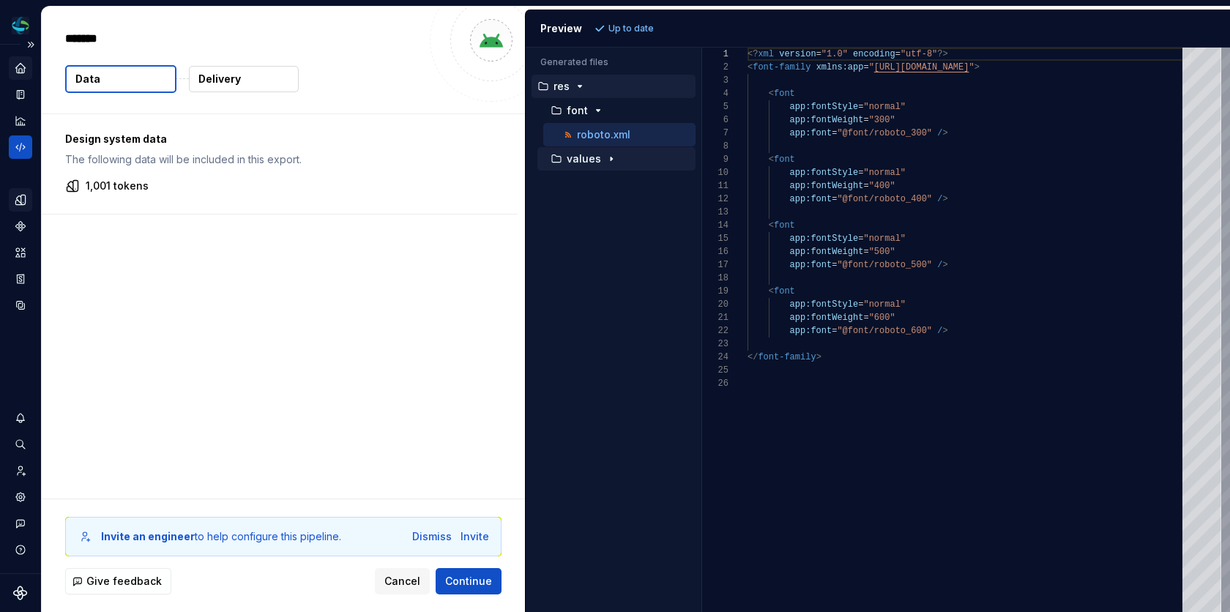
click at [607, 158] on icon "button" at bounding box center [612, 159] width 12 height 12
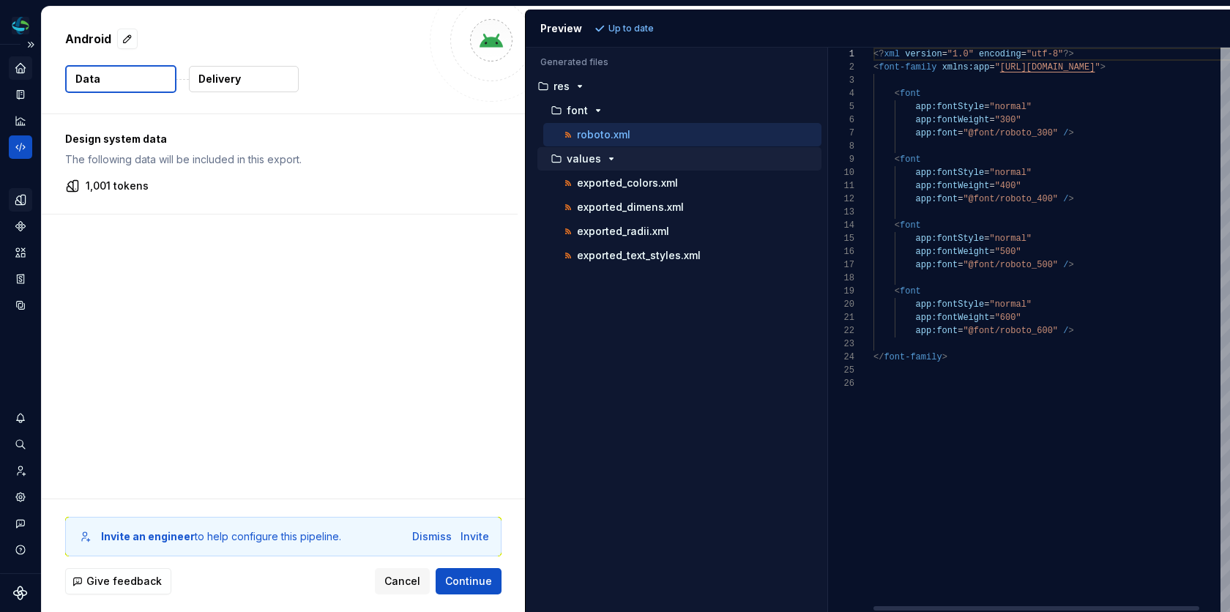
click at [829, 107] on div "Generated files Accessibility guide for tree . Navigate the tree with the arrow…" at bounding box center [878, 330] width 705 height 565
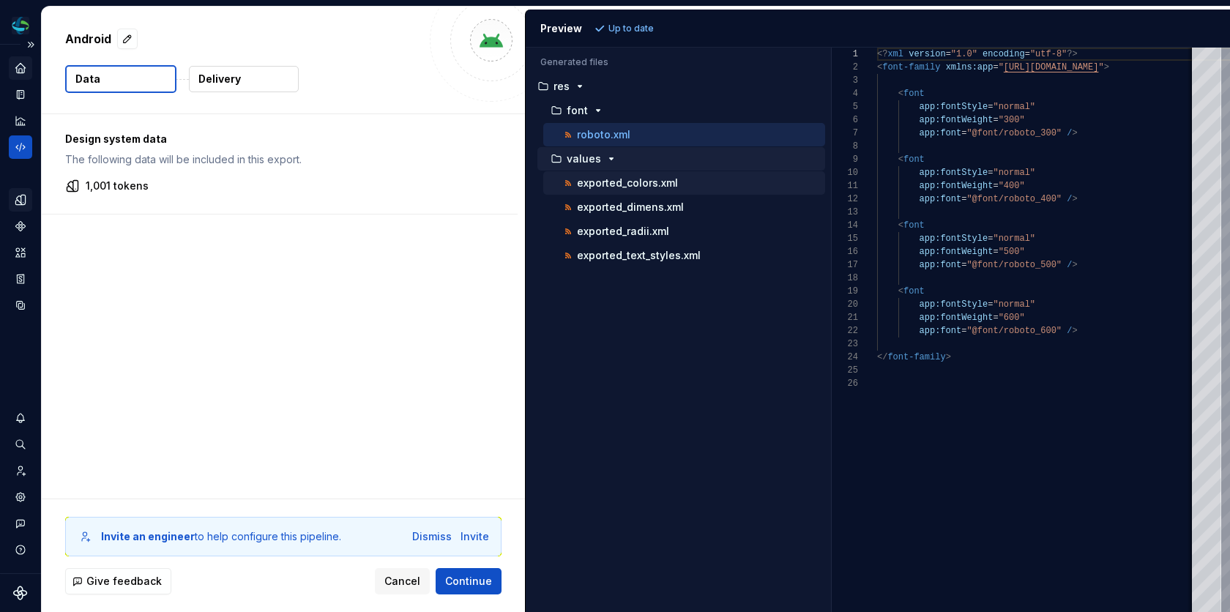
click at [665, 178] on p "exported_colors.xml" at bounding box center [627, 183] width 101 height 12
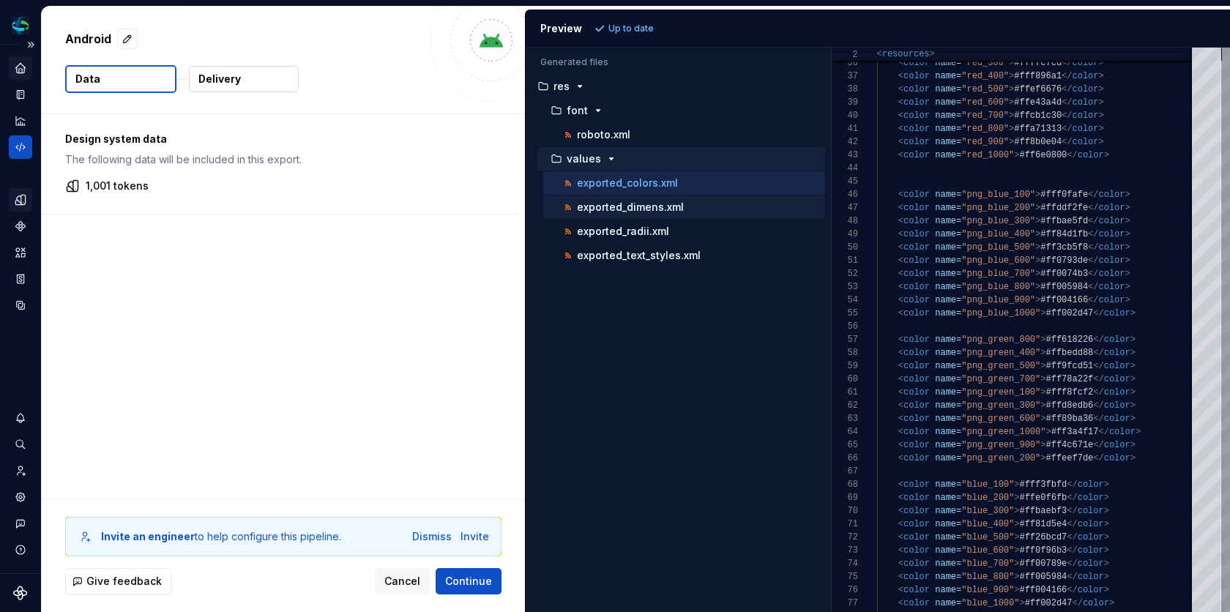
click at [647, 201] on p "exported_dimens.xml" at bounding box center [630, 207] width 107 height 12
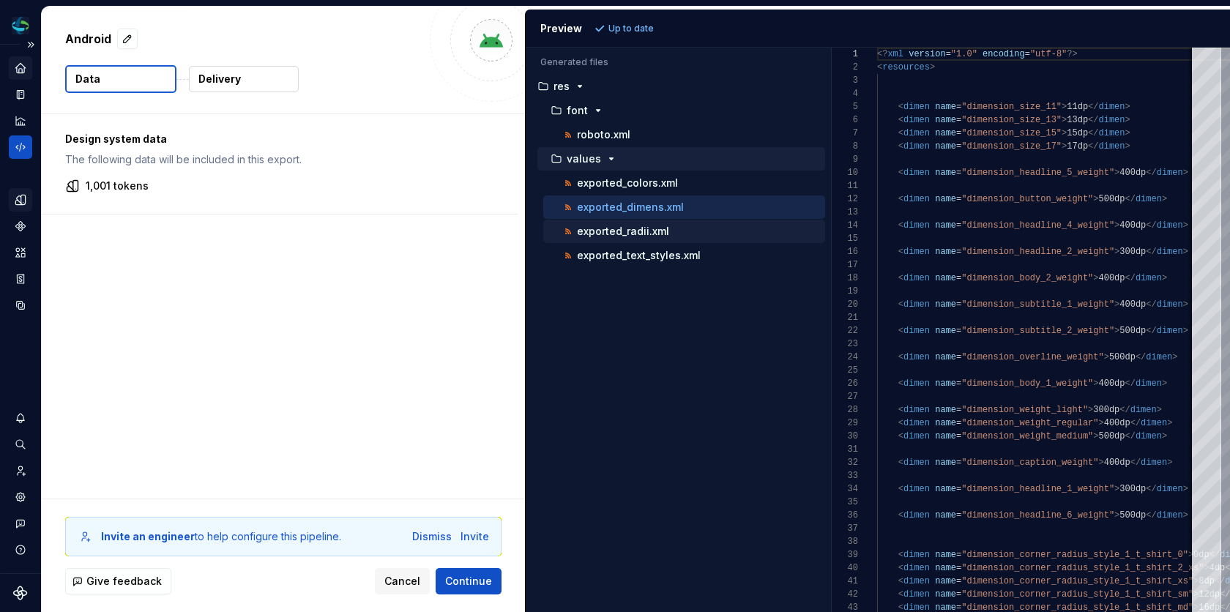
click at [635, 228] on p "exported_radii.xml" at bounding box center [623, 232] width 92 height 12
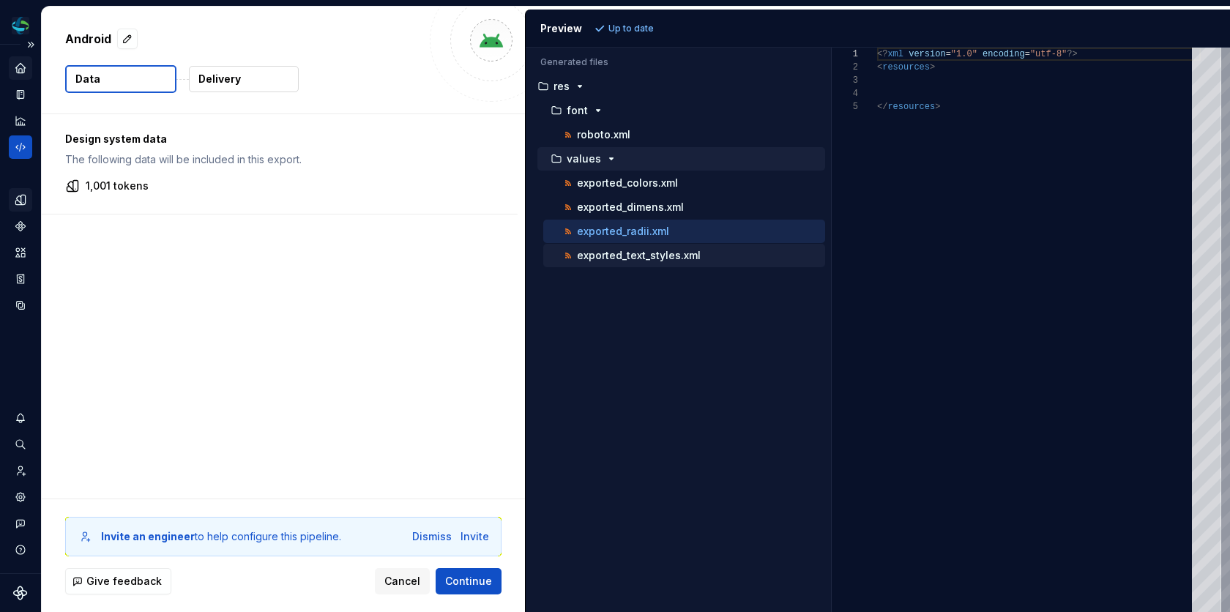
click at [670, 250] on p "exported_text_styles.xml" at bounding box center [639, 256] width 124 height 12
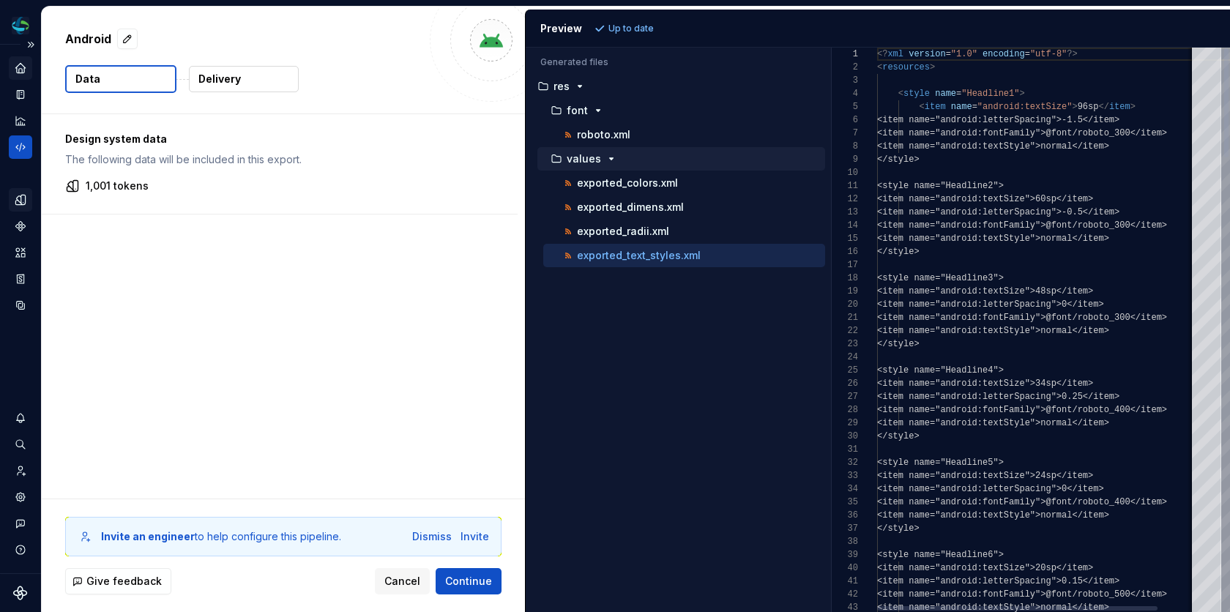
scroll to position [132, 0]
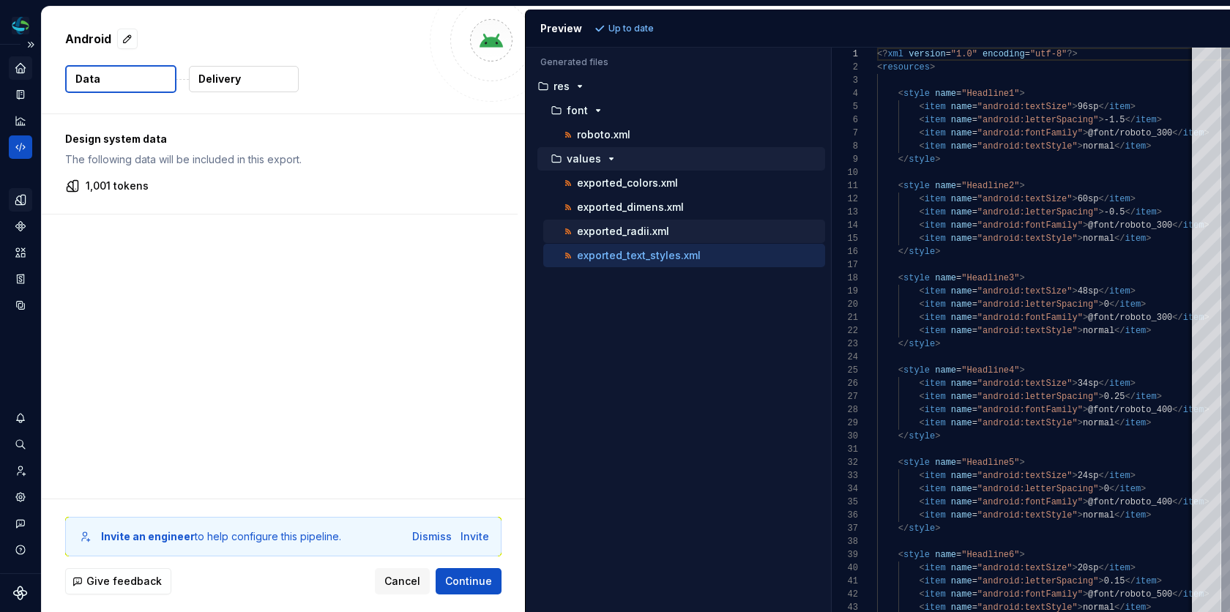
click at [661, 234] on button "exported_radii.xml" at bounding box center [684, 231] width 282 height 16
type textarea "**********"
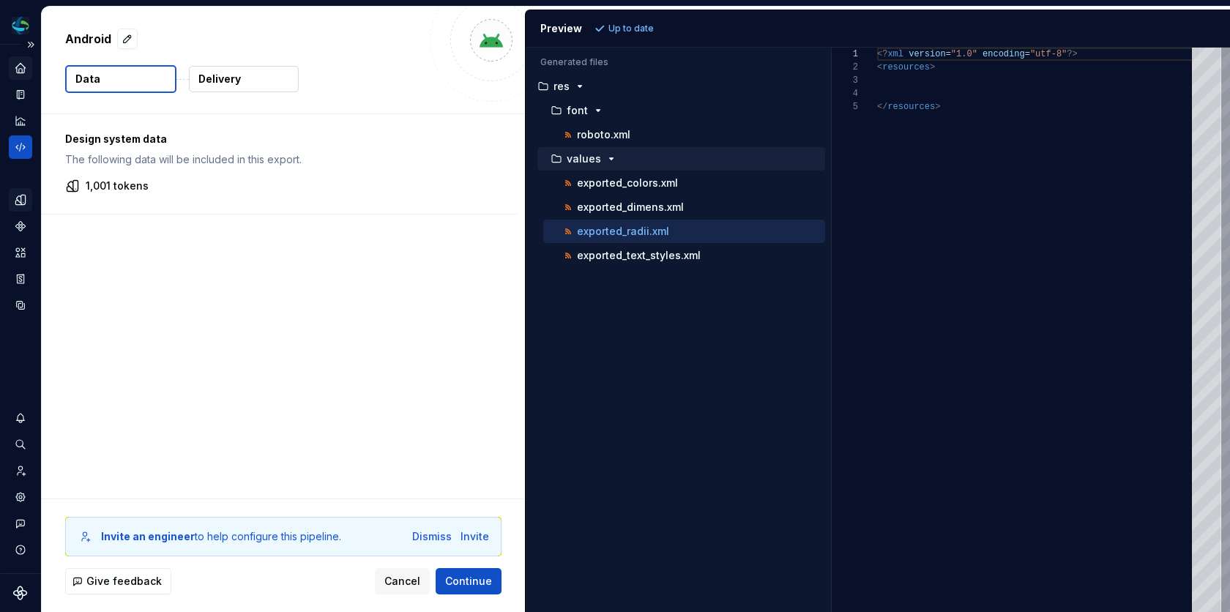
scroll to position [53, 0]
click at [661, 213] on div "exported_dimens.xml" at bounding box center [684, 207] width 282 height 23
click at [253, 311] on div "Design system data The following data will be included in this export. 1,001 to…" at bounding box center [283, 306] width 483 height 384
click at [18, 70] on icon "Home" at bounding box center [20, 68] width 10 height 10
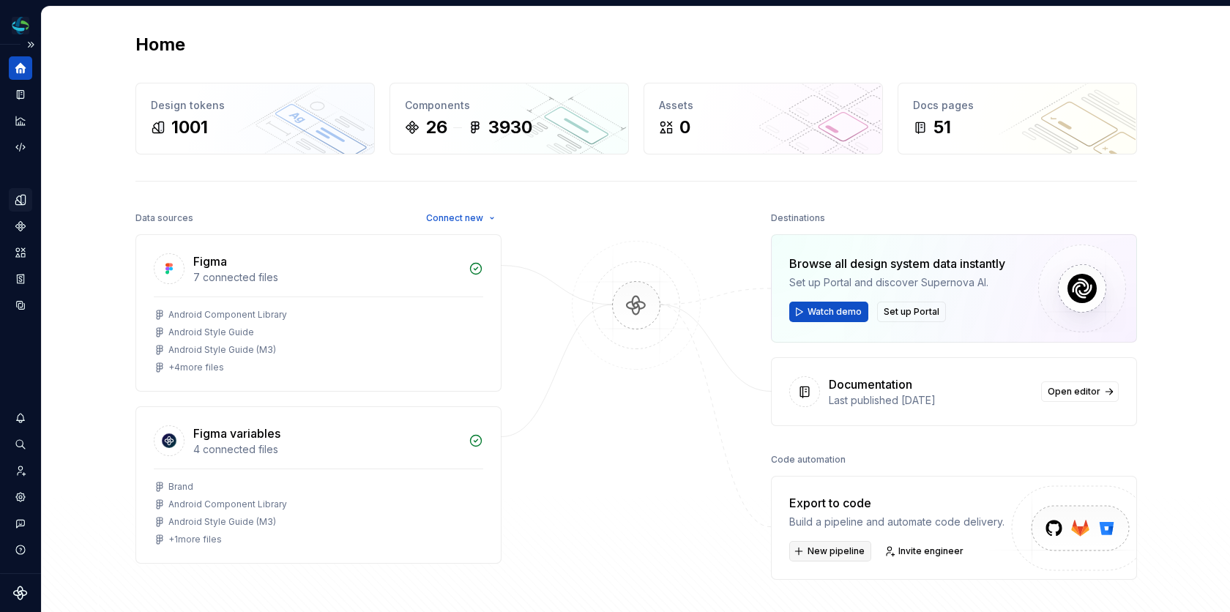
click at [828, 549] on span "New pipeline" at bounding box center [836, 552] width 57 height 12
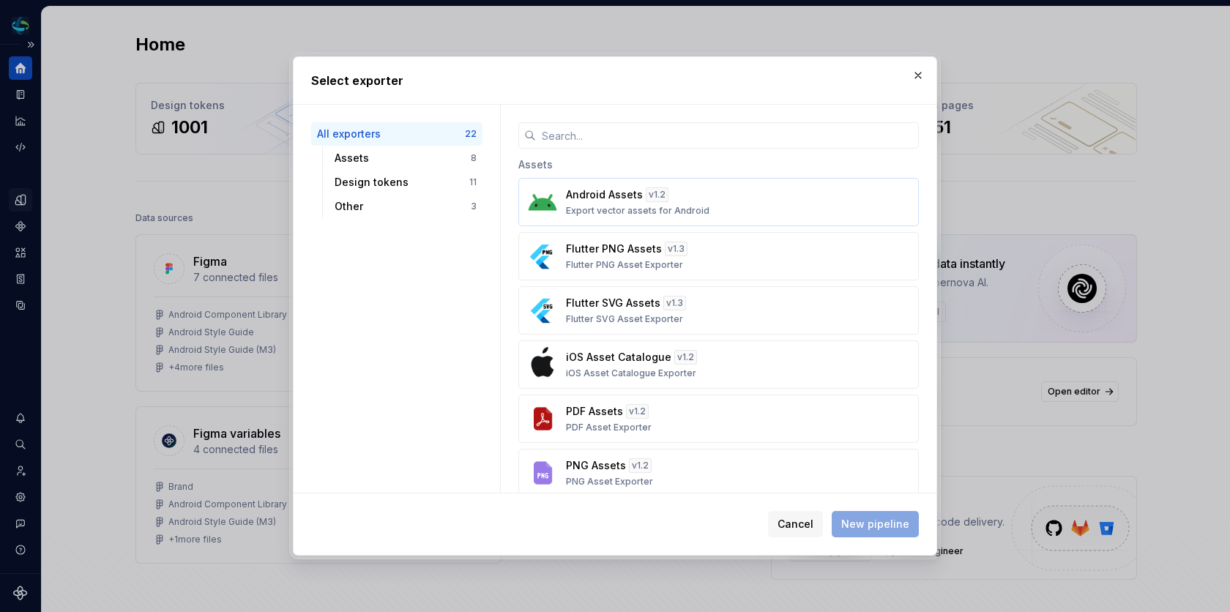
click at [642, 201] on div "Android Assets v 1.2" at bounding box center [617, 194] width 103 height 15
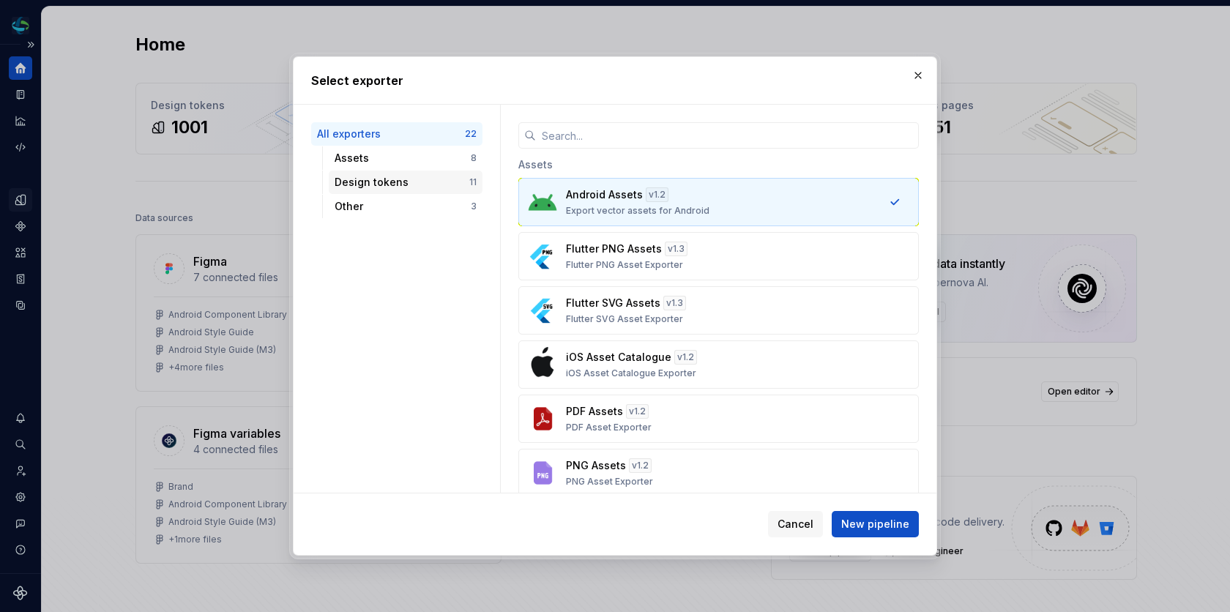
click at [420, 177] on div "Design tokens" at bounding box center [402, 182] width 135 height 15
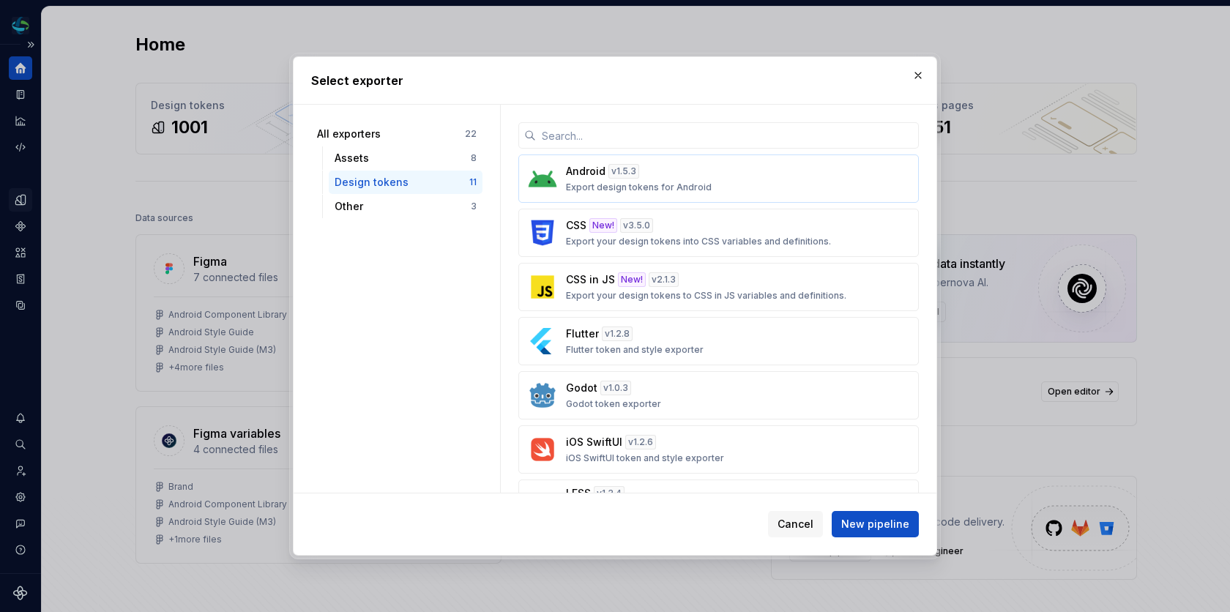
click at [725, 187] on div "Android v 1.5.3 Export design tokens for Android" at bounding box center [714, 178] width 297 height 29
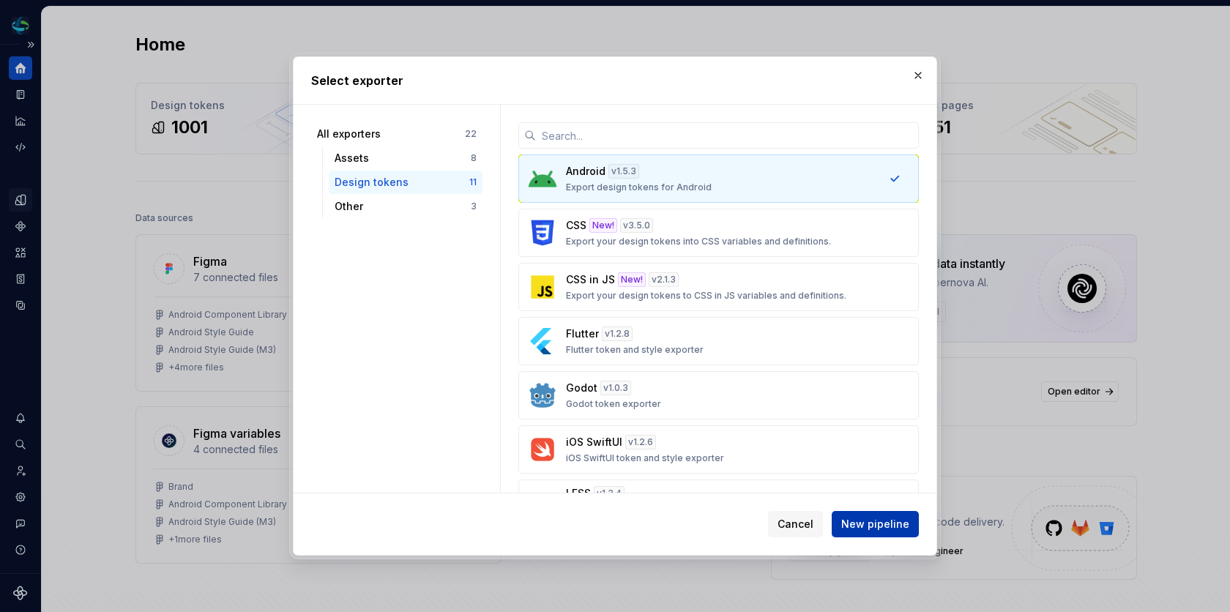
click at [863, 520] on span "New pipeline" at bounding box center [875, 524] width 68 height 15
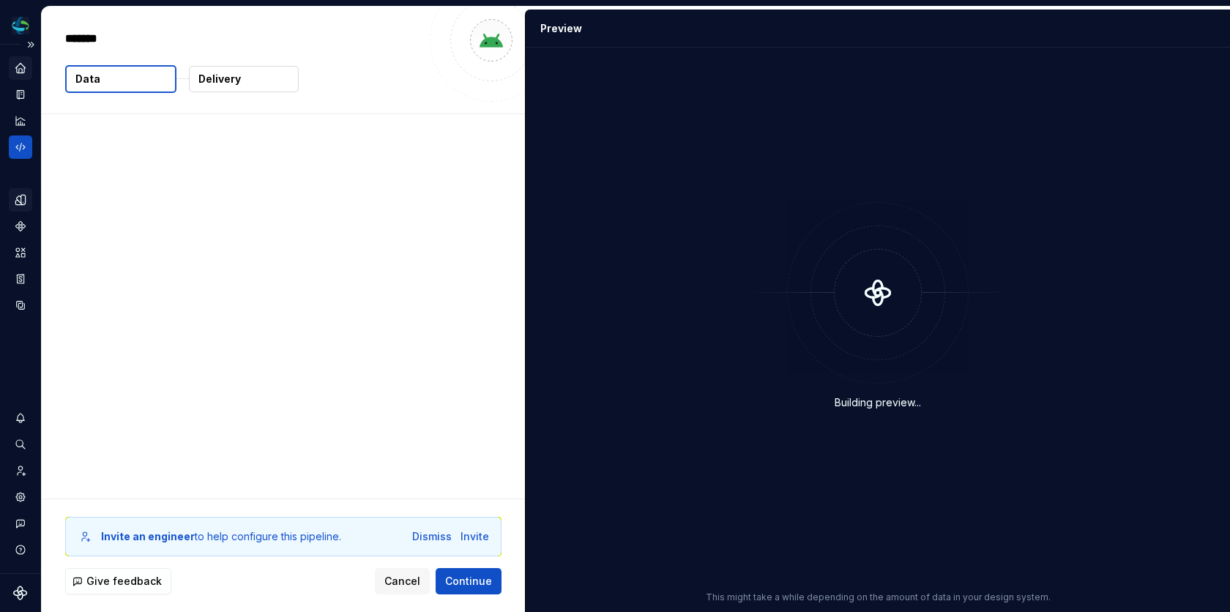
type textarea "*"
click at [117, 206] on div "Design system data The following data will be included in this export. 1,001 to…" at bounding box center [280, 164] width 476 height 100
click at [117, 190] on p "1,001 tokens" at bounding box center [117, 186] width 63 height 15
click at [73, 187] on icon at bounding box center [72, 186] width 11 height 11
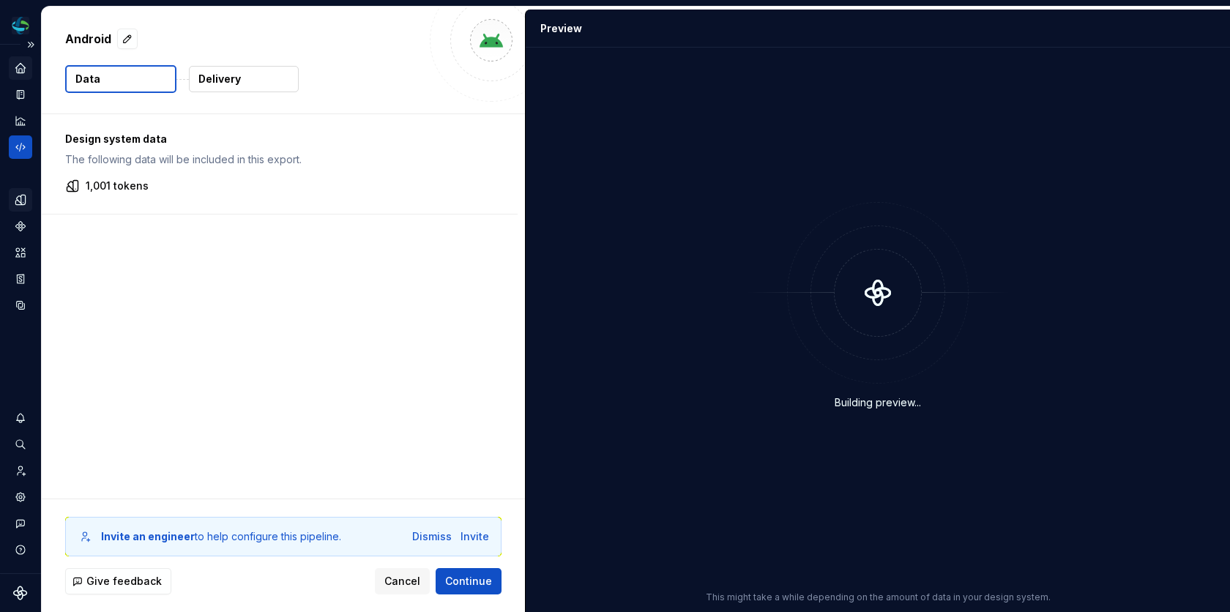
click at [209, 164] on p "The following data will be included in this export." at bounding box center [279, 159] width 429 height 15
click at [302, 400] on div "Design system data The following data will be included in this export. 1,001 to…" at bounding box center [283, 306] width 483 height 384
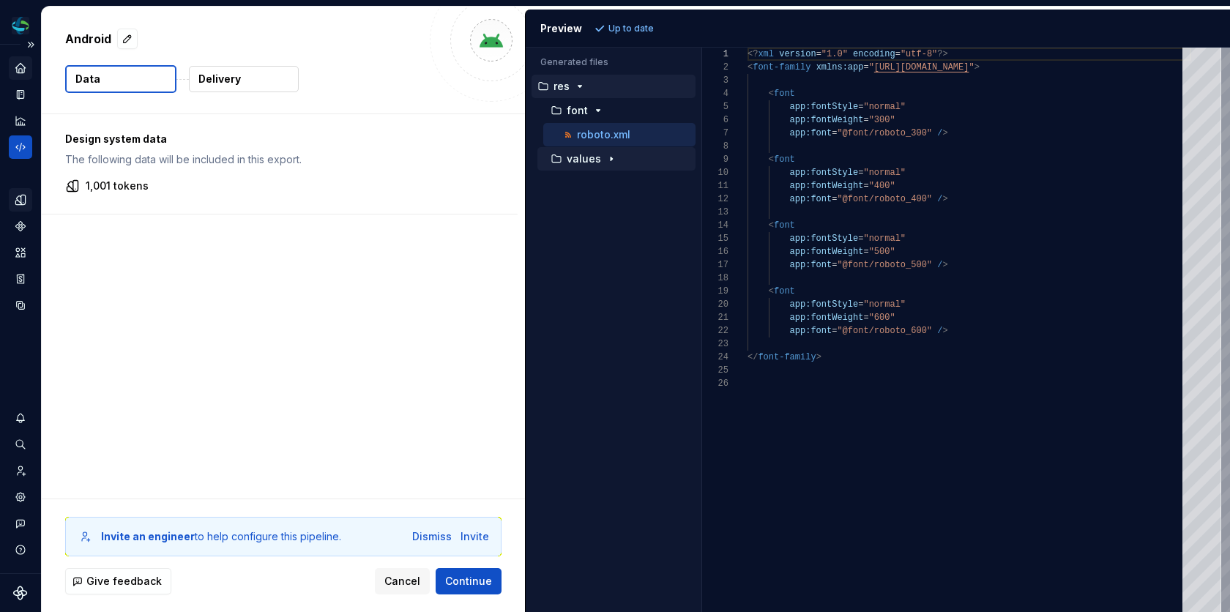
click at [613, 157] on icon "button" at bounding box center [612, 159] width 12 height 12
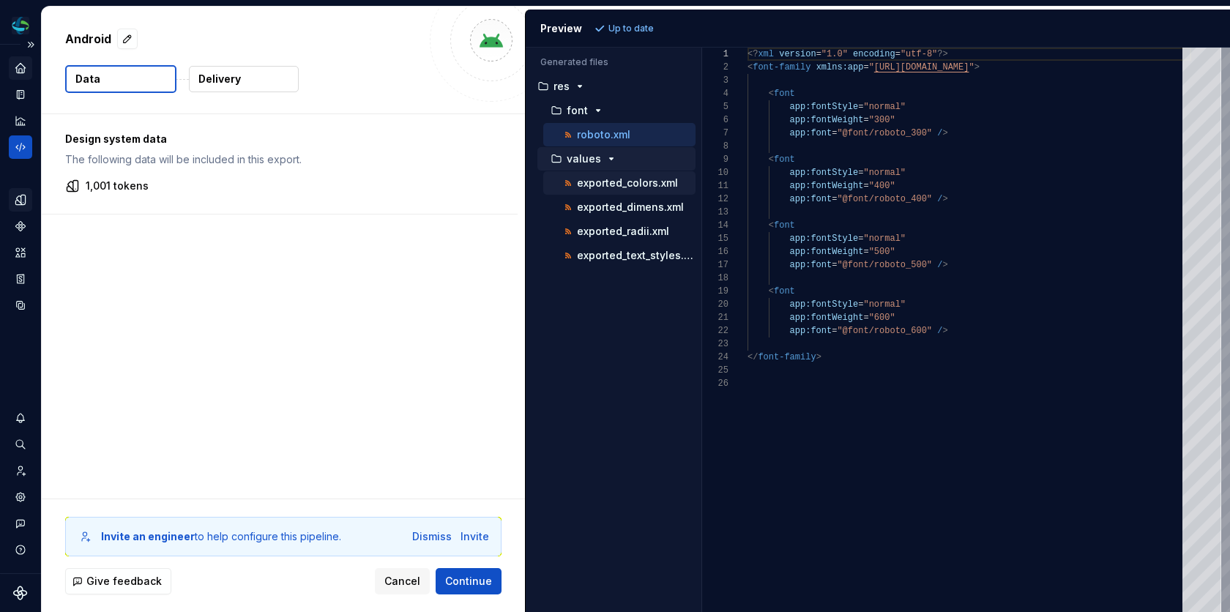
click at [616, 177] on p "exported_colors.xml" at bounding box center [627, 183] width 101 height 12
type textarea "**********"
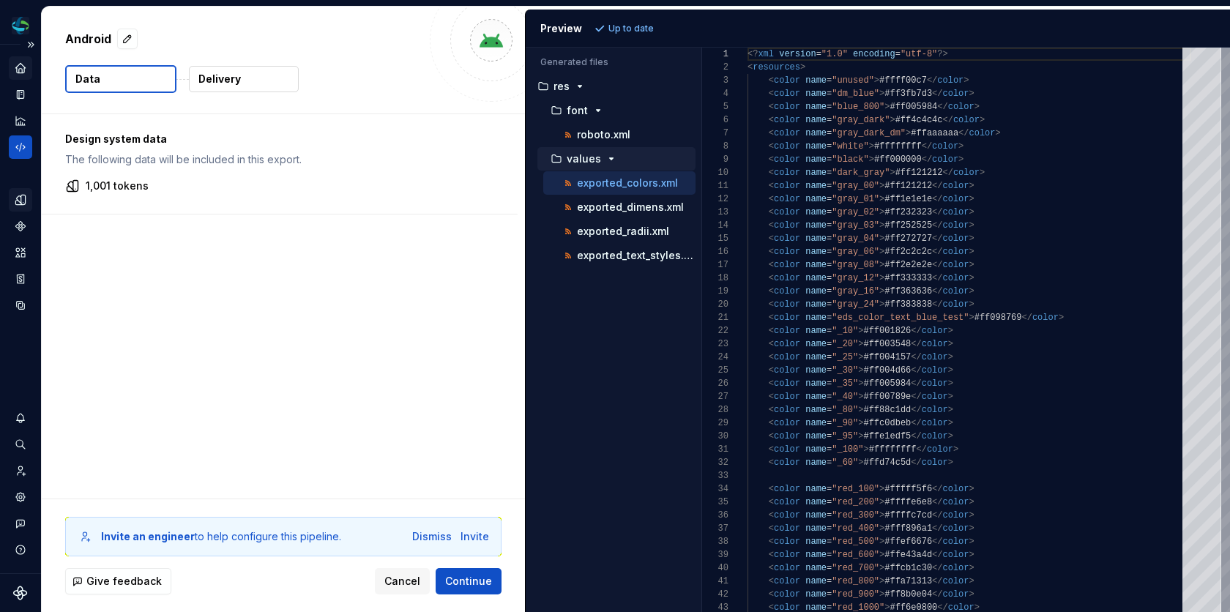
click at [25, 73] on icon "Home" at bounding box center [20, 68] width 13 height 13
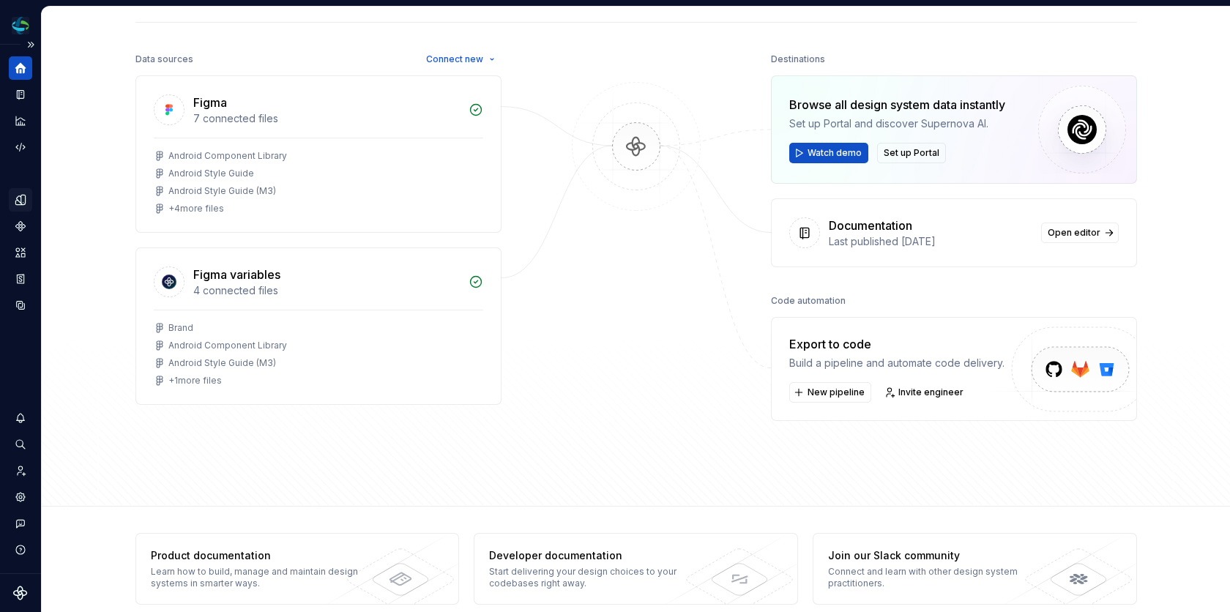
scroll to position [174, 0]
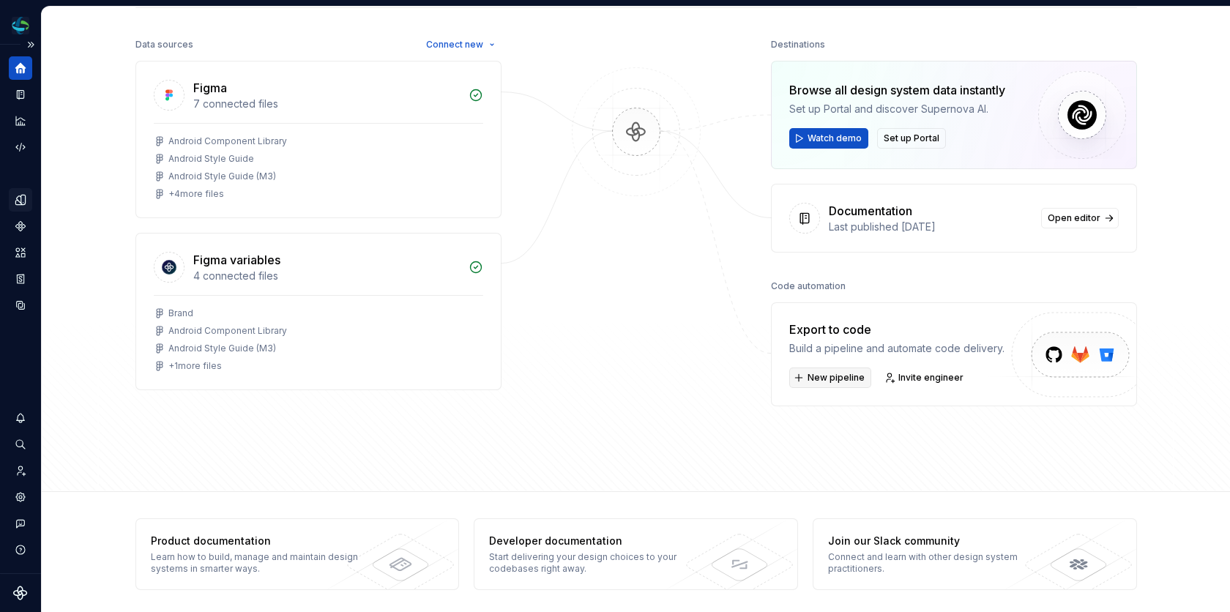
click at [846, 372] on span "New pipeline" at bounding box center [836, 378] width 57 height 12
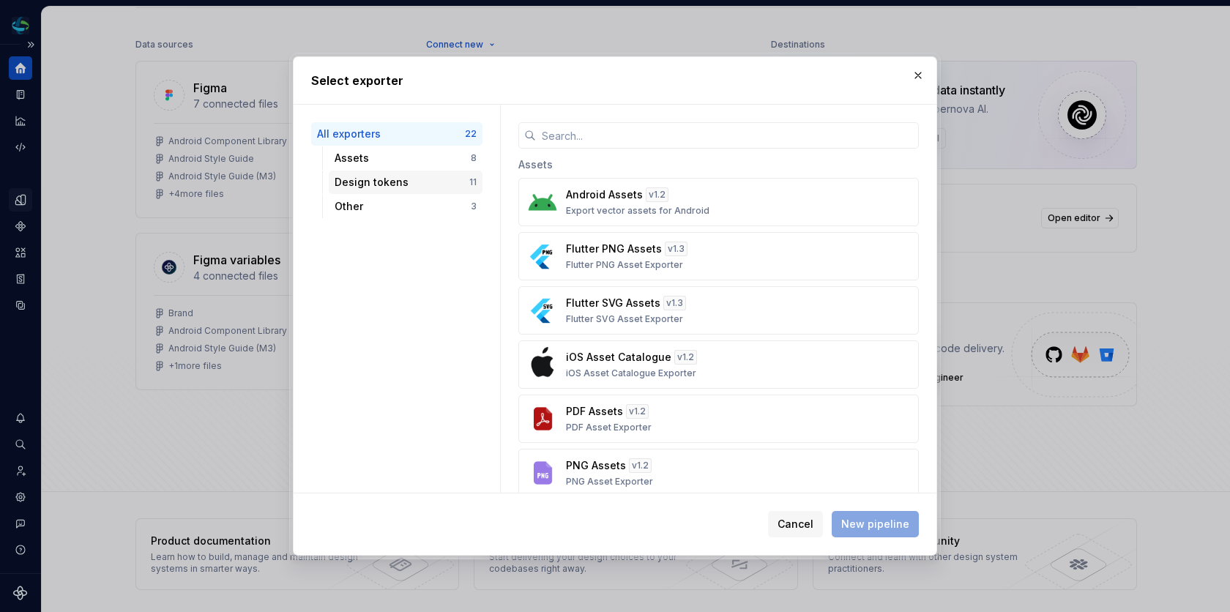
click at [428, 174] on div "Design tokens 11" at bounding box center [406, 182] width 154 height 23
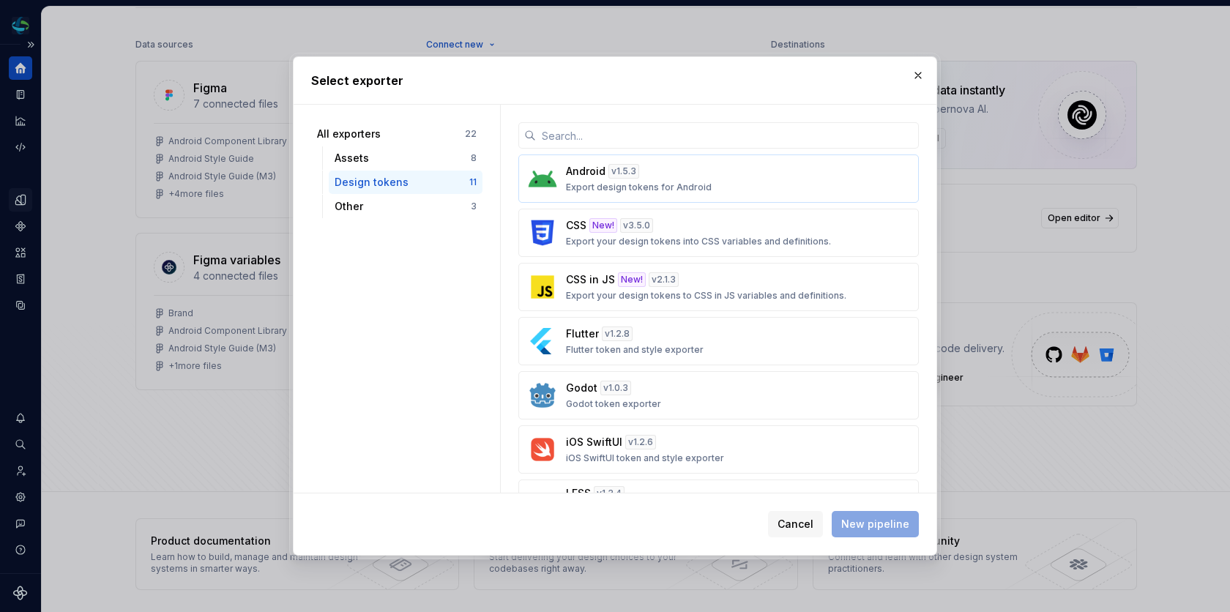
click at [683, 176] on div "Android v 1.5.3 Export design tokens for Android" at bounding box center [714, 178] width 297 height 29
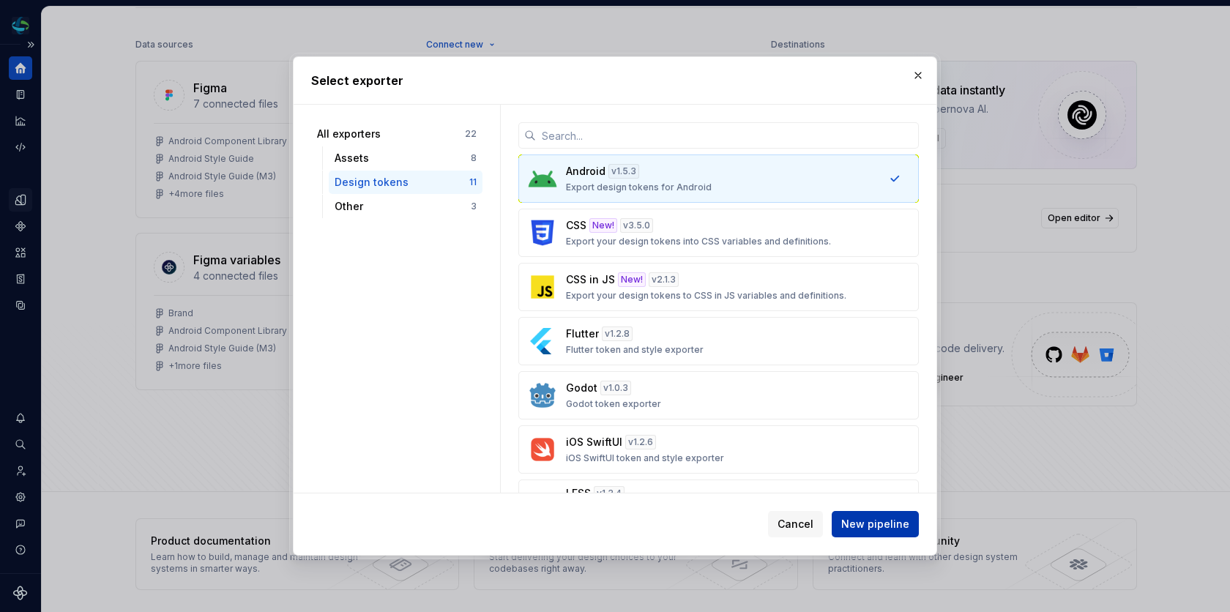
click at [895, 518] on span "New pipeline" at bounding box center [875, 524] width 68 height 15
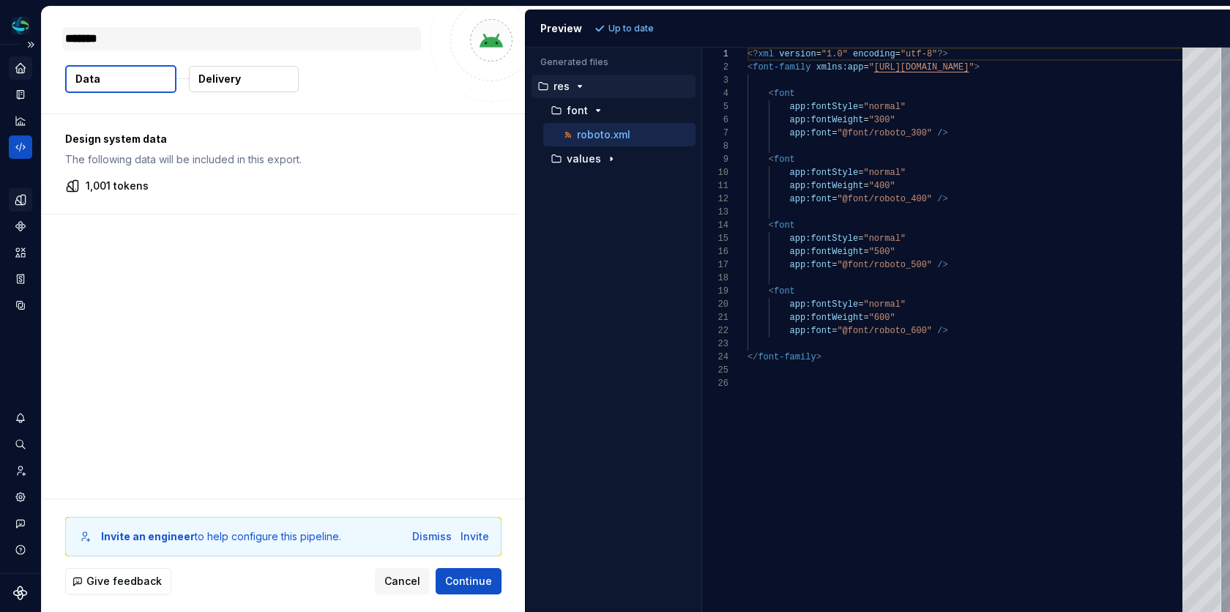
click at [356, 29] on textarea "*******" at bounding box center [241, 38] width 359 height 23
click at [364, 44] on textarea "*******" at bounding box center [241, 38] width 359 height 23
type textarea "*"
type textarea "*******"
type textarea "*"
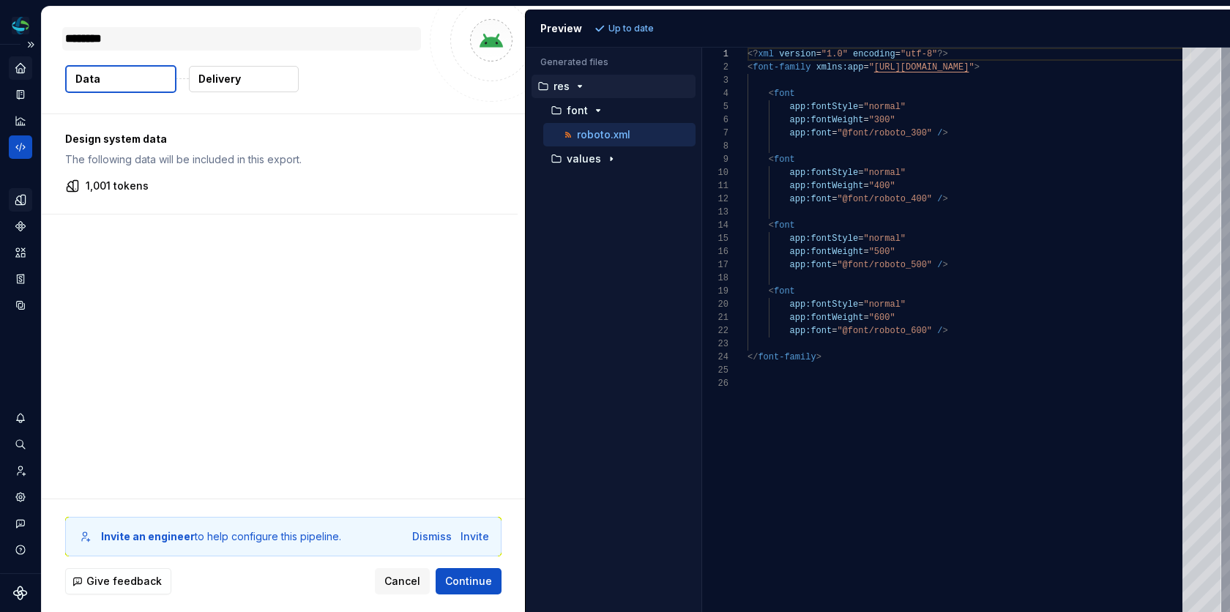
type textarea "*********"
type textarea "*"
type textarea "**********"
type textarea "*"
type textarea "*********"
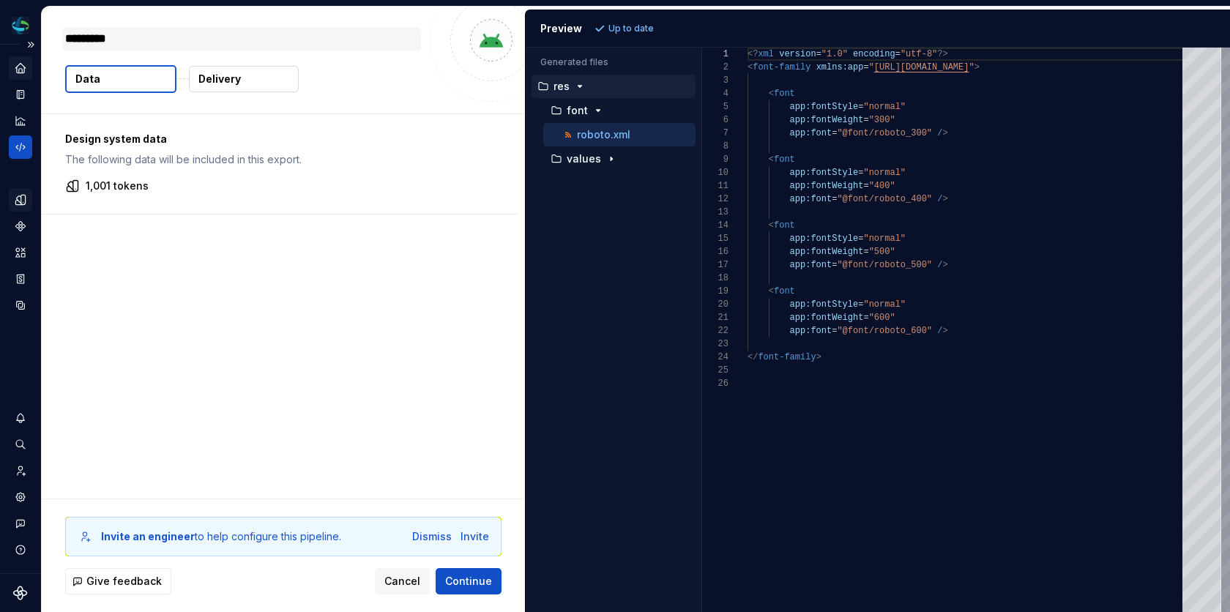
type textarea "*"
type textarea "**********"
type textarea "*"
type textarea "**********"
type textarea "*"
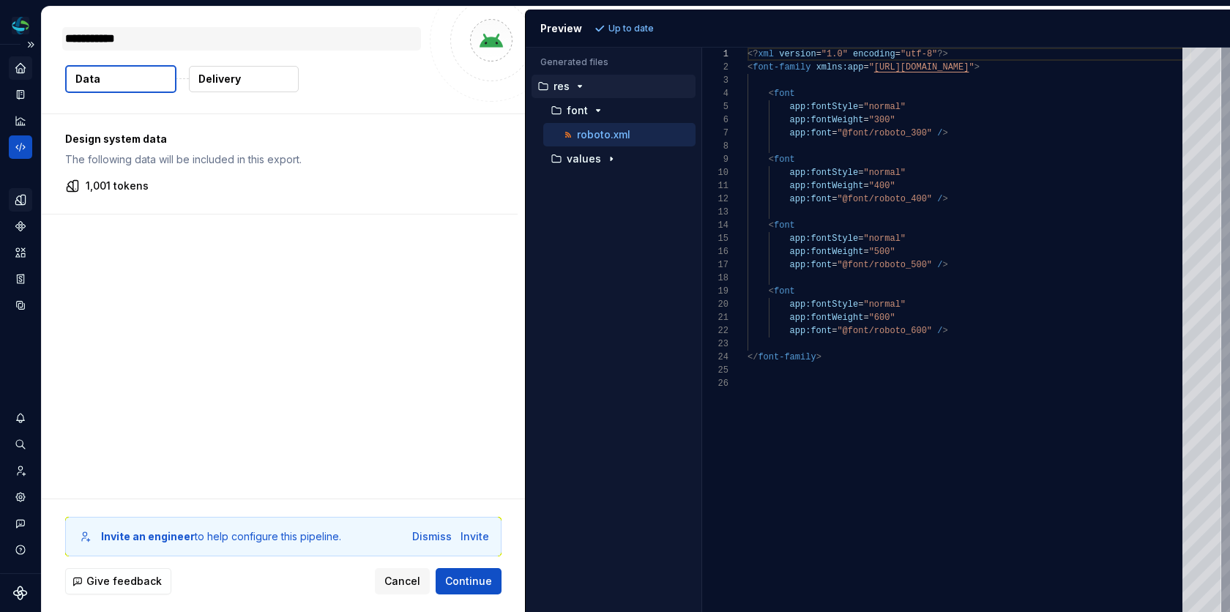
type textarea "**********"
type textarea "*"
type textarea "**********"
type textarea "*"
type textarea "**********"
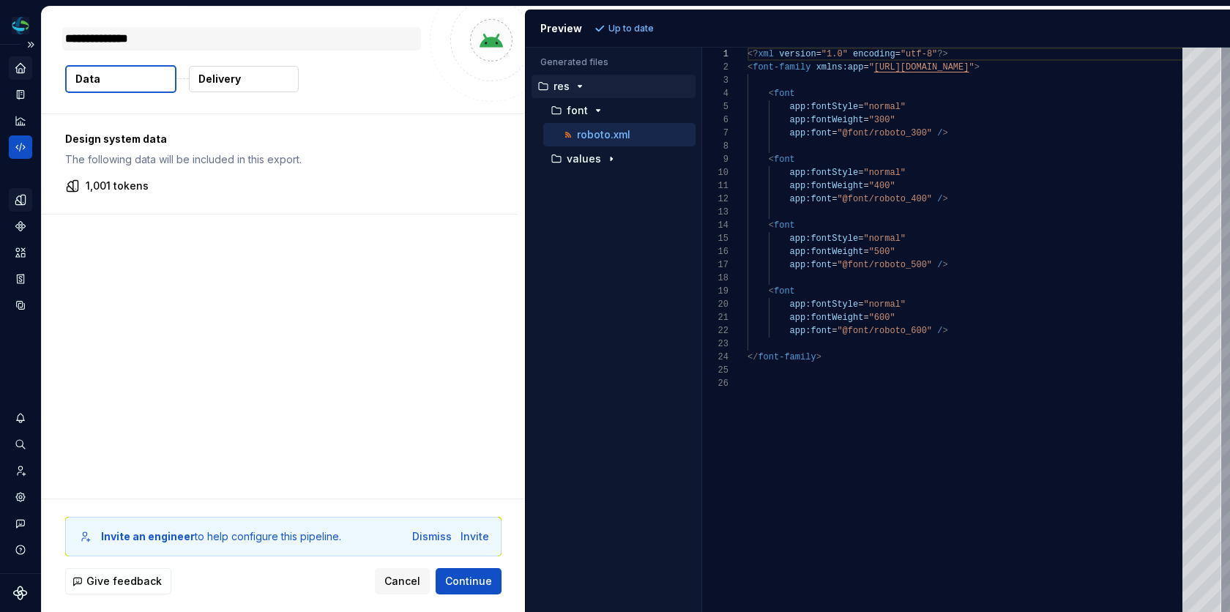
type textarea "*"
type textarea "**********"
type textarea "*"
type textarea "**********"
type textarea "*"
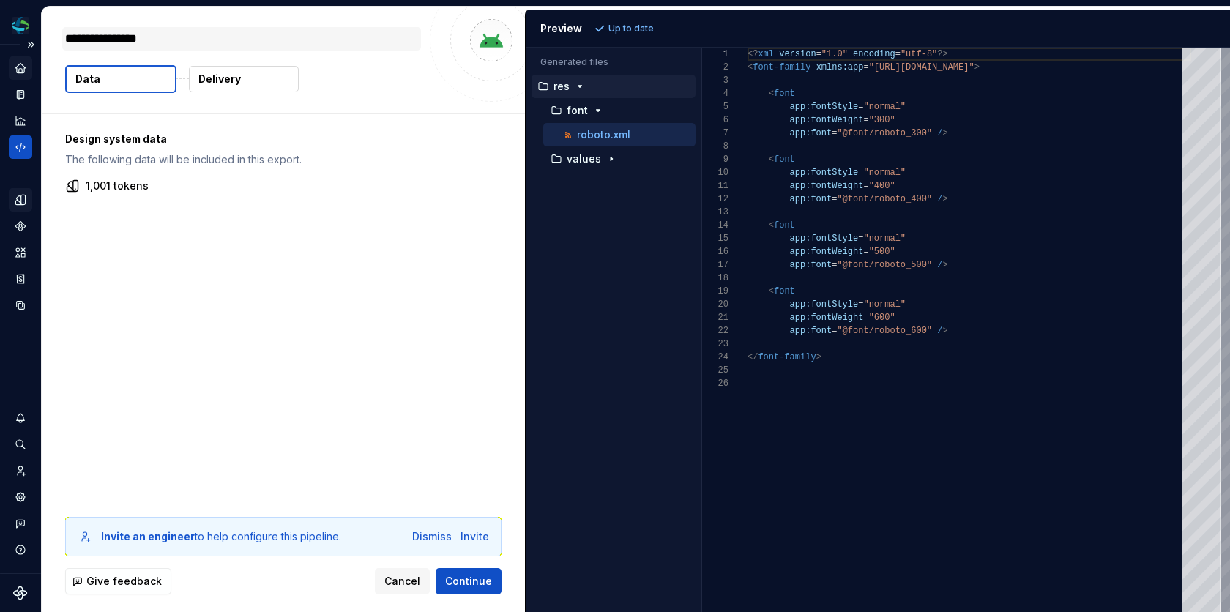
type textarea "**********"
click at [469, 589] on button "Continue" at bounding box center [469, 581] width 66 height 26
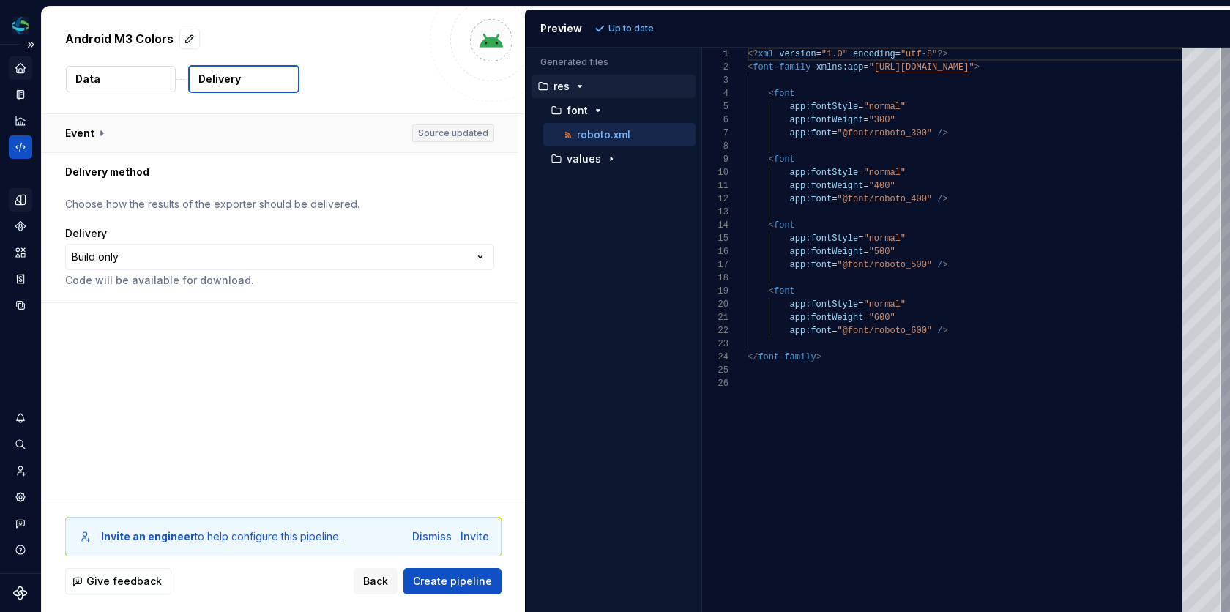
click at [95, 126] on button "button" at bounding box center [280, 133] width 476 height 38
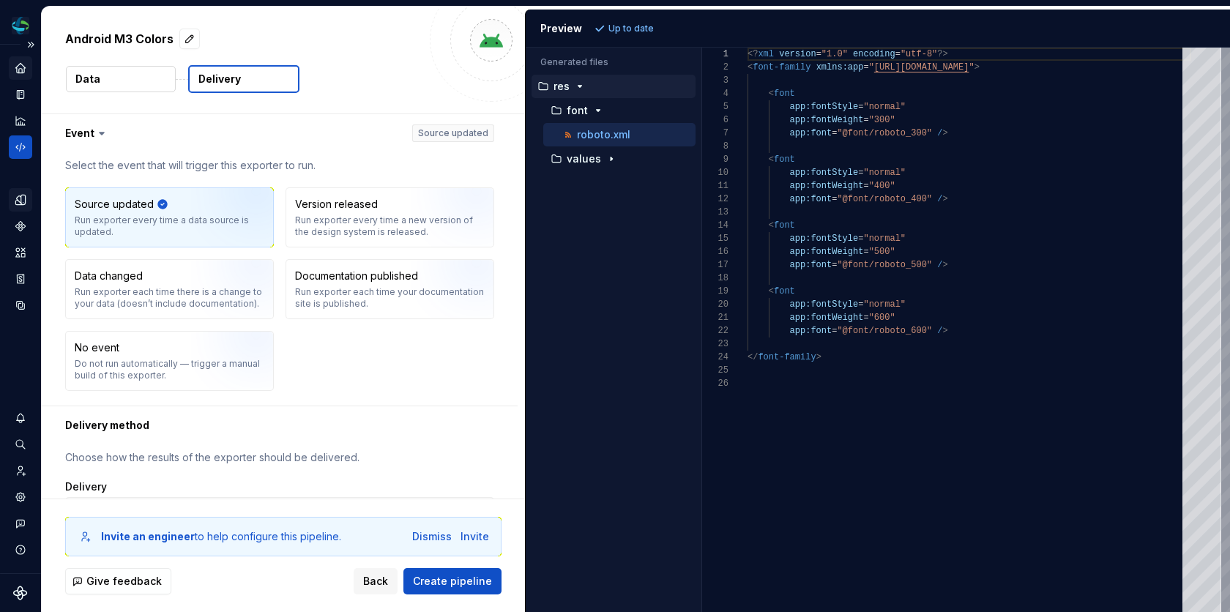
click at [99, 130] on icon at bounding box center [101, 133] width 15 height 15
click at [101, 133] on icon at bounding box center [102, 134] width 4 height 2
click at [279, 463] on div "**********" at bounding box center [279, 500] width 429 height 100
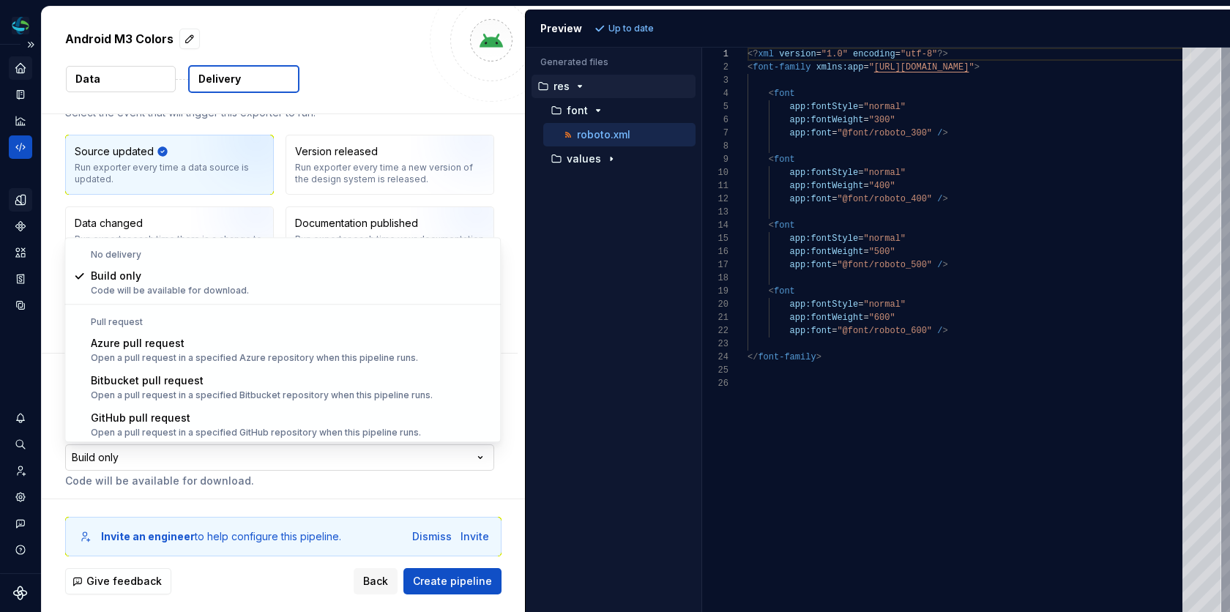
click at [371, 458] on html "**********" at bounding box center [615, 306] width 1230 height 612
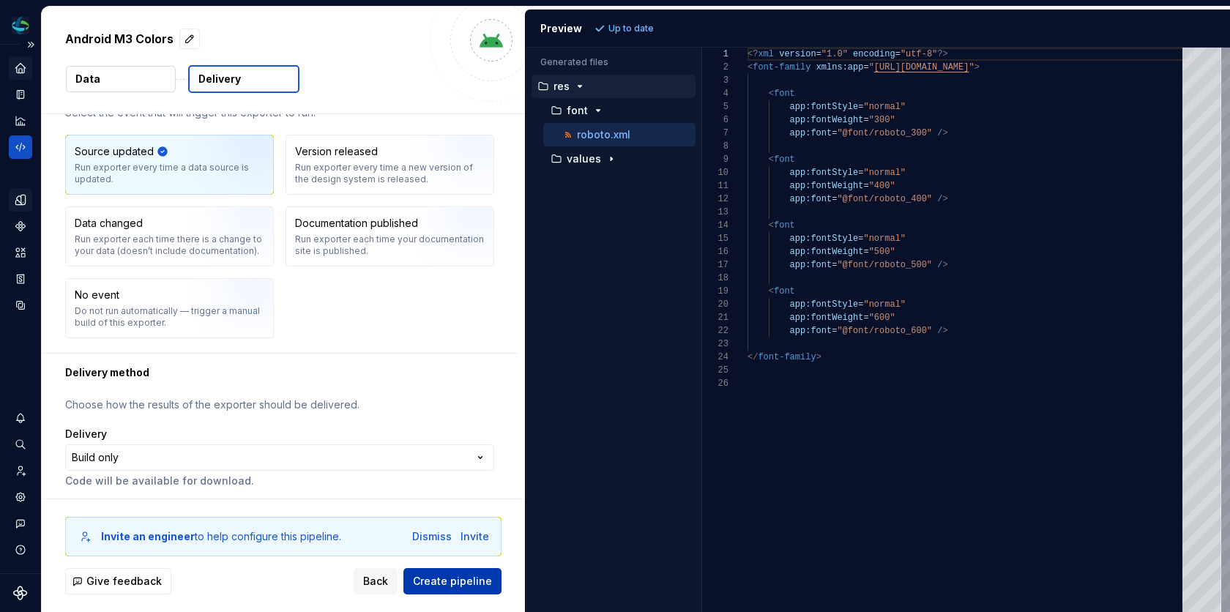
click at [466, 584] on span "Create pipeline" at bounding box center [452, 581] width 79 height 15
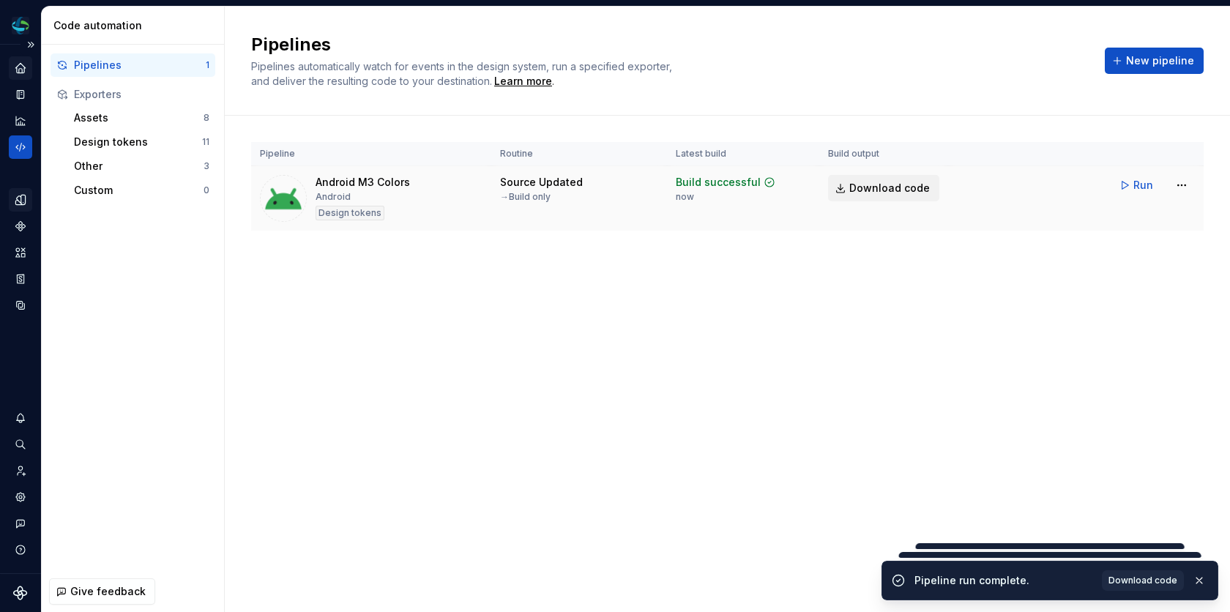
click at [902, 184] on span "Download code" at bounding box center [890, 188] width 81 height 15
